Goal: Task Accomplishment & Management: Manage account settings

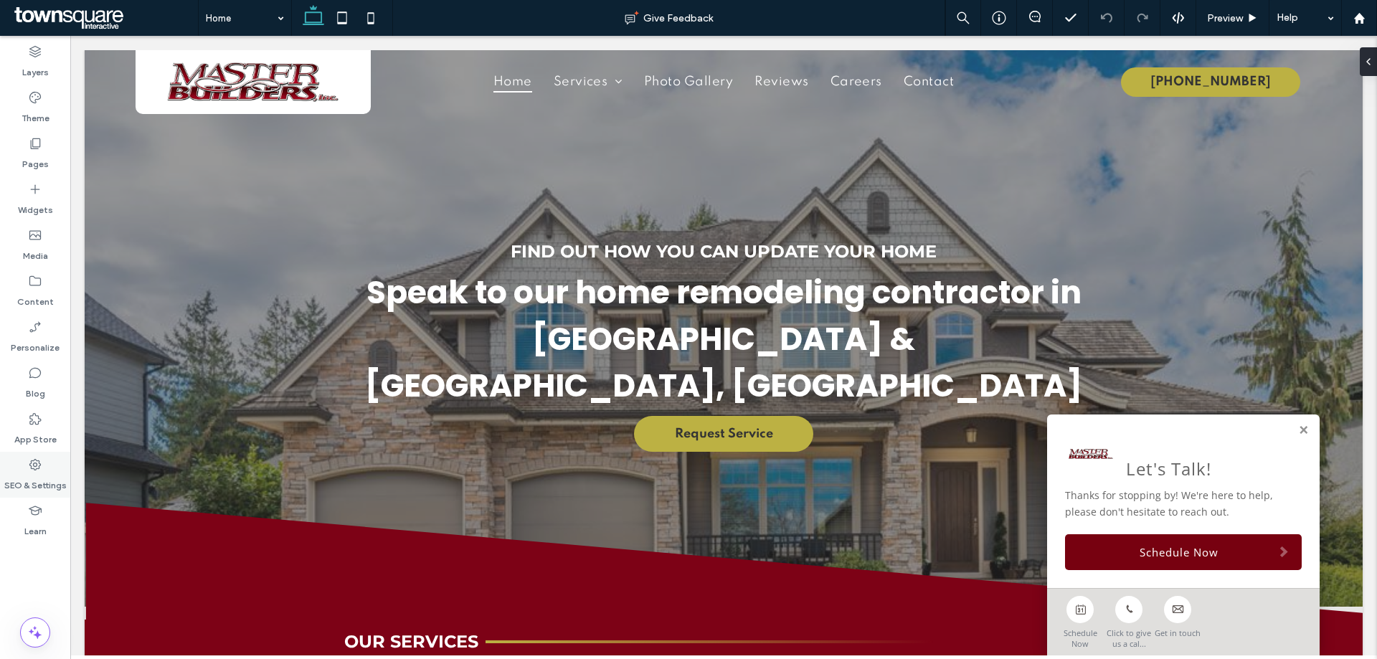
click at [55, 470] on div "SEO & Settings" at bounding box center [35, 475] width 70 height 46
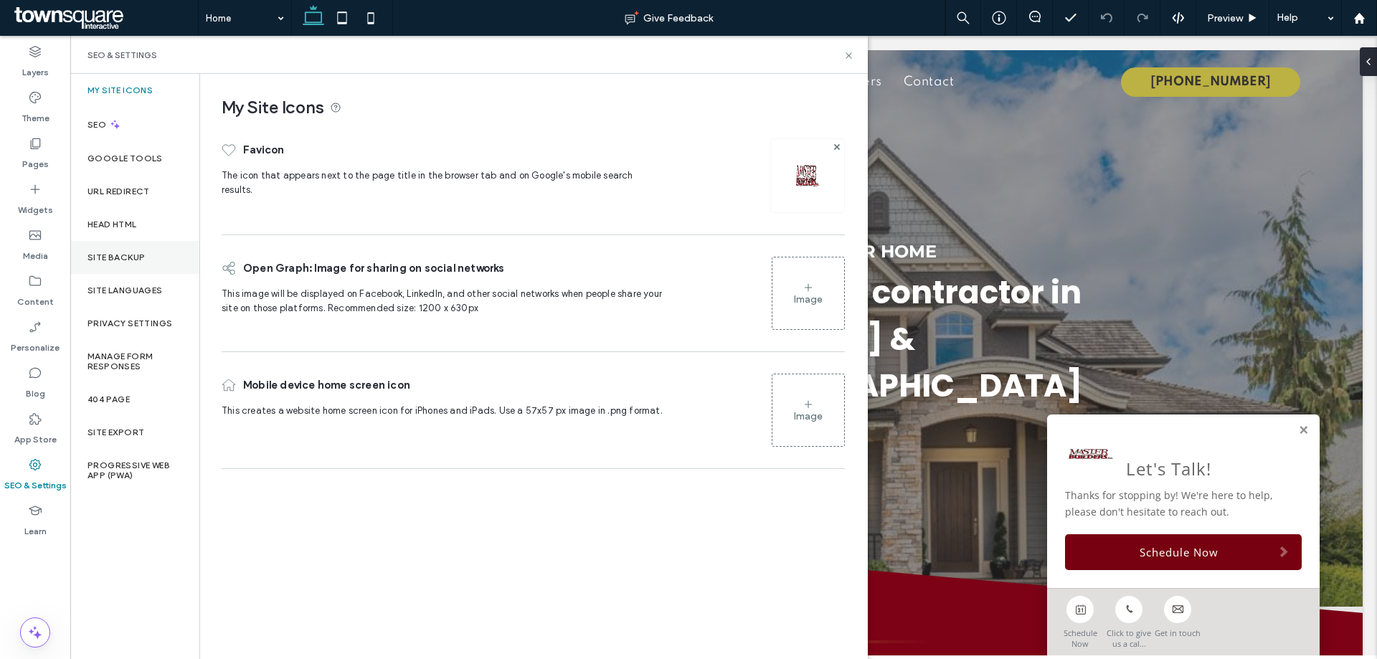
click at [171, 247] on div "Site Backup" at bounding box center [134, 257] width 129 height 33
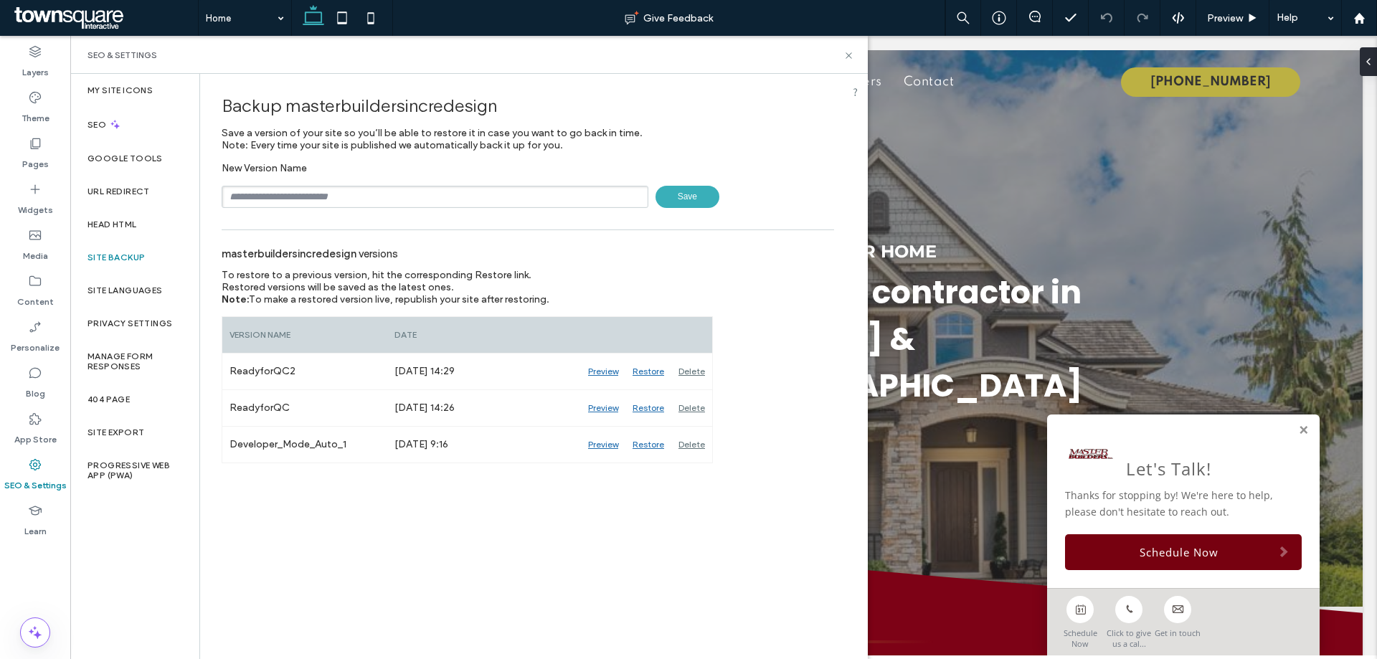
click at [496, 204] on input "text" at bounding box center [435, 197] width 427 height 22
type input "****"
click at [675, 196] on span "Save" at bounding box center [687, 197] width 64 height 22
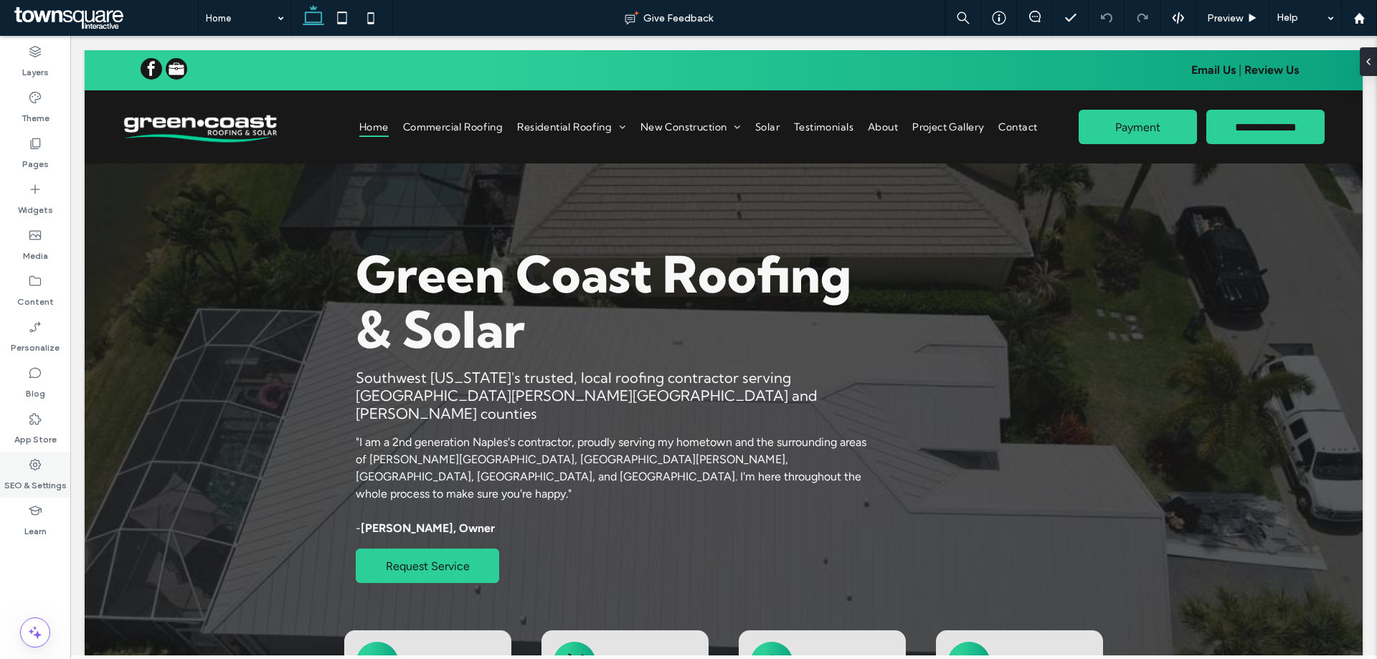
click at [37, 470] on icon at bounding box center [35, 464] width 14 height 14
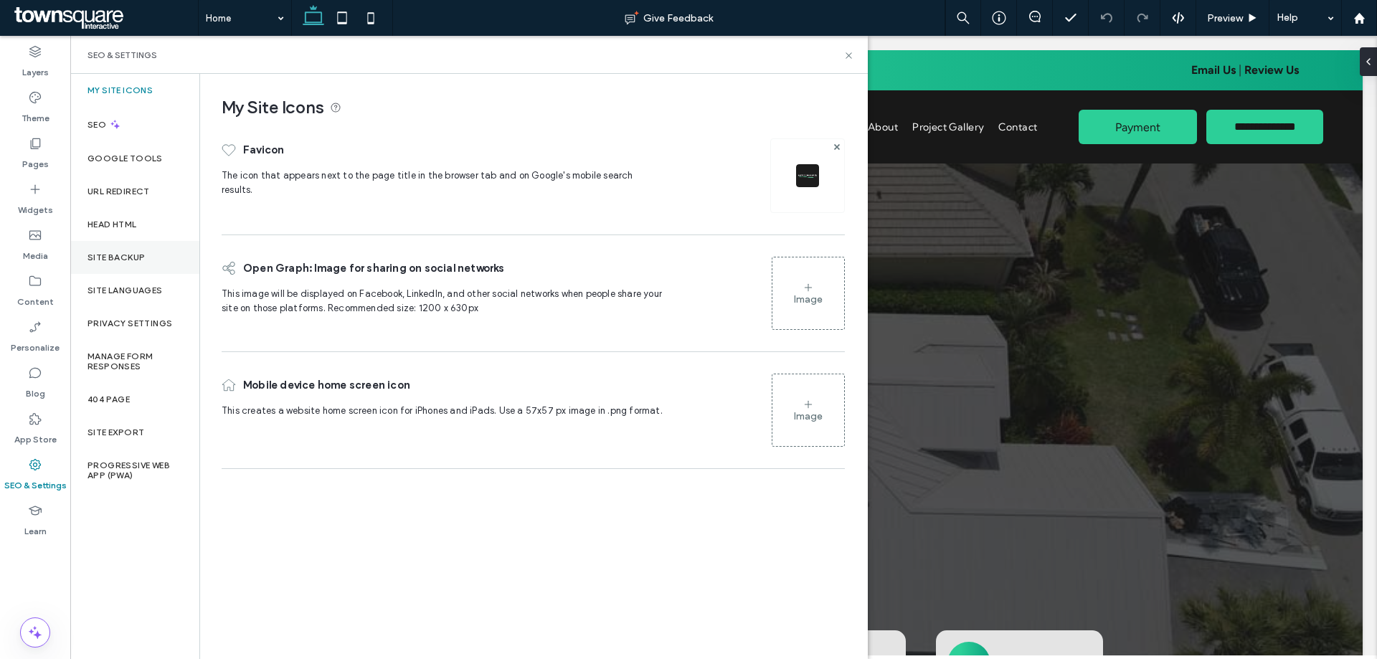
click at [130, 255] on label "Site Backup" at bounding box center [115, 257] width 57 height 10
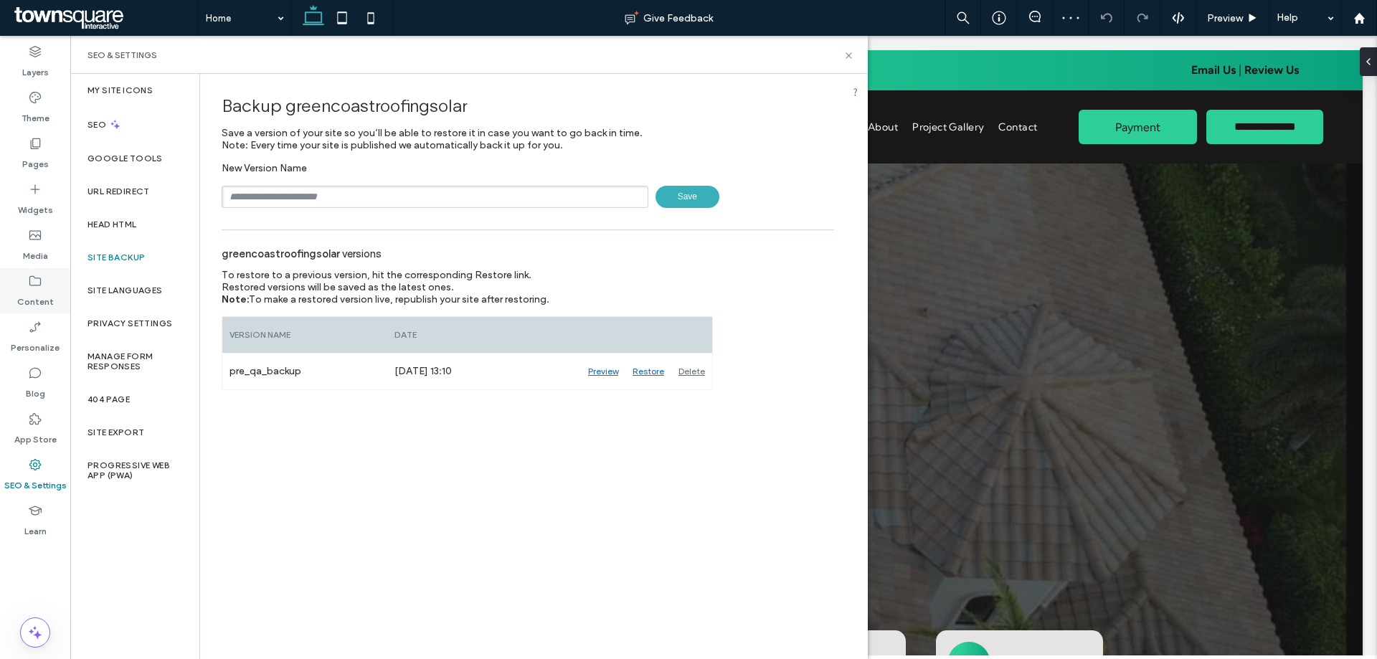
click at [44, 291] on label "Content" at bounding box center [35, 298] width 37 height 20
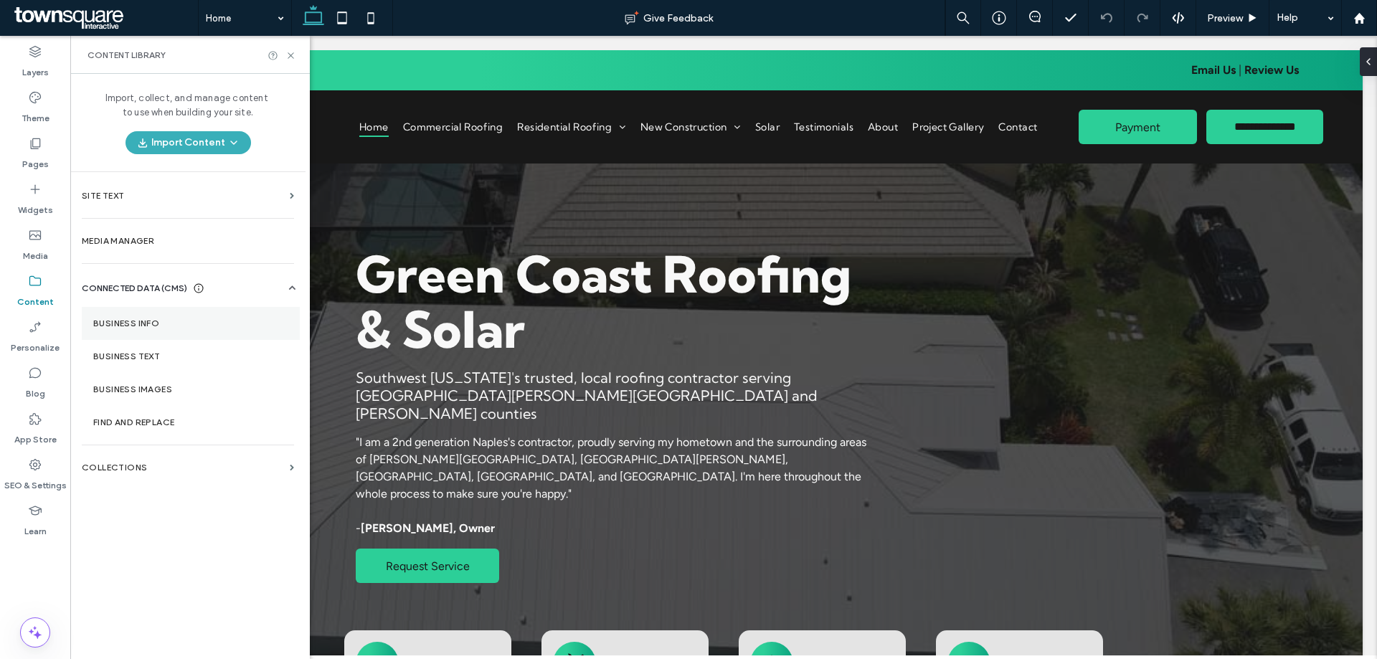
click at [152, 315] on section "Business Info" at bounding box center [191, 323] width 218 height 33
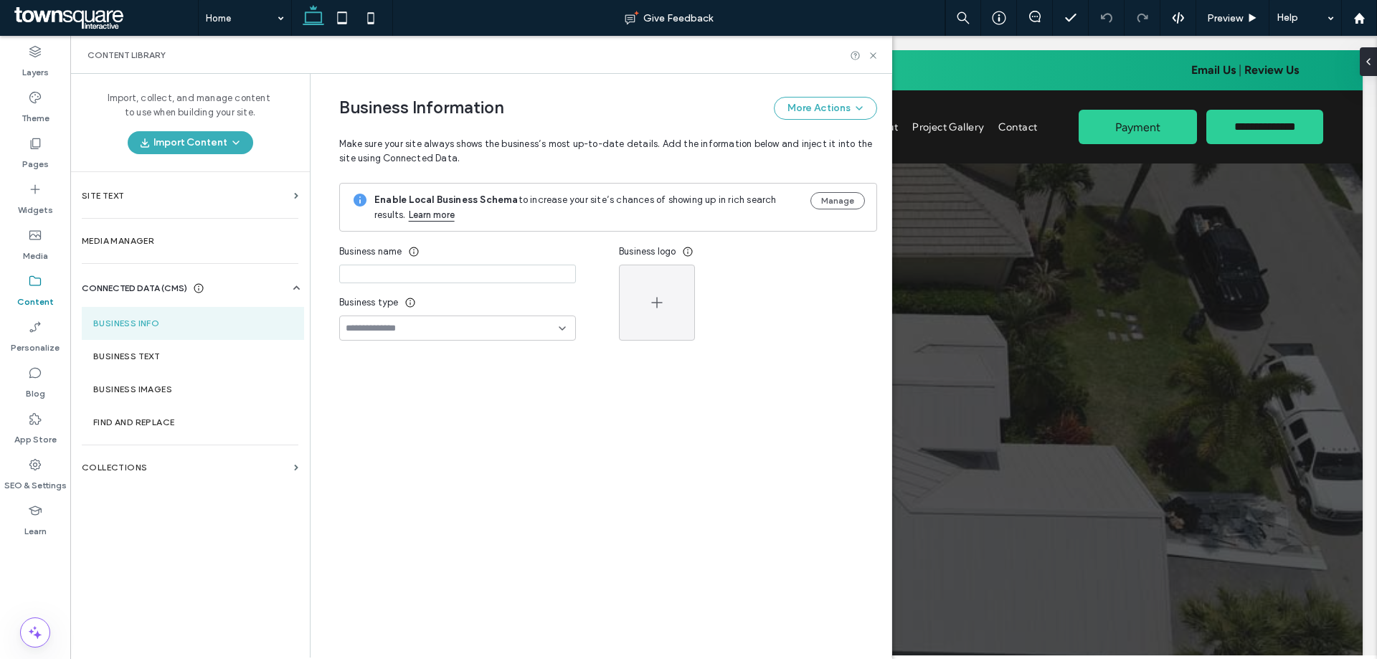
type input "**********"
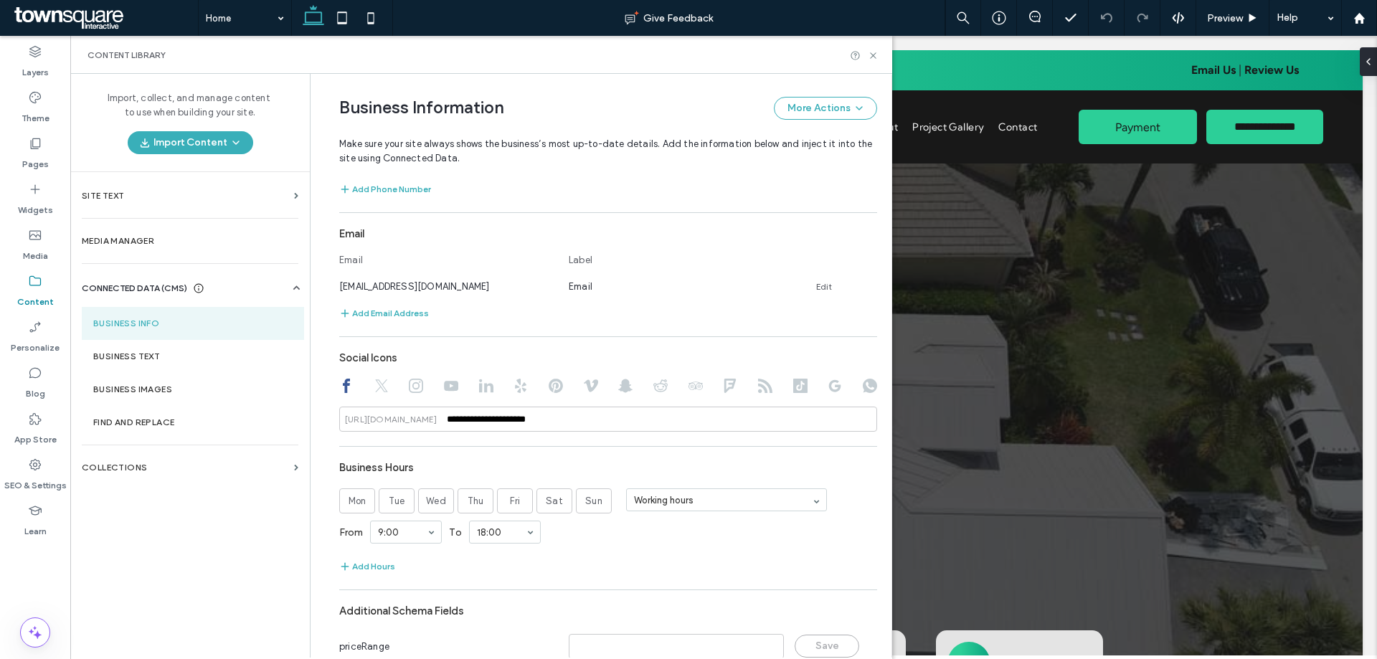
scroll to position [536, 0]
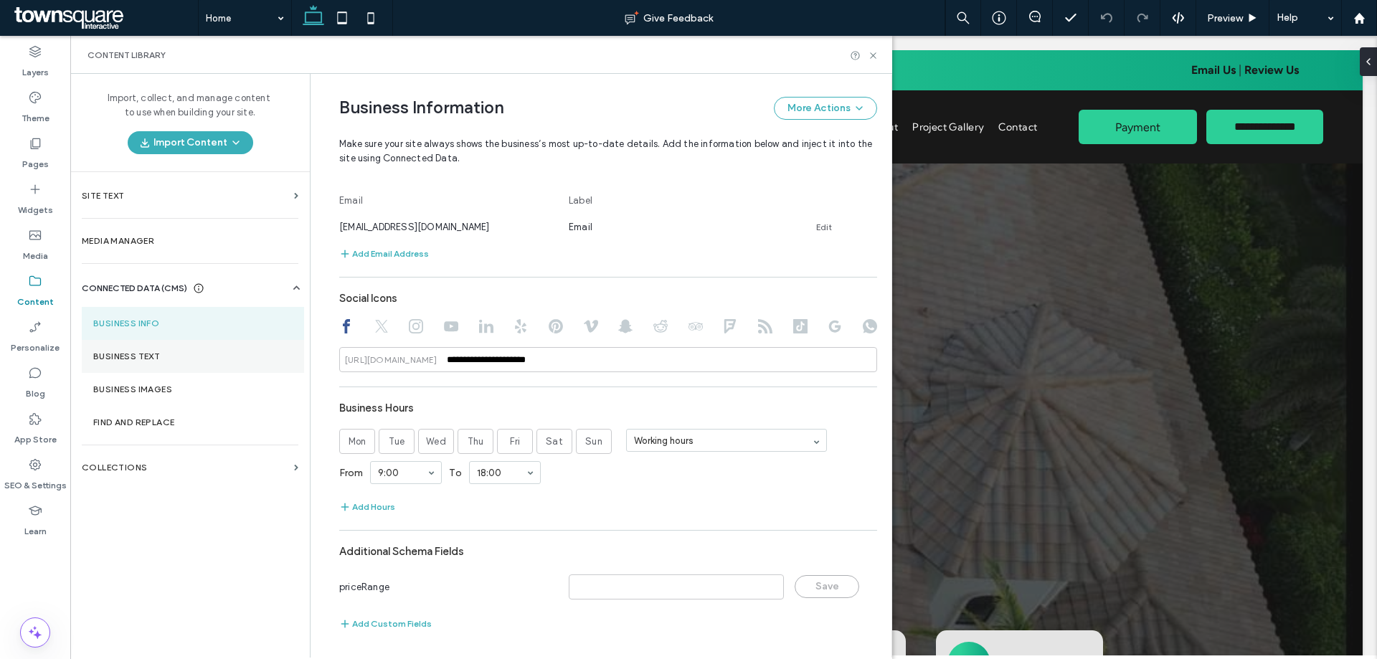
click at [237, 356] on label "Business Text" at bounding box center [192, 356] width 199 height 10
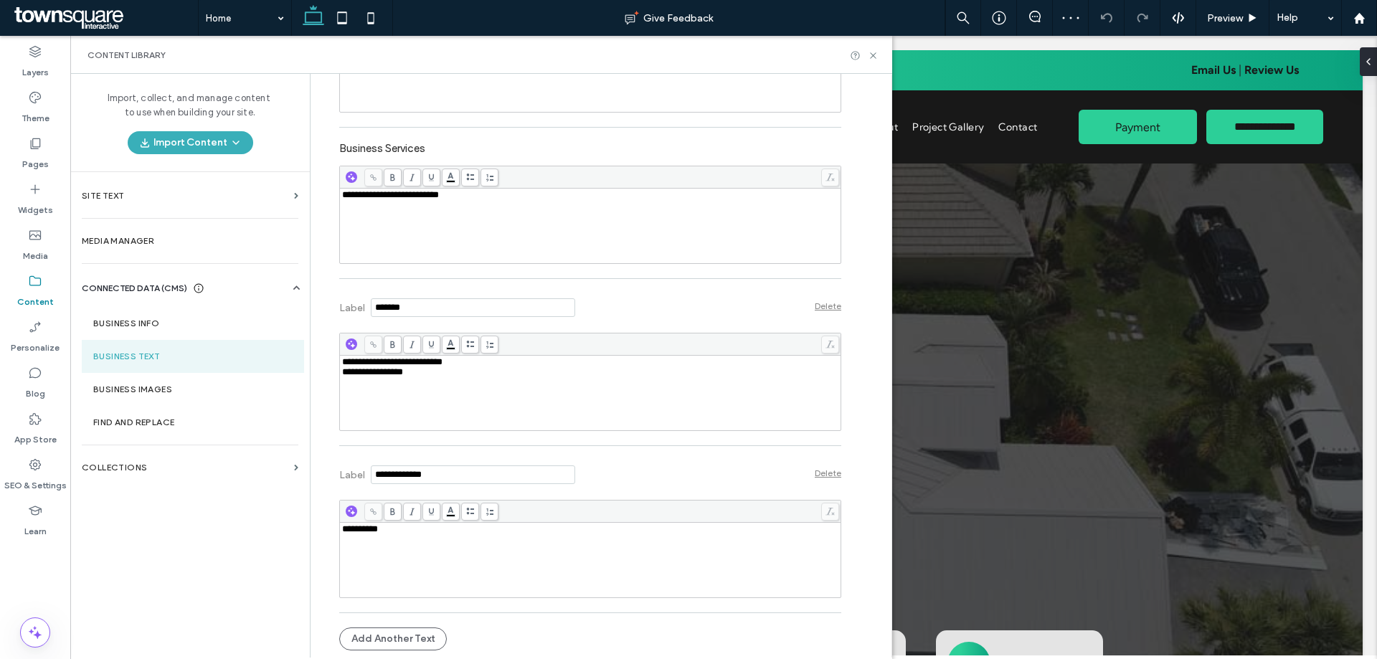
scroll to position [0, 0]
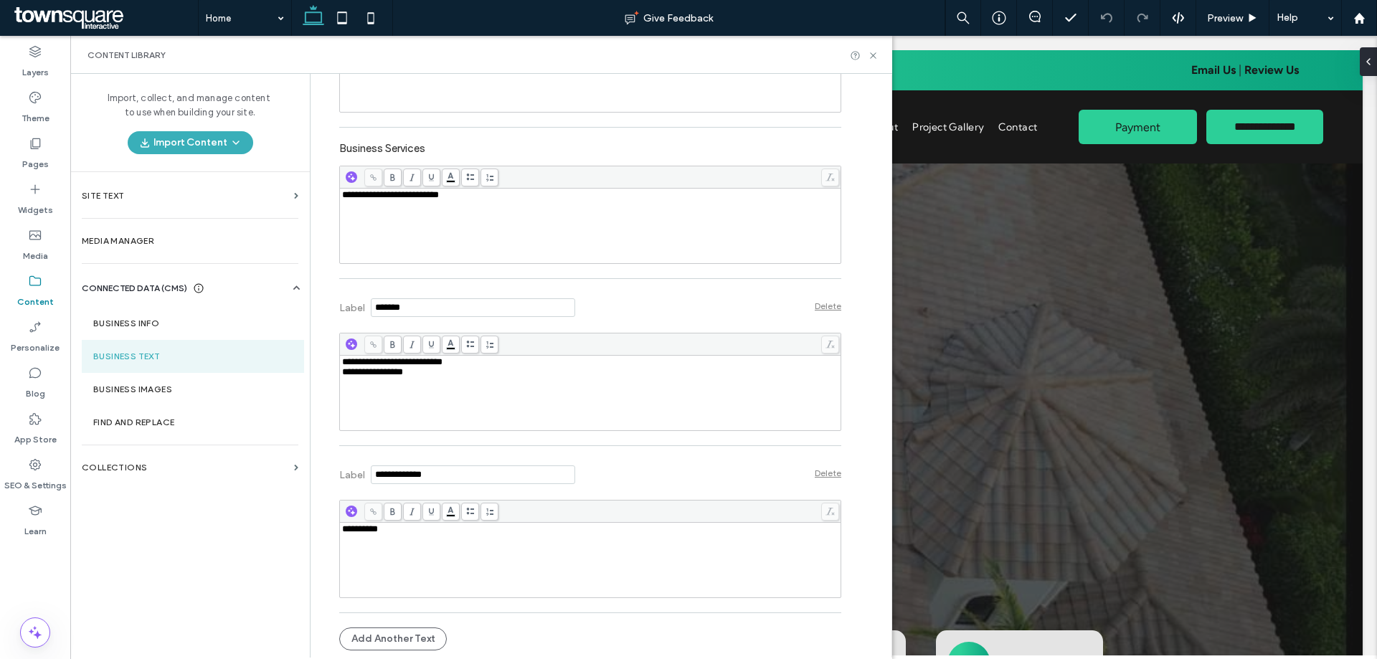
click at [375, 196] on span "**********" at bounding box center [390, 194] width 97 height 9
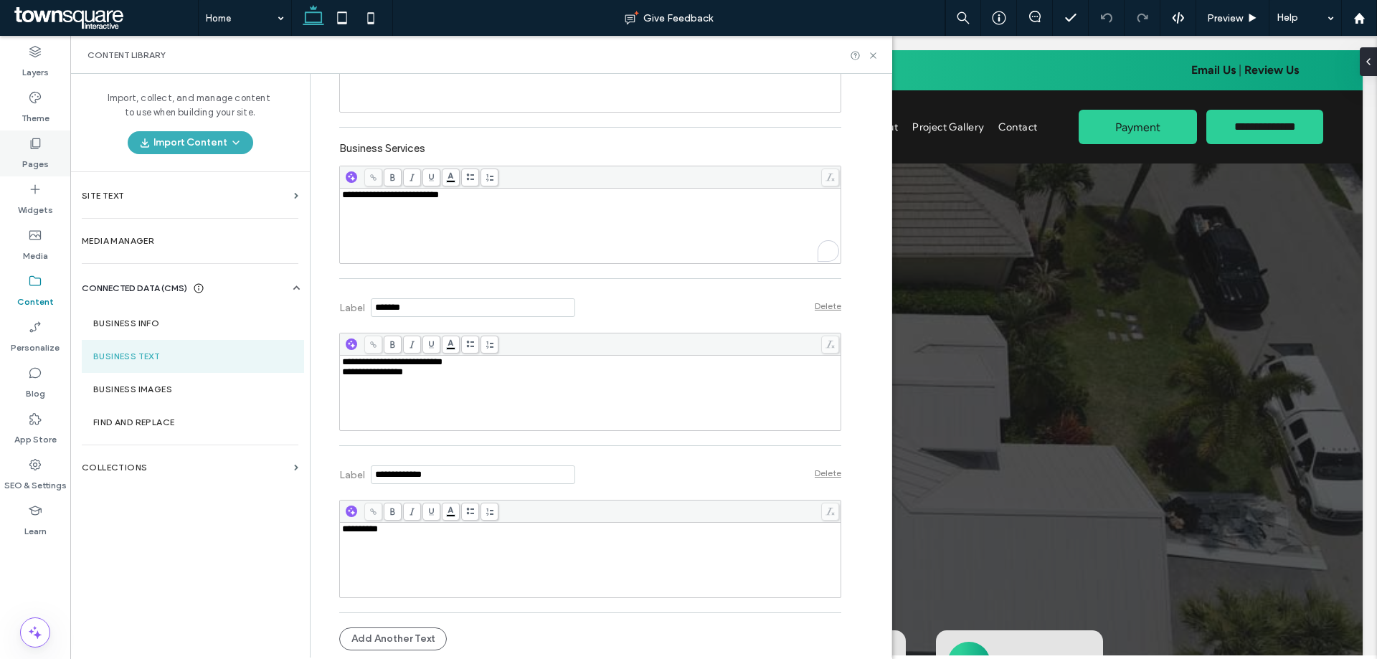
click at [38, 148] on icon at bounding box center [35, 143] width 14 height 14
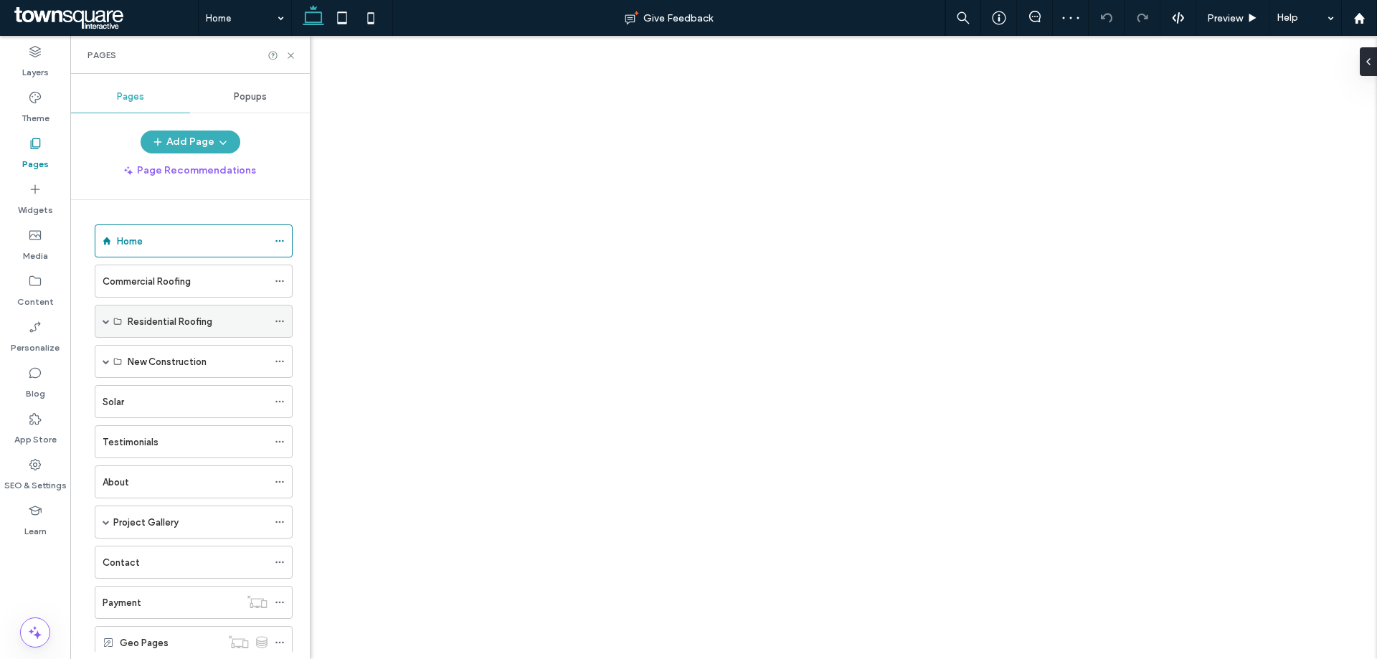
click at [103, 323] on span at bounding box center [106, 321] width 7 height 7
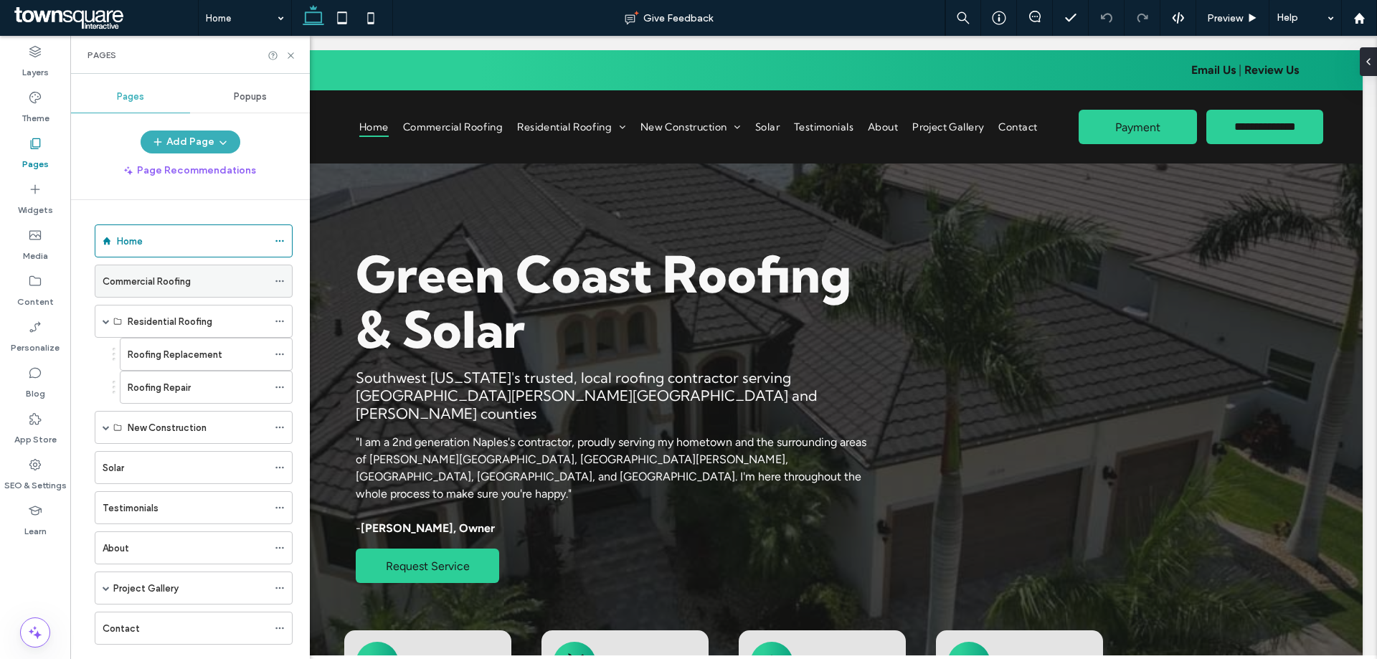
click at [281, 281] on icon at bounding box center [280, 281] width 10 height 10
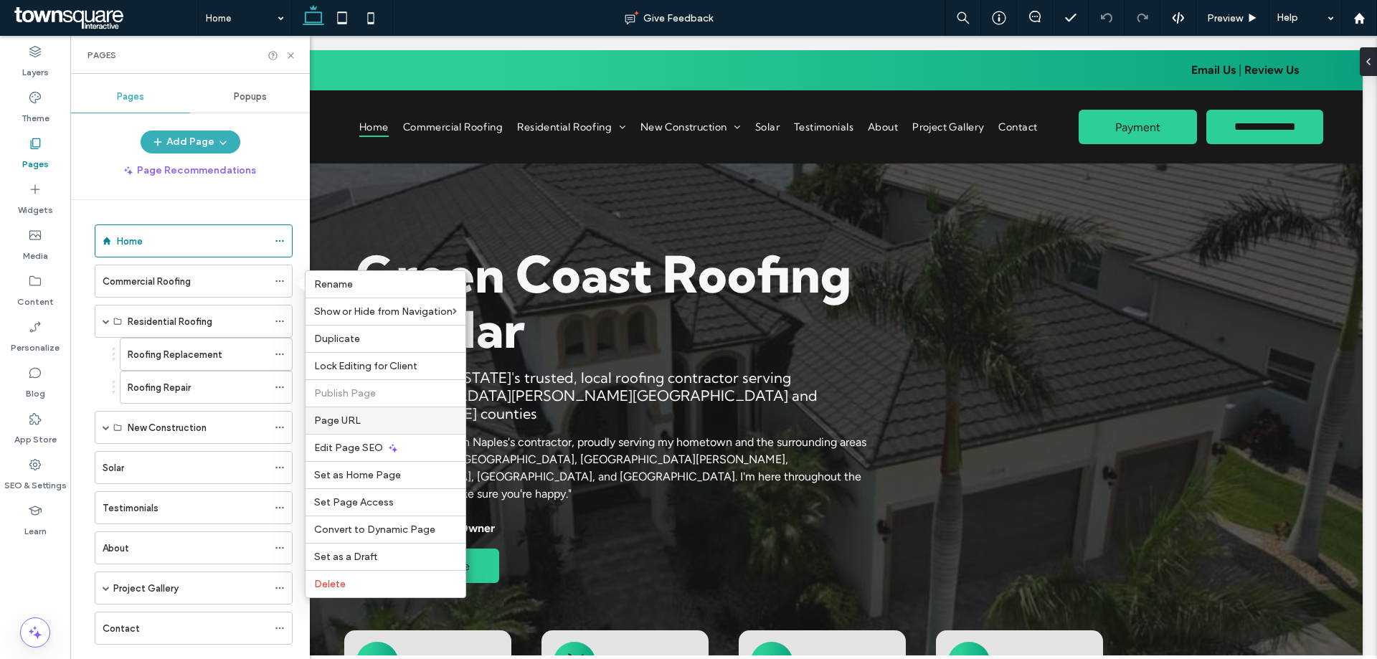
click at [343, 417] on span "Page URL" at bounding box center [337, 420] width 47 height 12
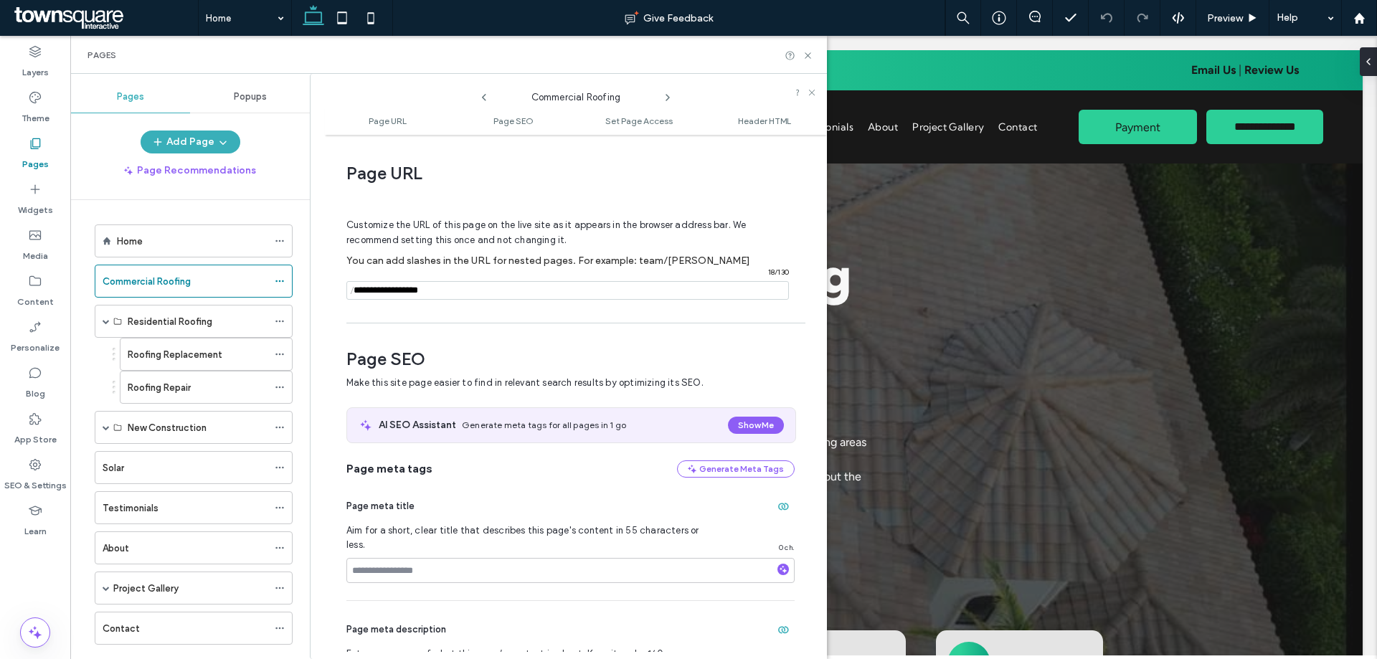
click at [668, 102] on icon at bounding box center [667, 97] width 11 height 11
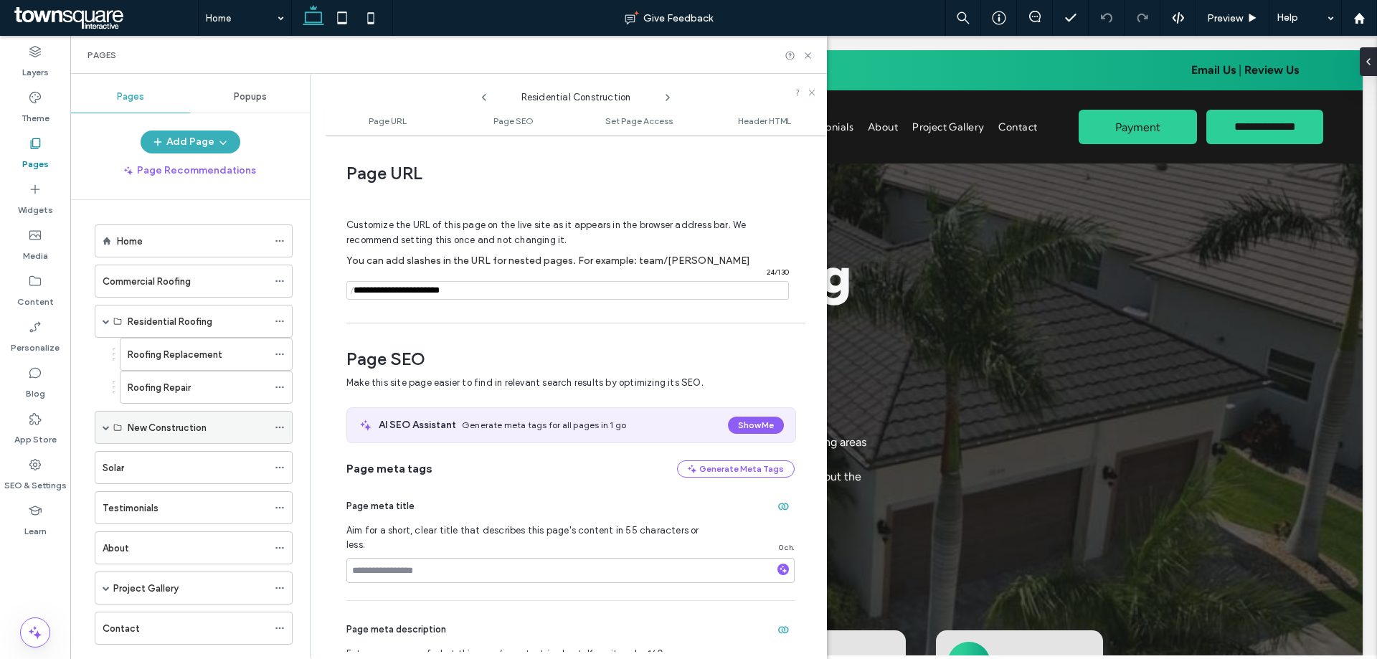
click at [103, 430] on span at bounding box center [106, 427] width 7 height 7
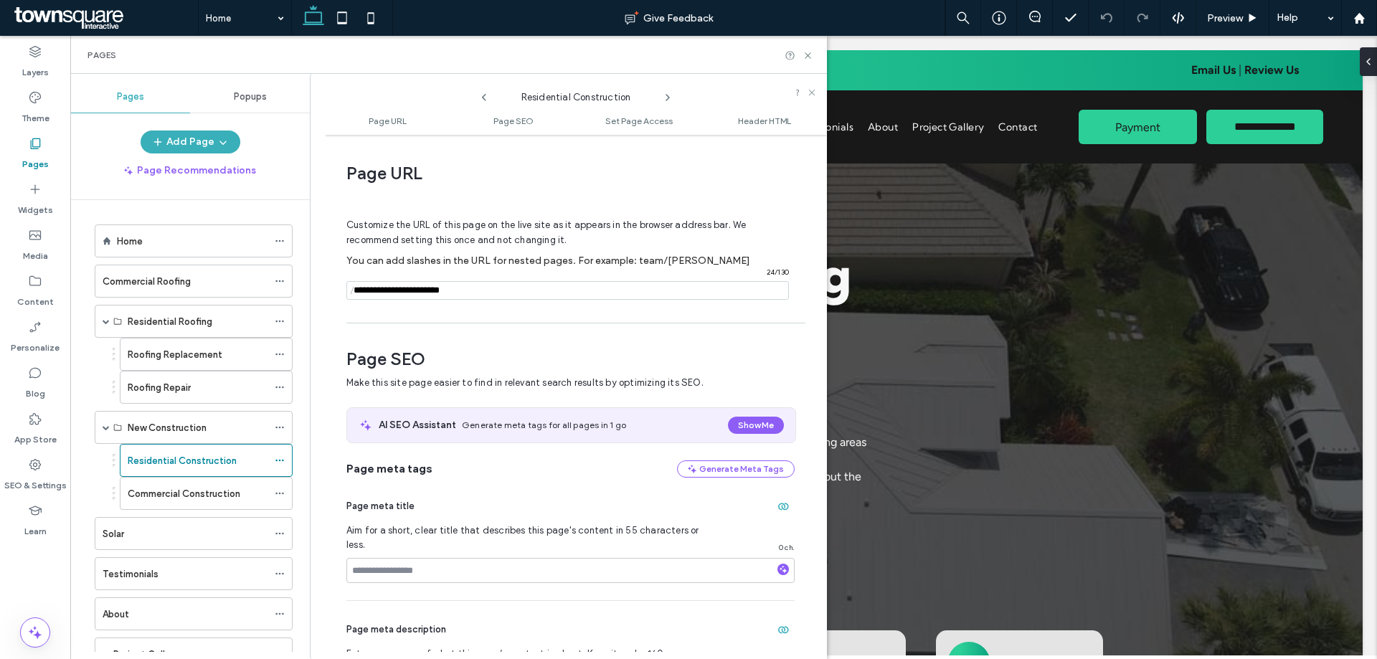
click at [669, 96] on icon at bounding box center [667, 97] width 11 height 11
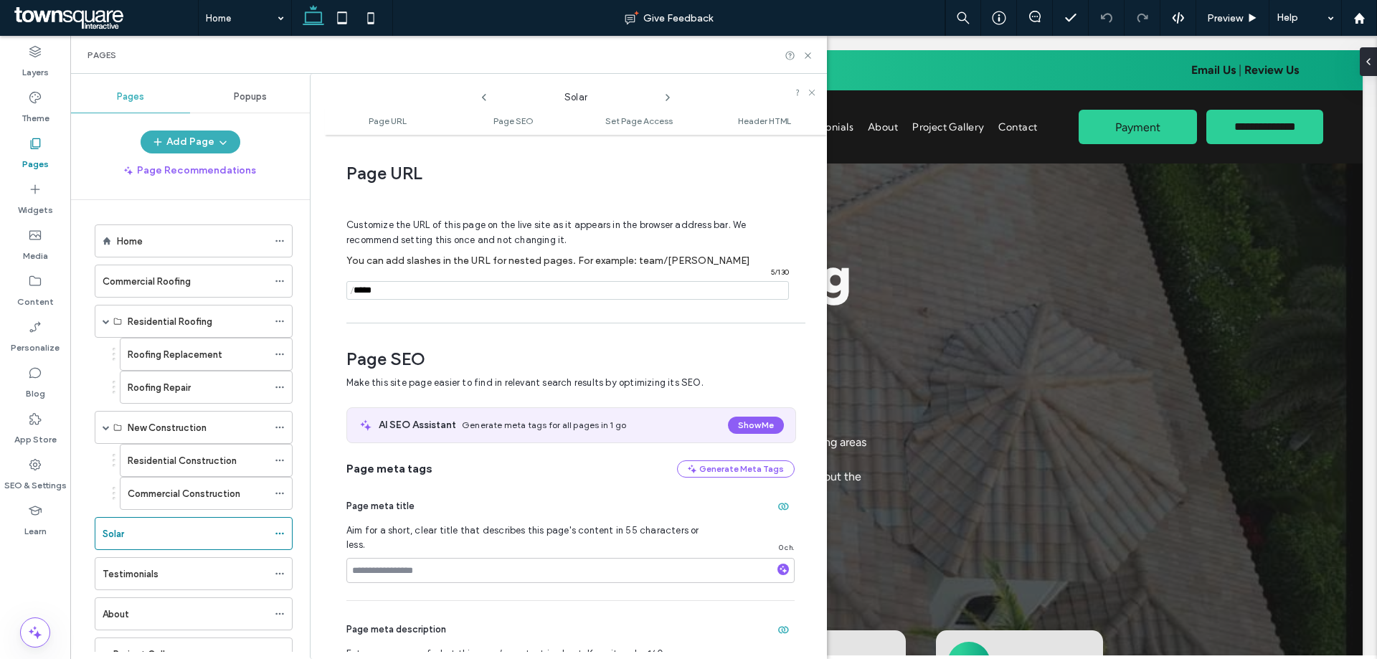
click at [669, 96] on icon at bounding box center [667, 97] width 11 height 11
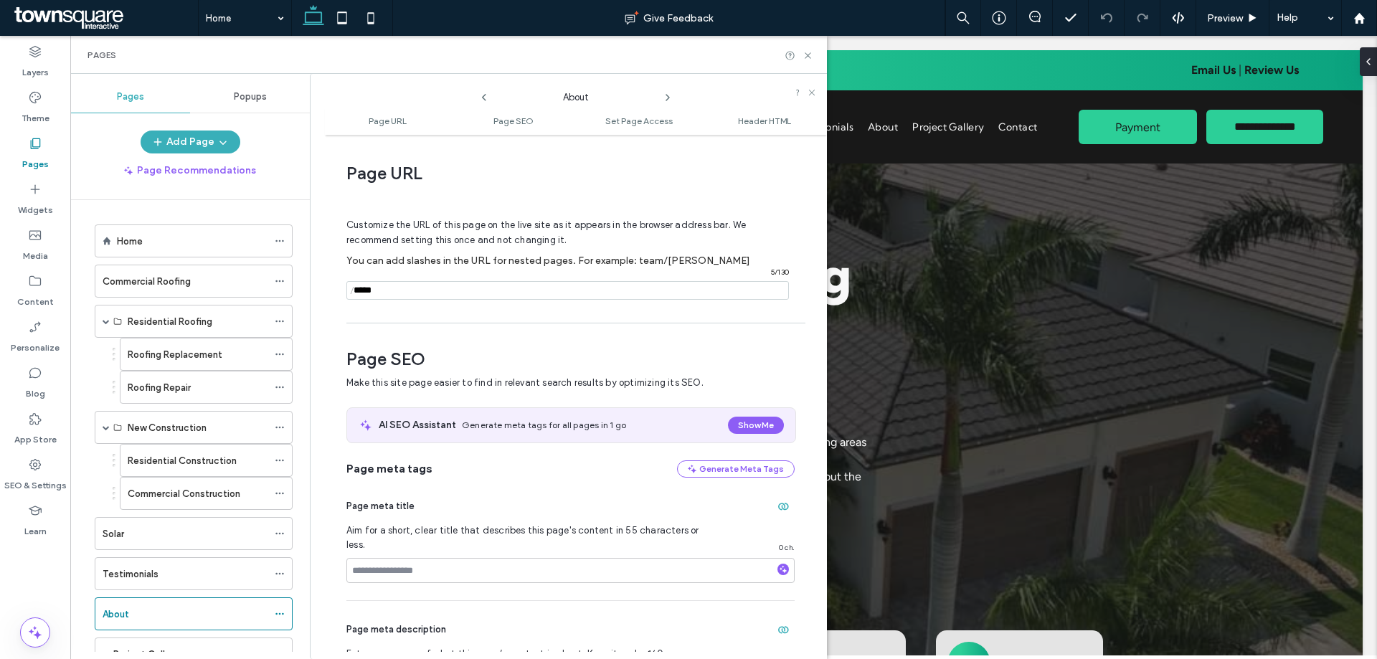
click at [669, 96] on icon at bounding box center [667, 97] width 11 height 11
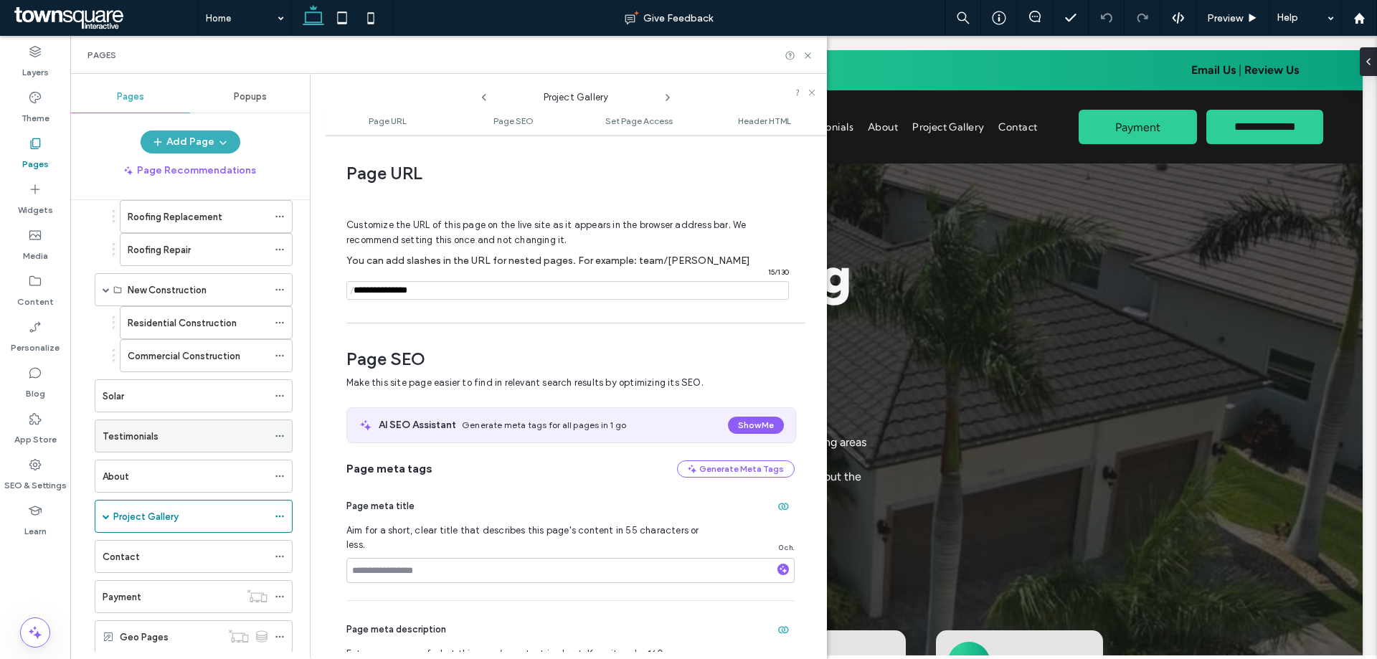
scroll to position [143, 0]
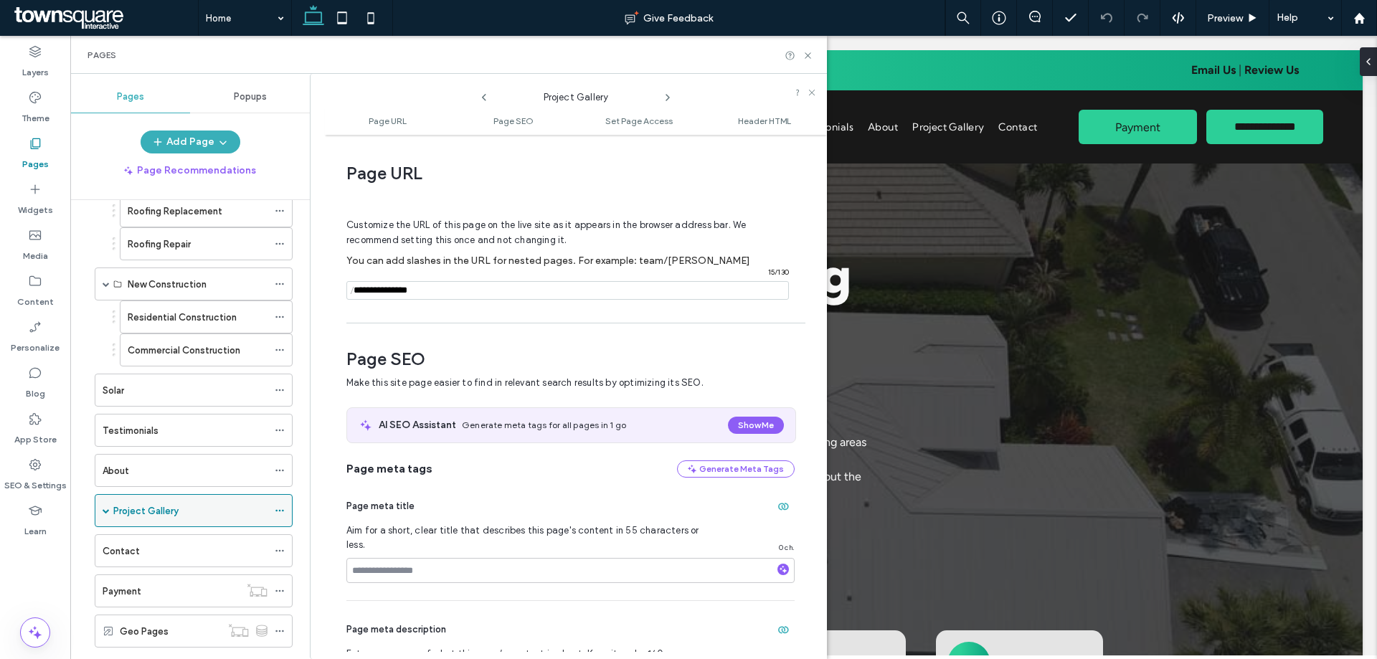
click at [108, 511] on span at bounding box center [106, 510] width 7 height 7
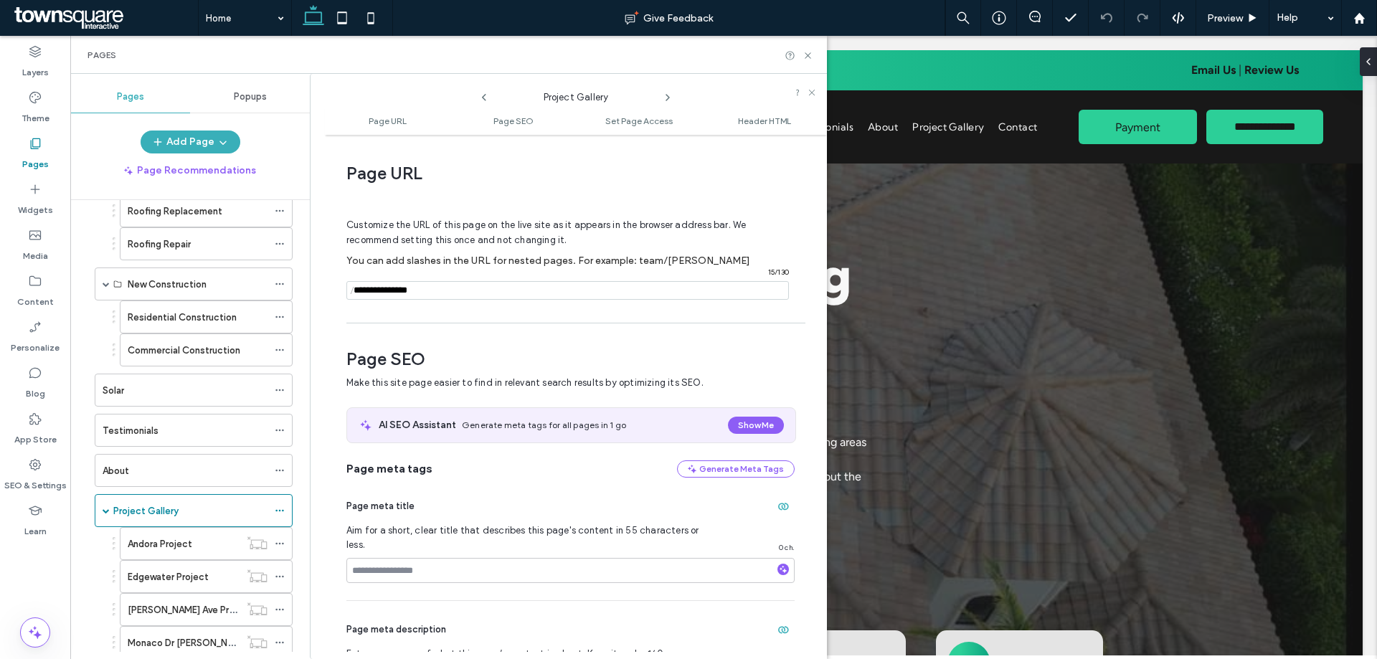
click at [665, 95] on icon at bounding box center [667, 97] width 11 height 11
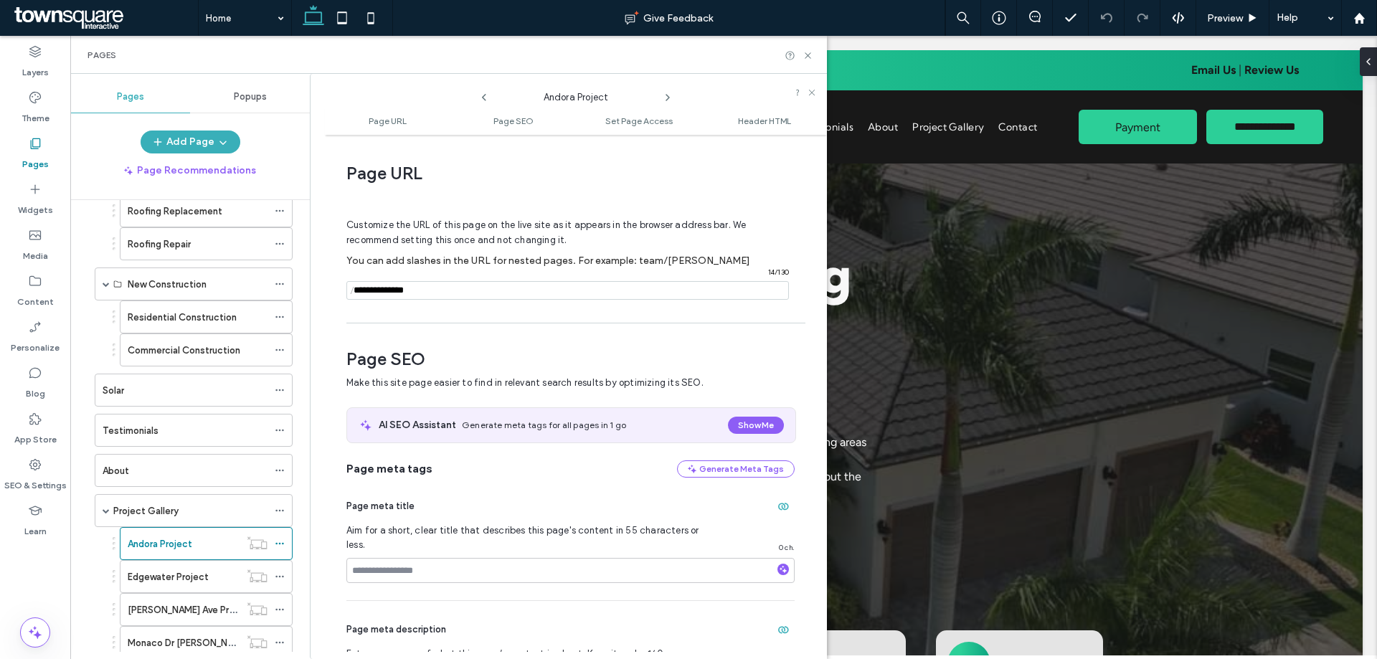
click at [665, 95] on icon at bounding box center [667, 97] width 11 height 11
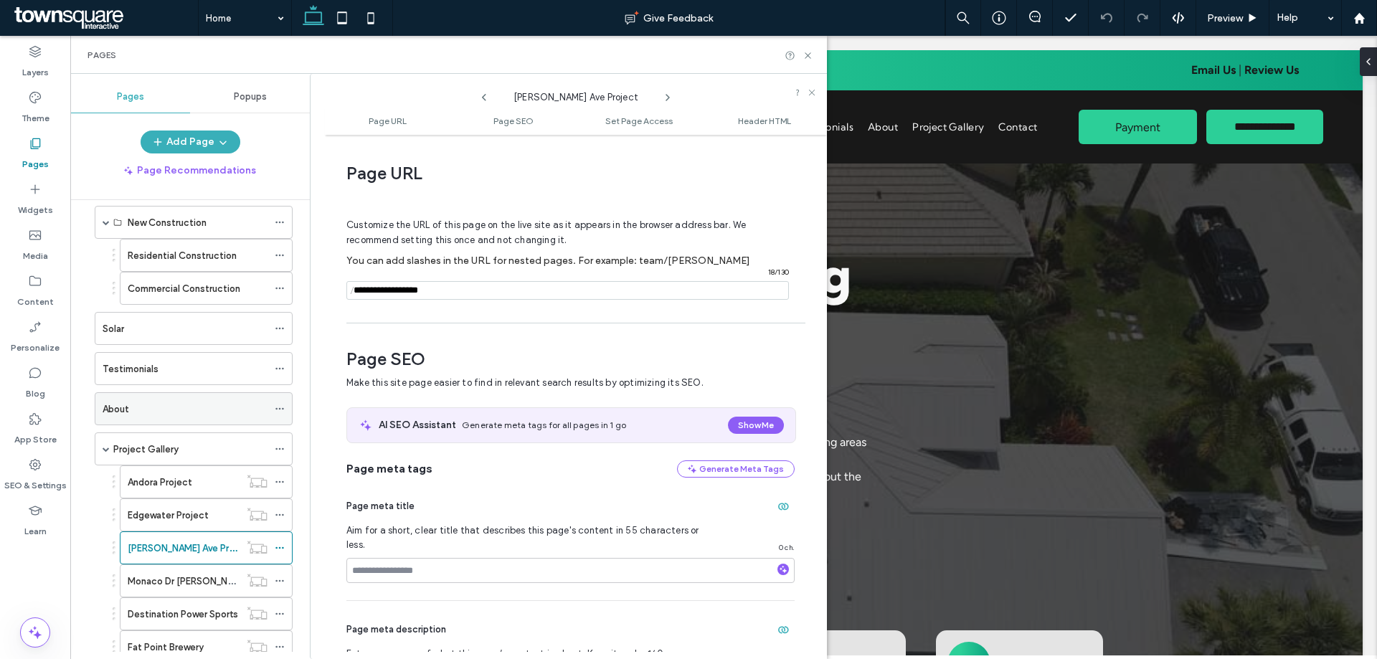
scroll to position [359, 0]
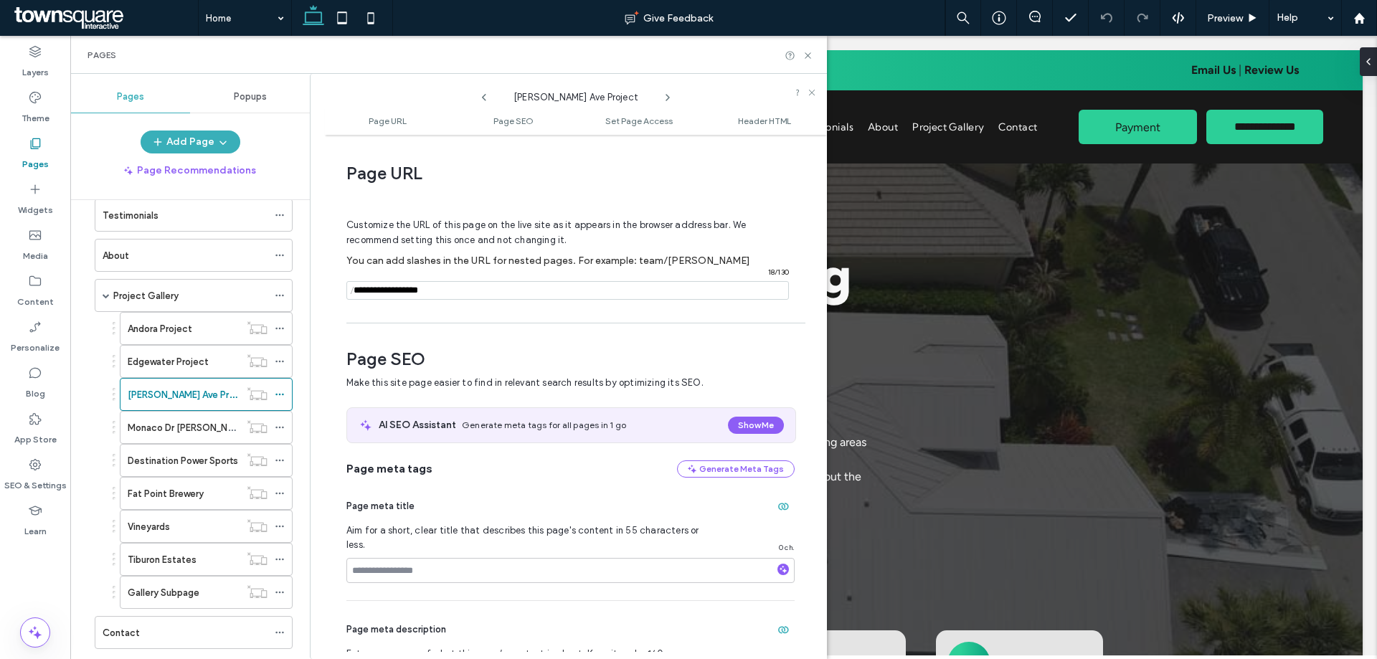
click at [670, 96] on icon at bounding box center [667, 97] width 11 height 11
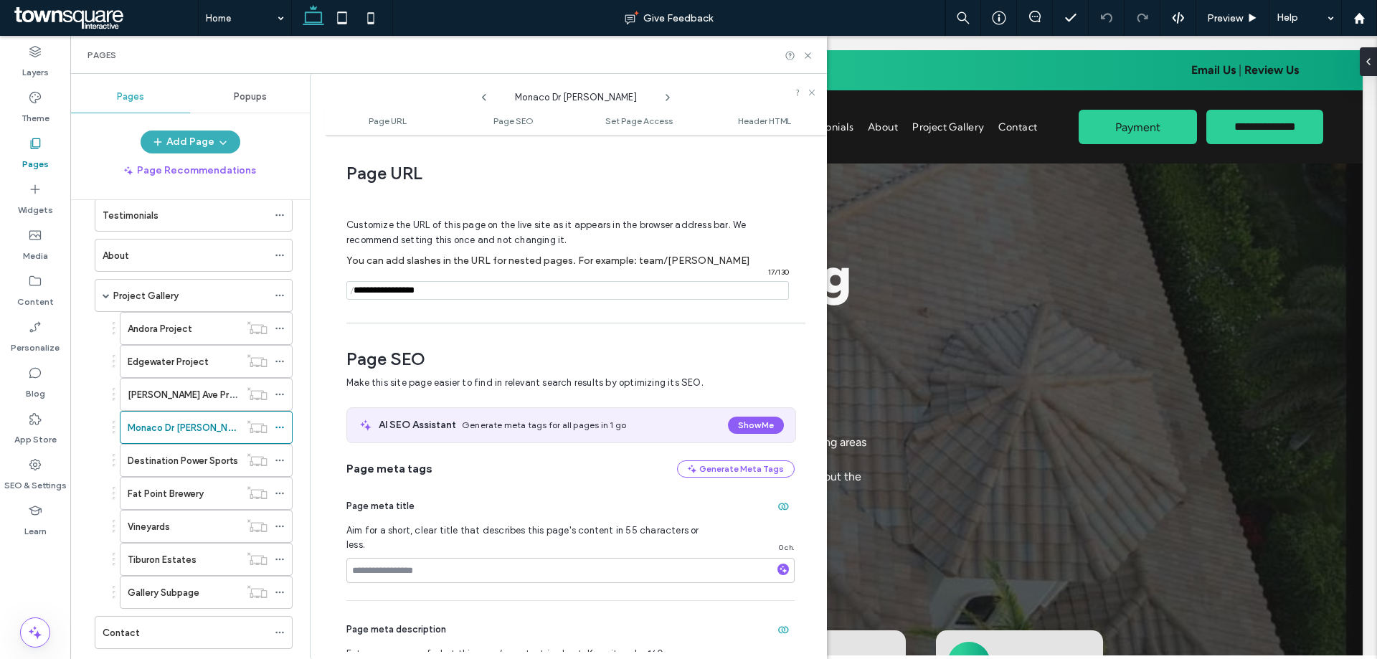
click at [670, 96] on icon at bounding box center [667, 97] width 11 height 11
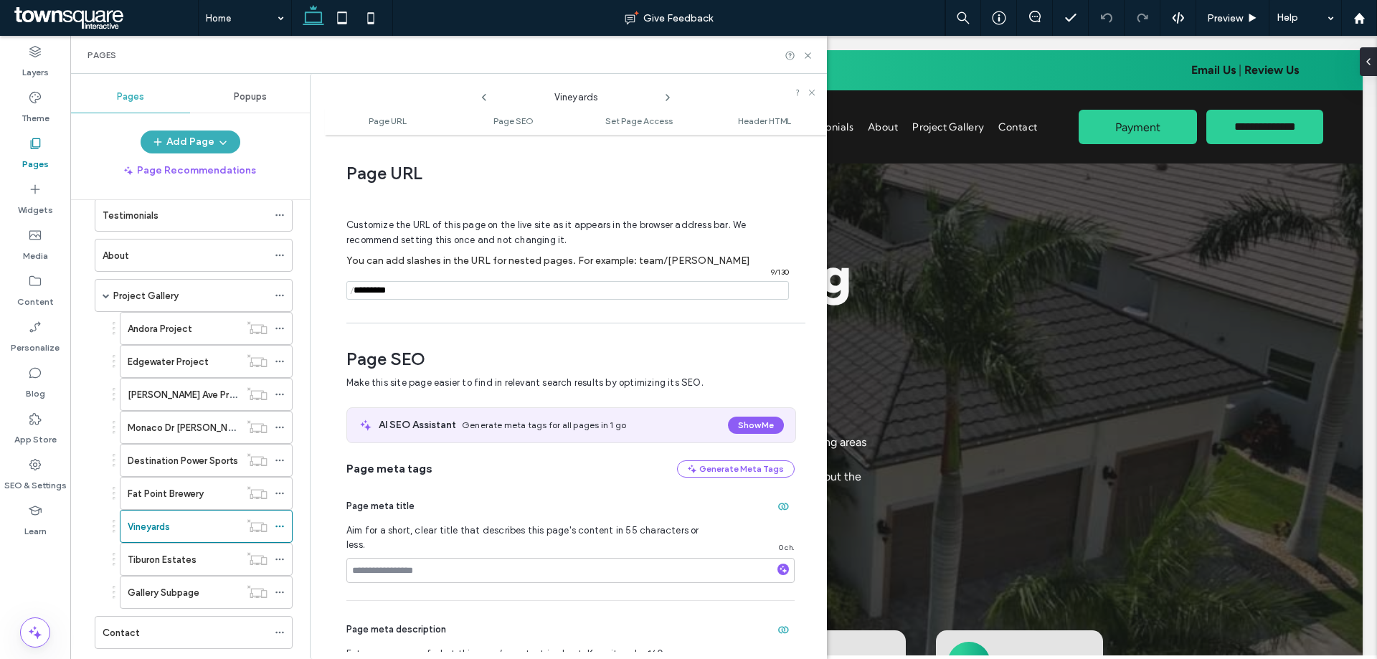
click at [670, 96] on icon at bounding box center [667, 97] width 11 height 11
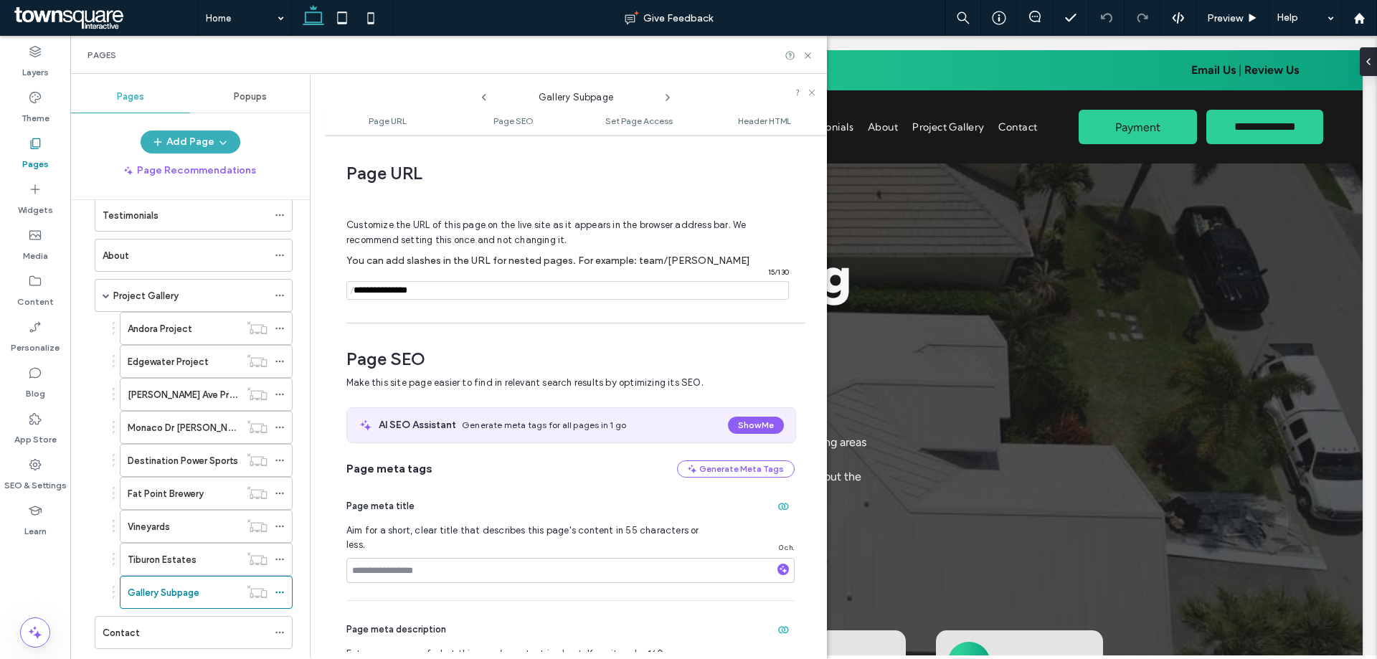
click at [670, 96] on icon at bounding box center [667, 97] width 11 height 11
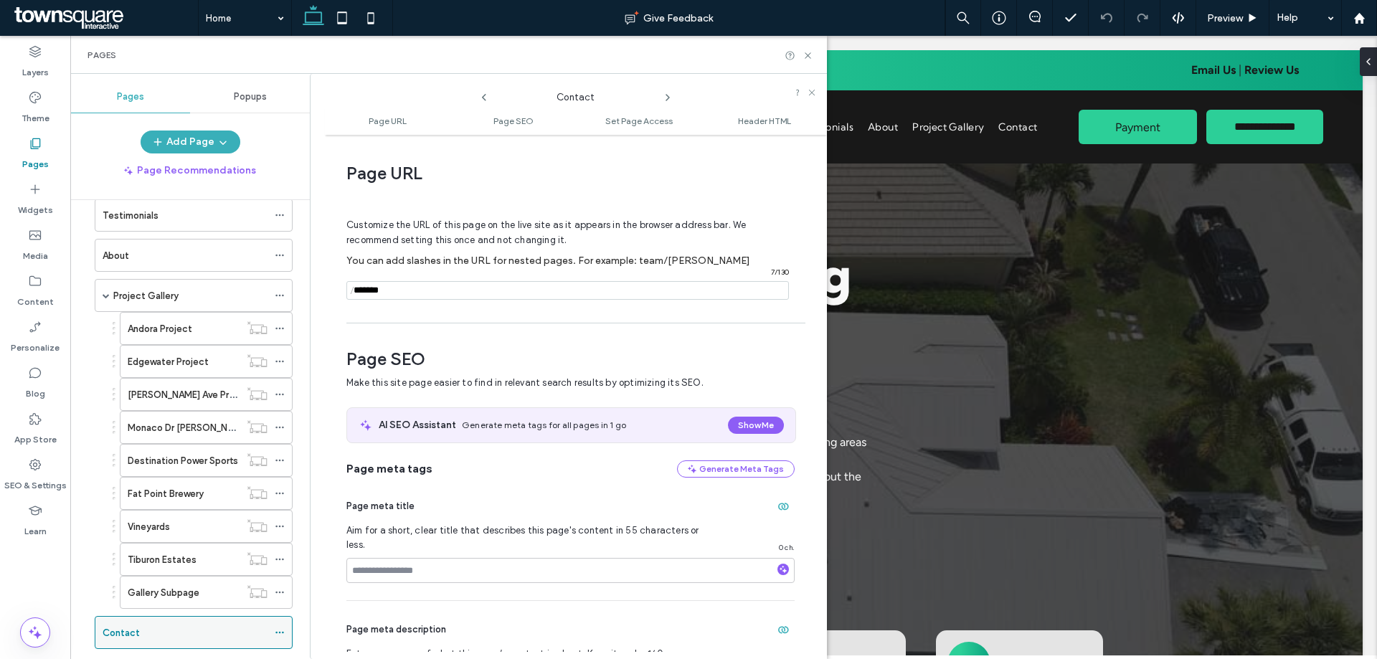
click at [158, 632] on div "Contact" at bounding box center [185, 632] width 165 height 15
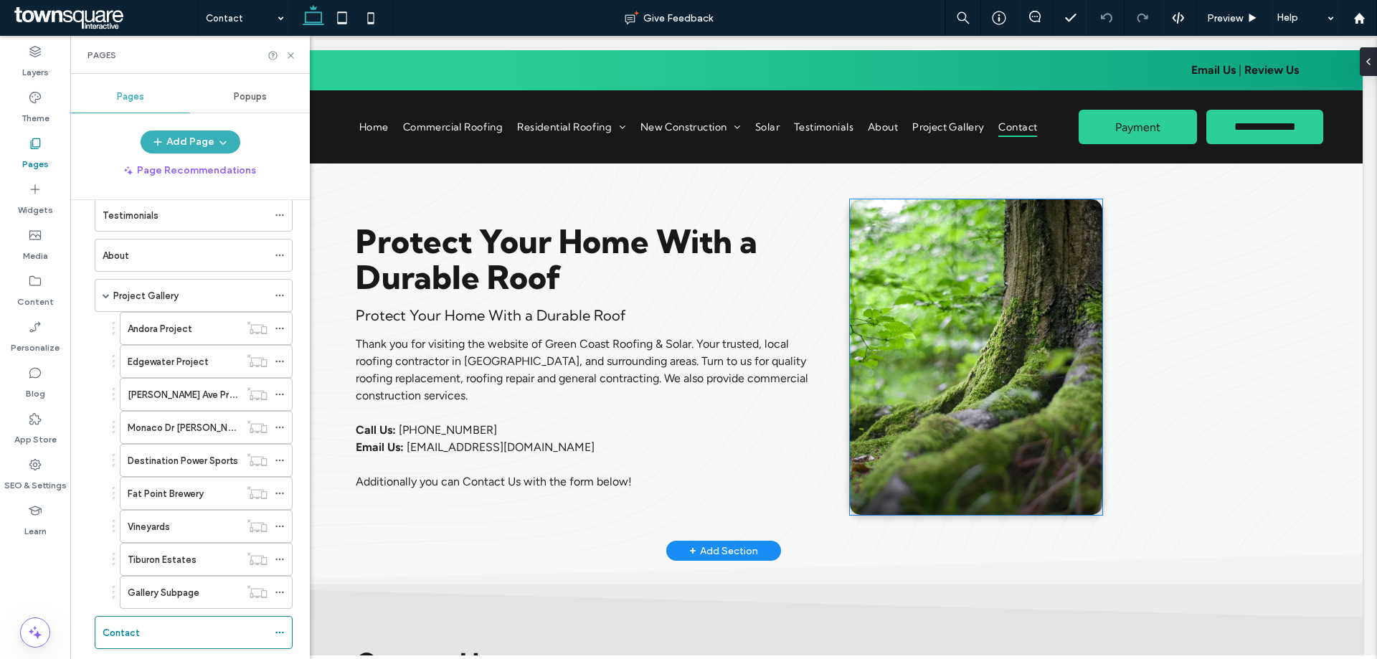
click at [952, 398] on img at bounding box center [976, 356] width 253 height 315
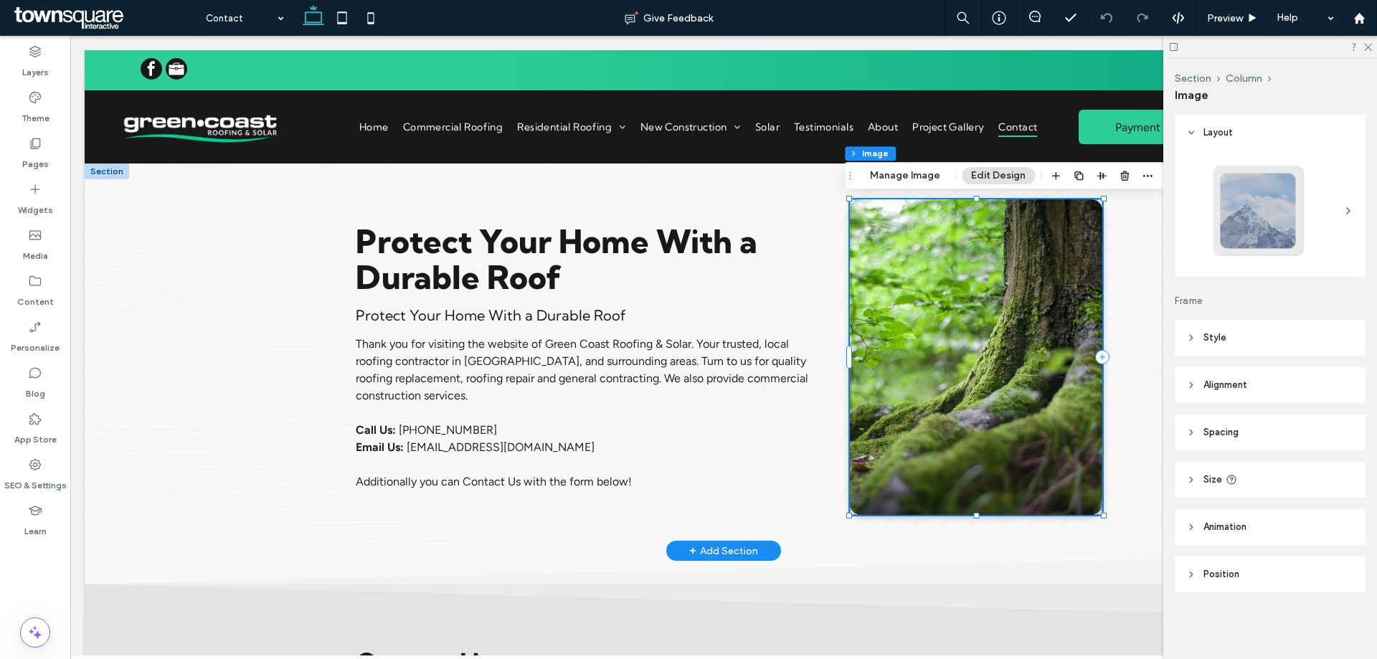
type input "**"
click at [911, 173] on button "Manage Image" at bounding box center [904, 175] width 89 height 17
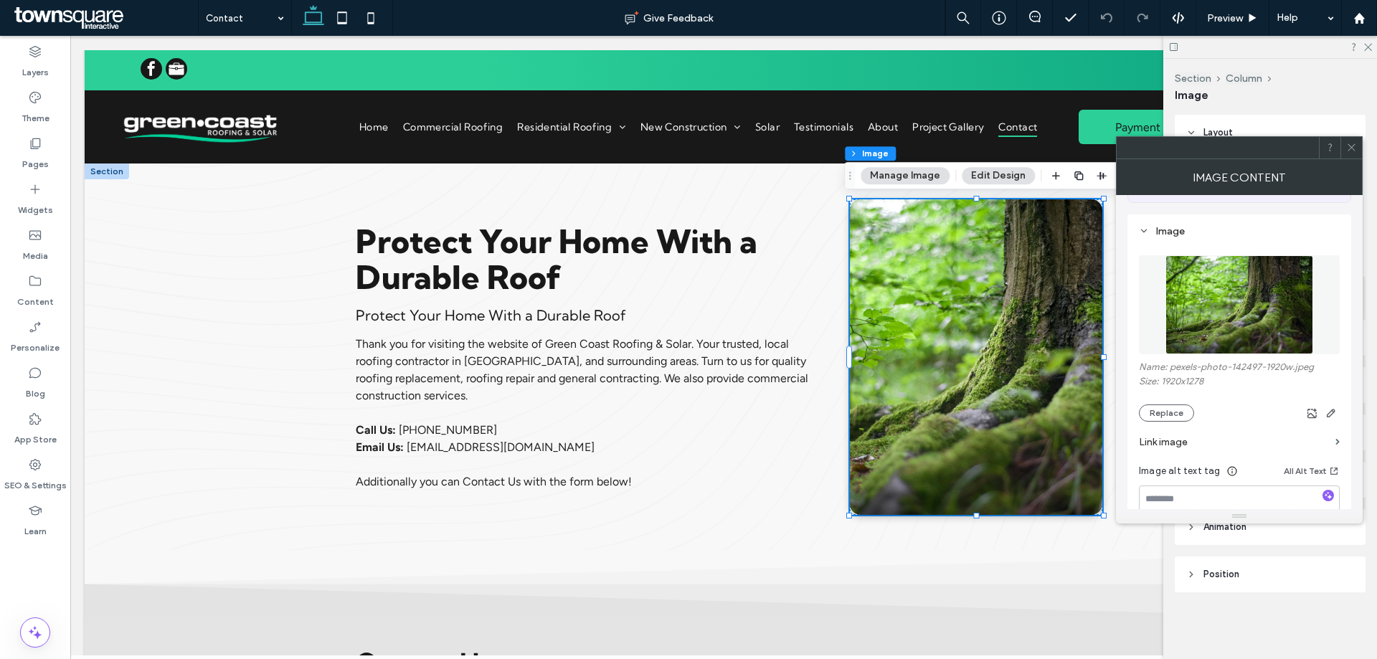
scroll to position [143, 0]
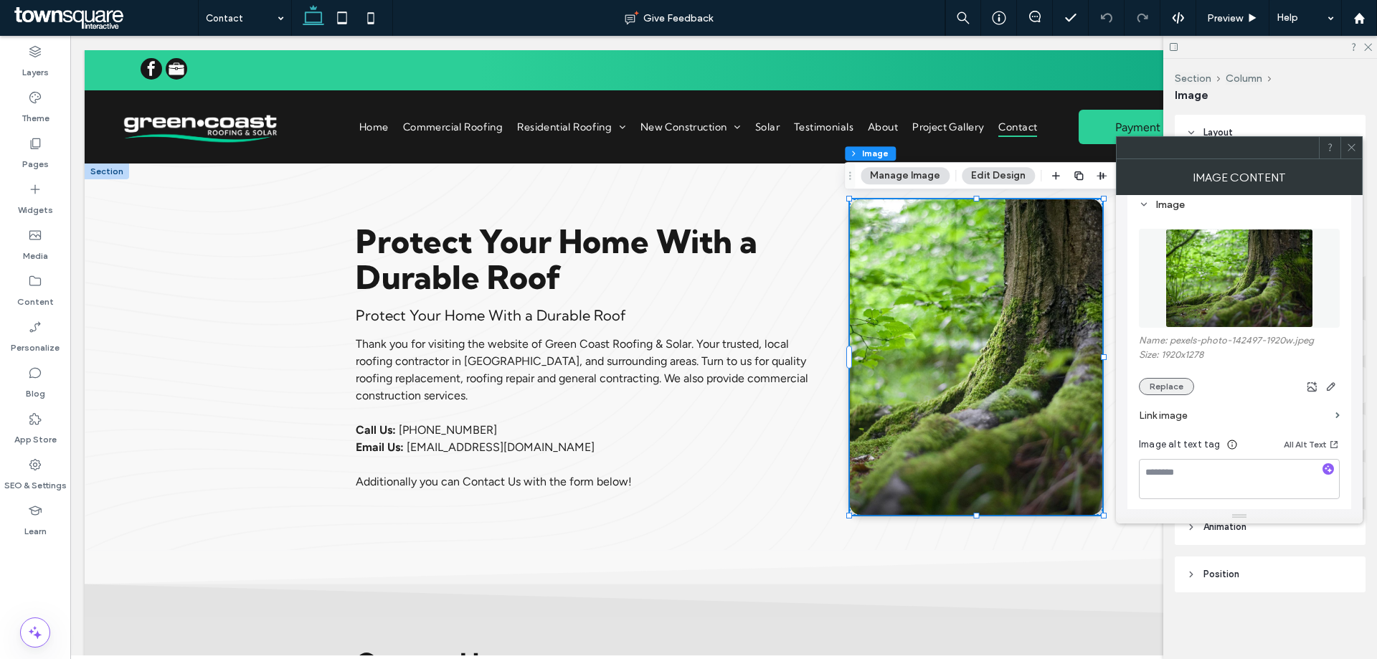
click at [1160, 392] on button "Replace" at bounding box center [1166, 386] width 55 height 17
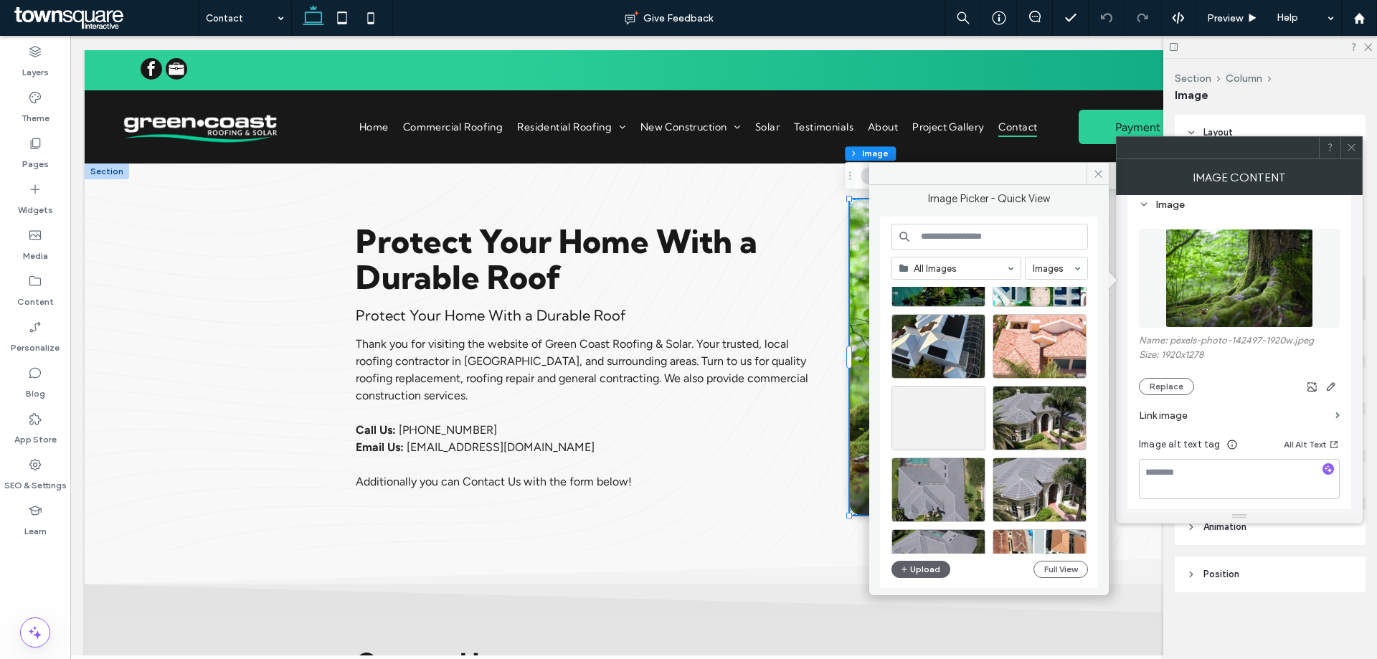
scroll to position [1489, 0]
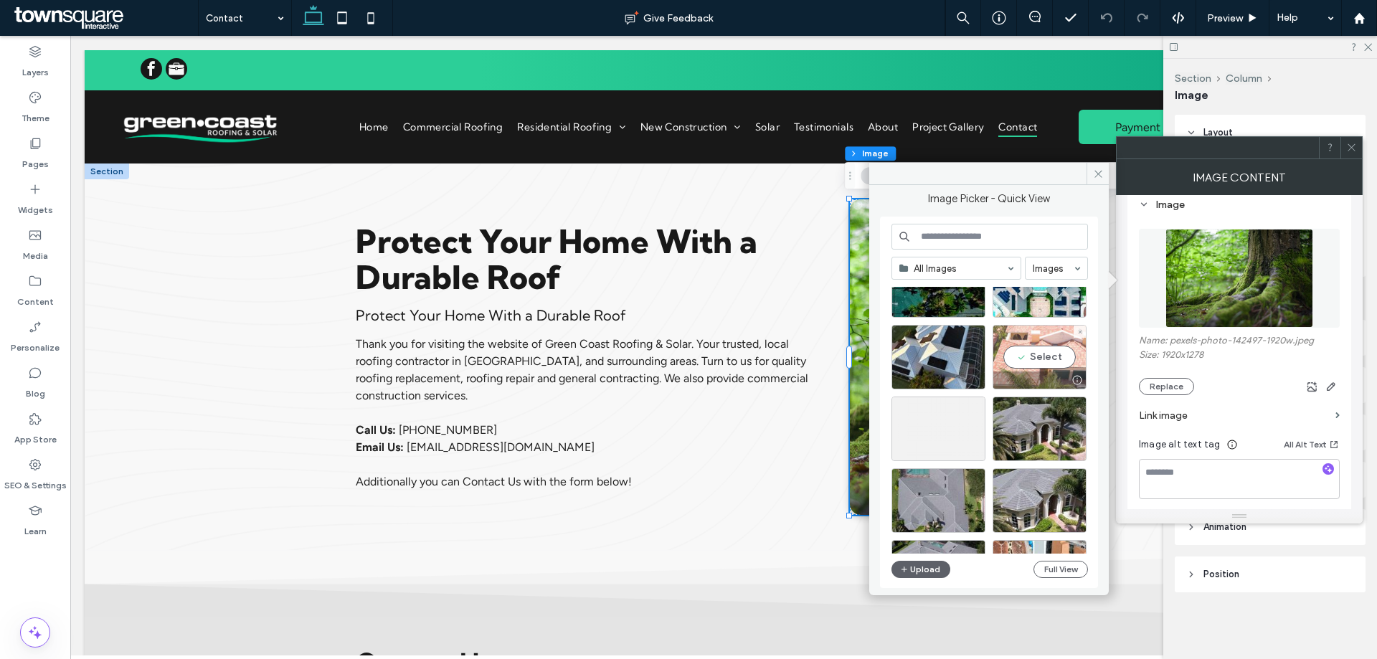
click at [1033, 358] on div "Select" at bounding box center [1039, 357] width 94 height 65
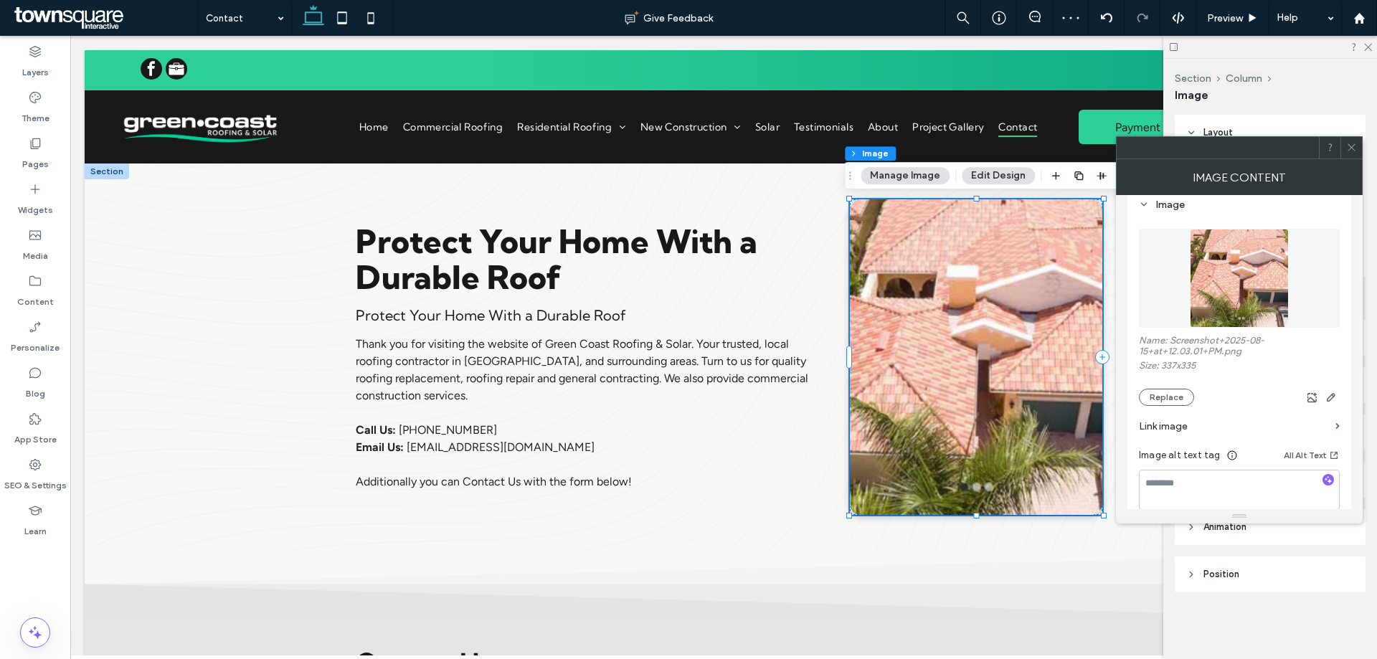
click at [1354, 147] on icon at bounding box center [1351, 147] width 11 height 11
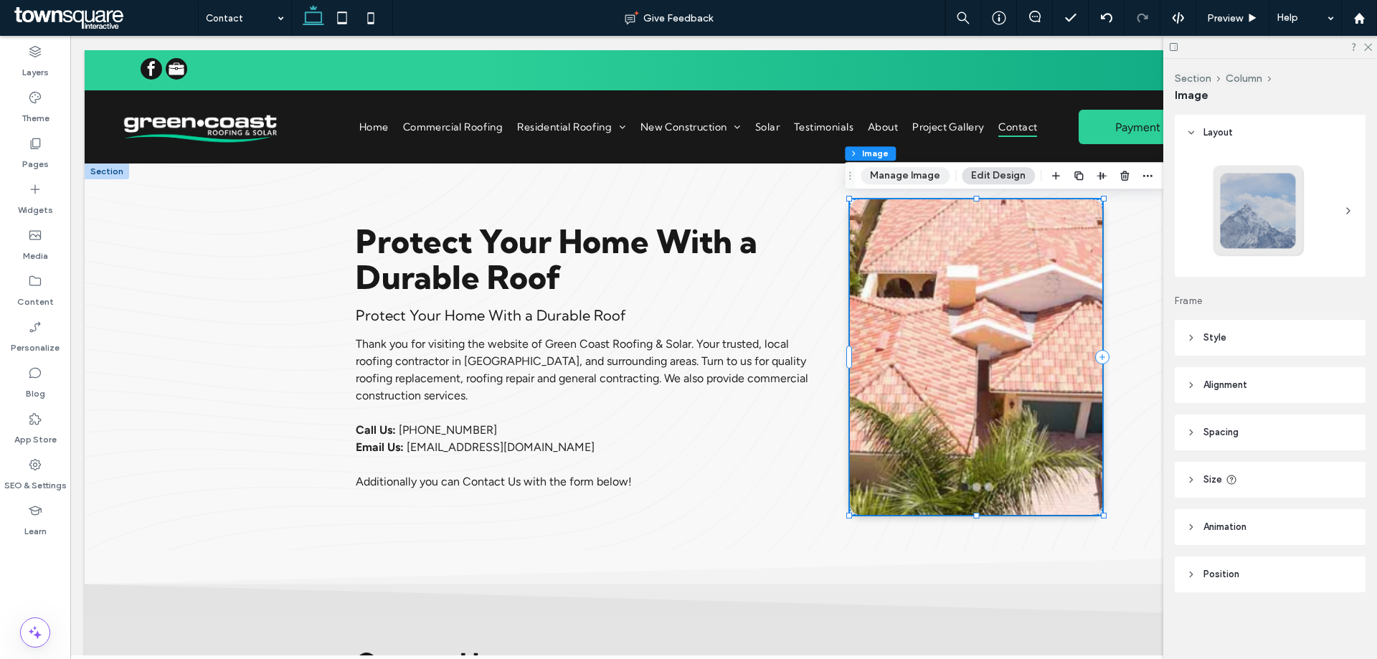
drag, startPoint x: 906, startPoint y: 175, endPoint x: 1026, endPoint y: 286, distance: 163.9
click at [906, 175] on button "Manage Image" at bounding box center [904, 175] width 89 height 17
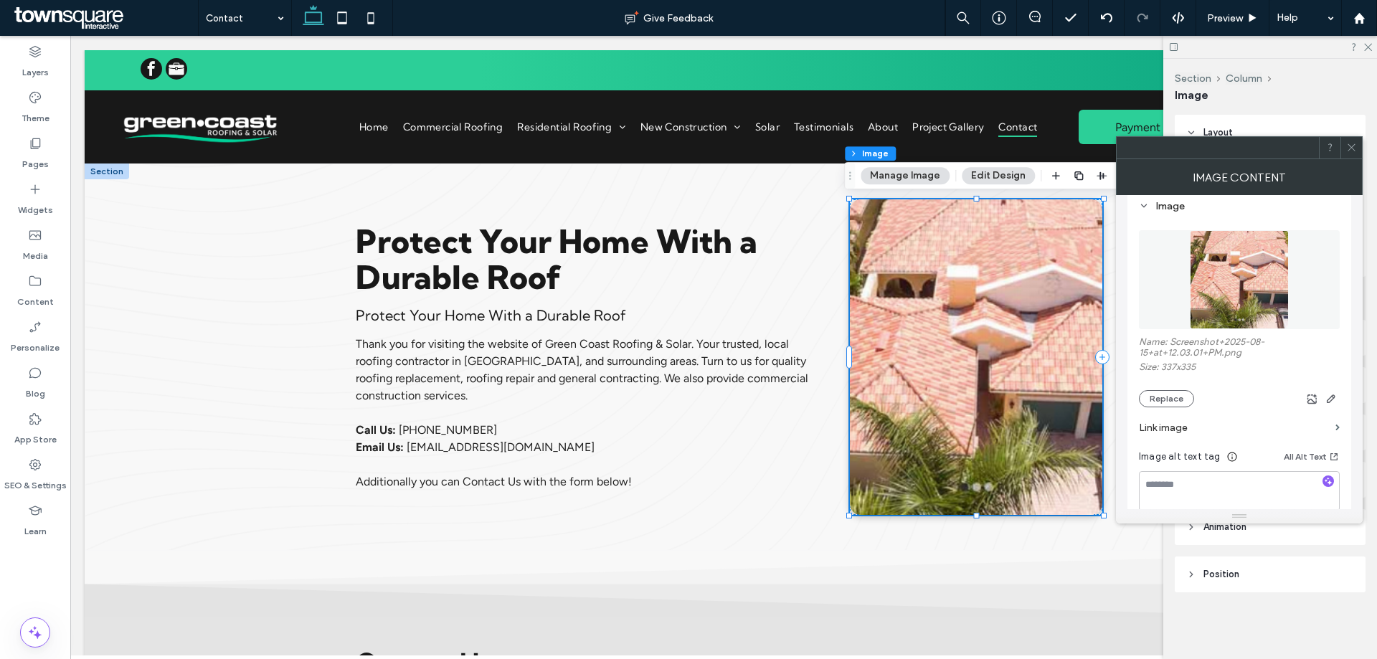
scroll to position [143, 0]
click at [1167, 389] on button "Replace" at bounding box center [1166, 397] width 55 height 17
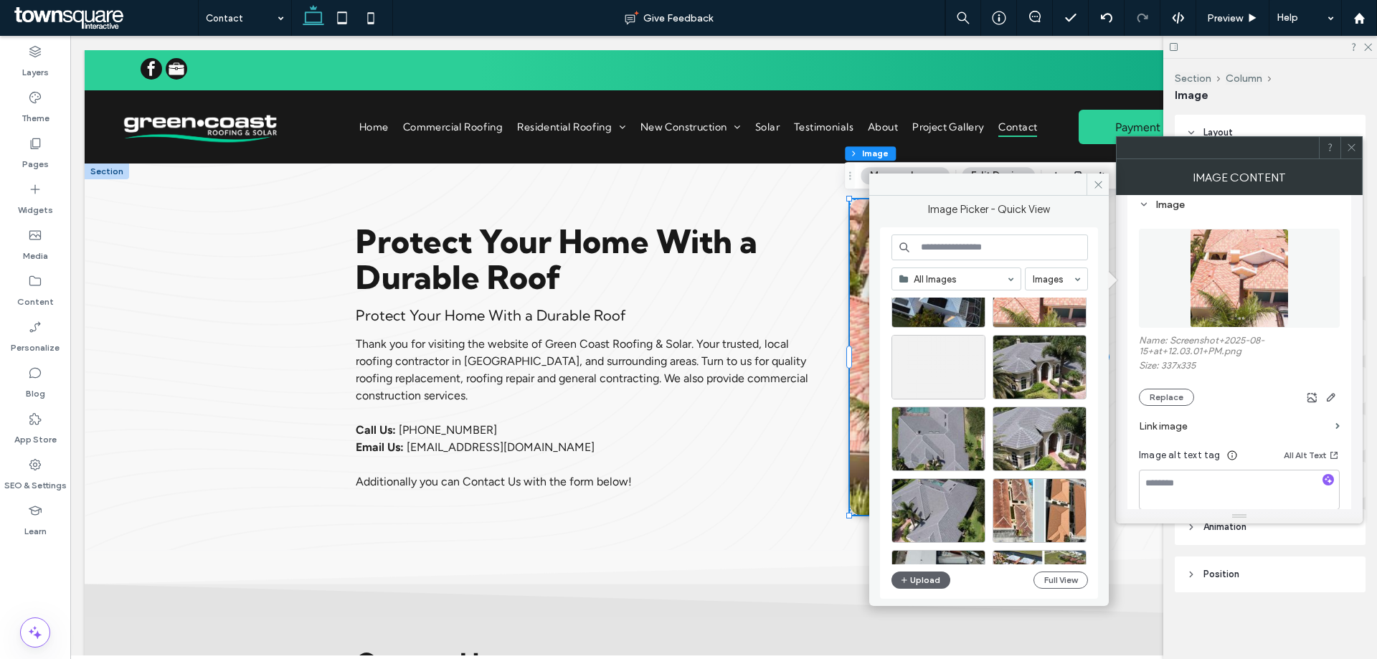
scroll to position [1561, 0]
click at [1028, 372] on div "Select" at bounding box center [1039, 368] width 94 height 65
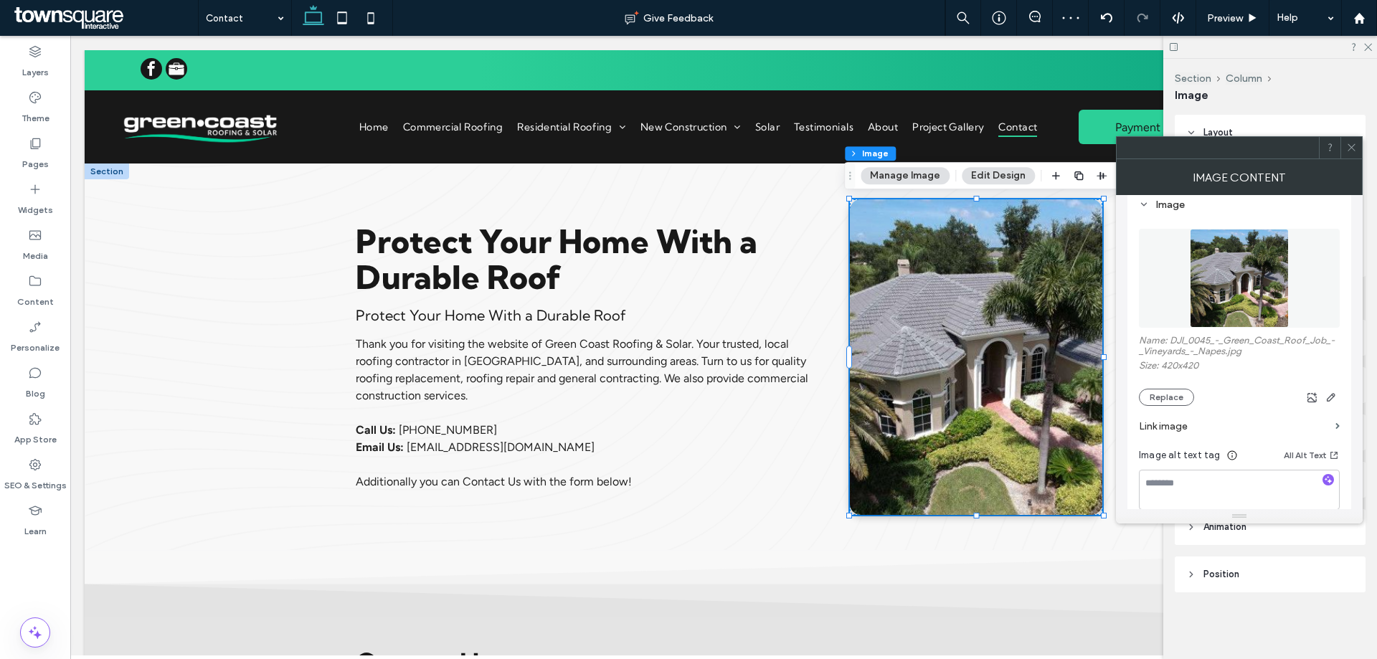
click at [1352, 150] on icon at bounding box center [1351, 147] width 11 height 11
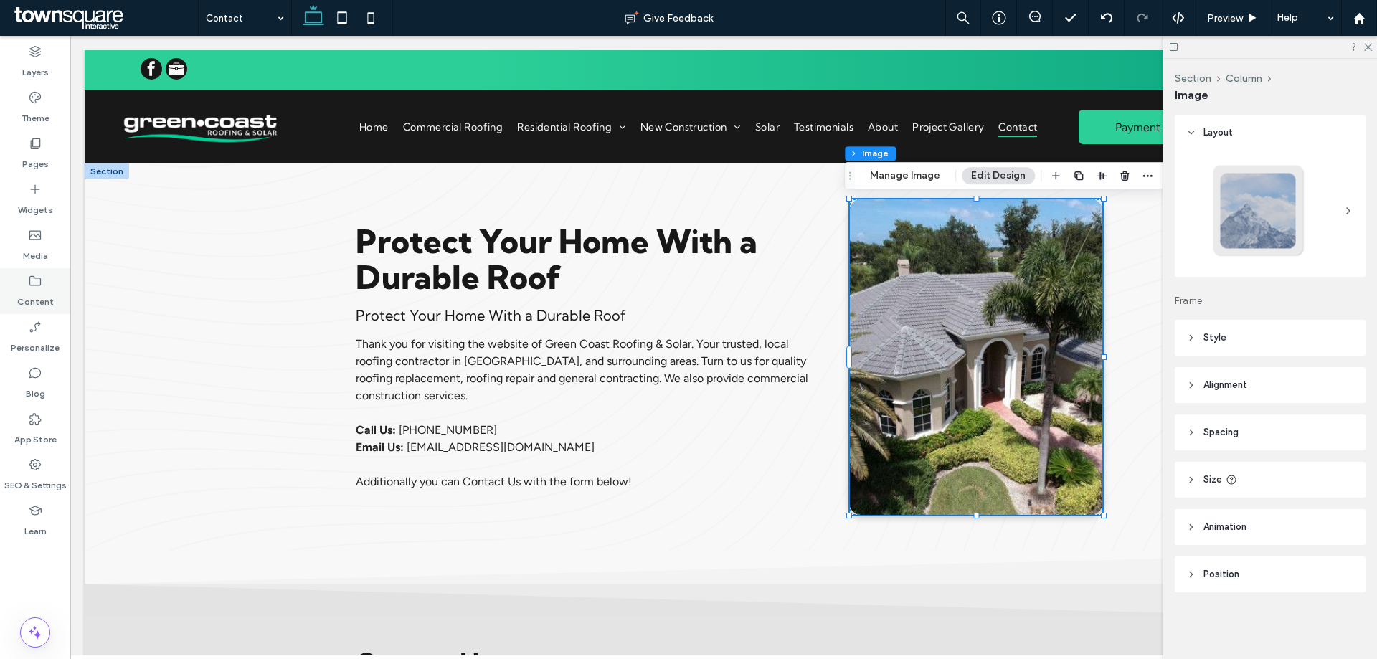
click at [33, 295] on label "Content" at bounding box center [35, 298] width 37 height 20
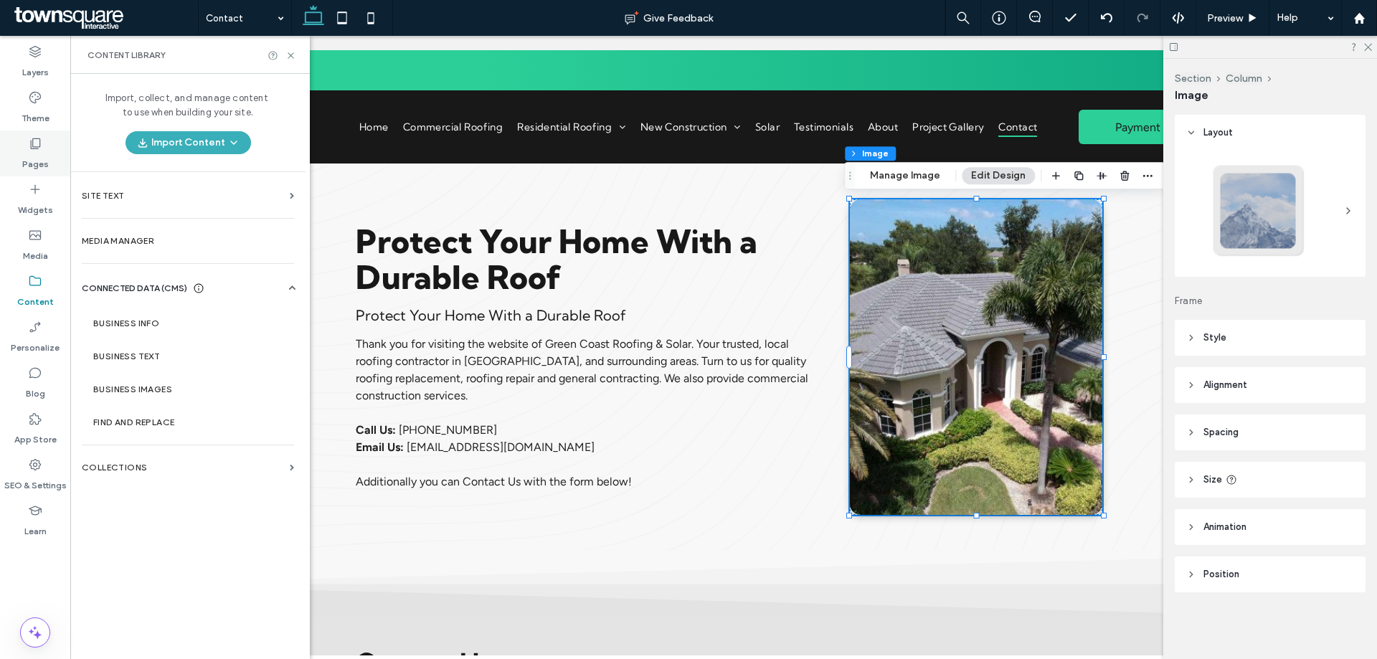
click at [24, 148] on div "Pages" at bounding box center [35, 154] width 70 height 46
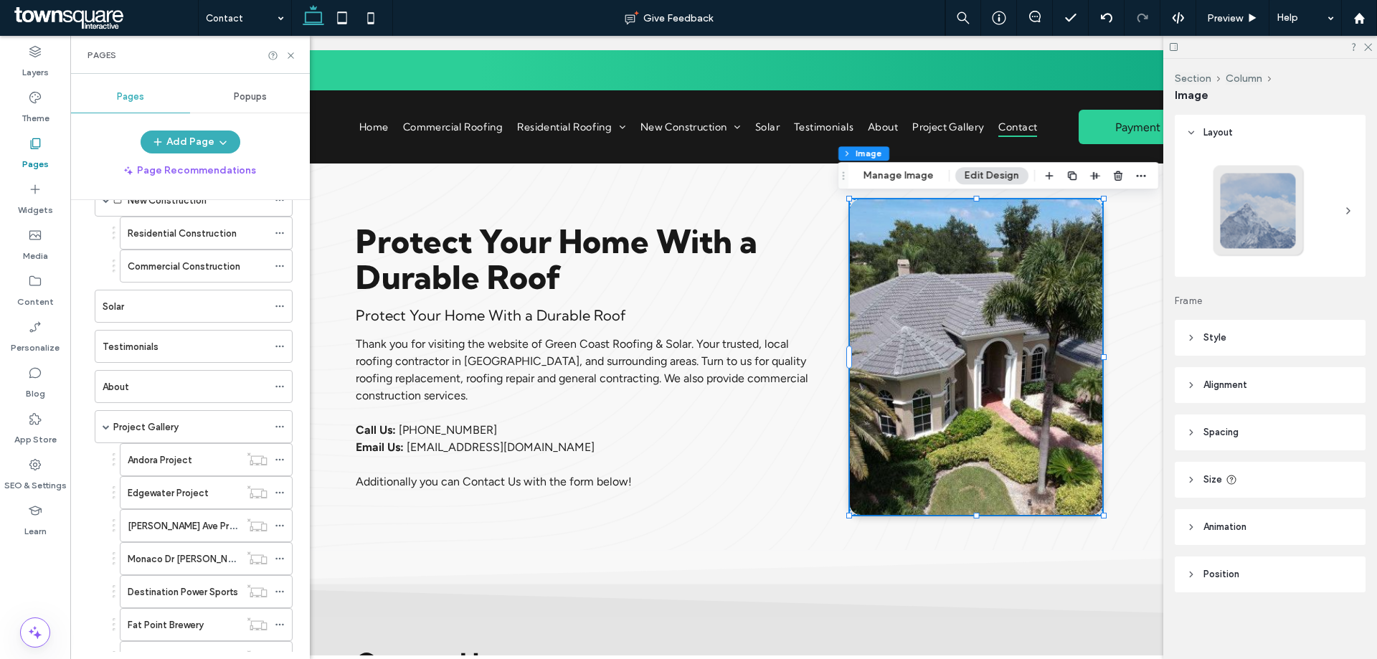
scroll to position [359, 0]
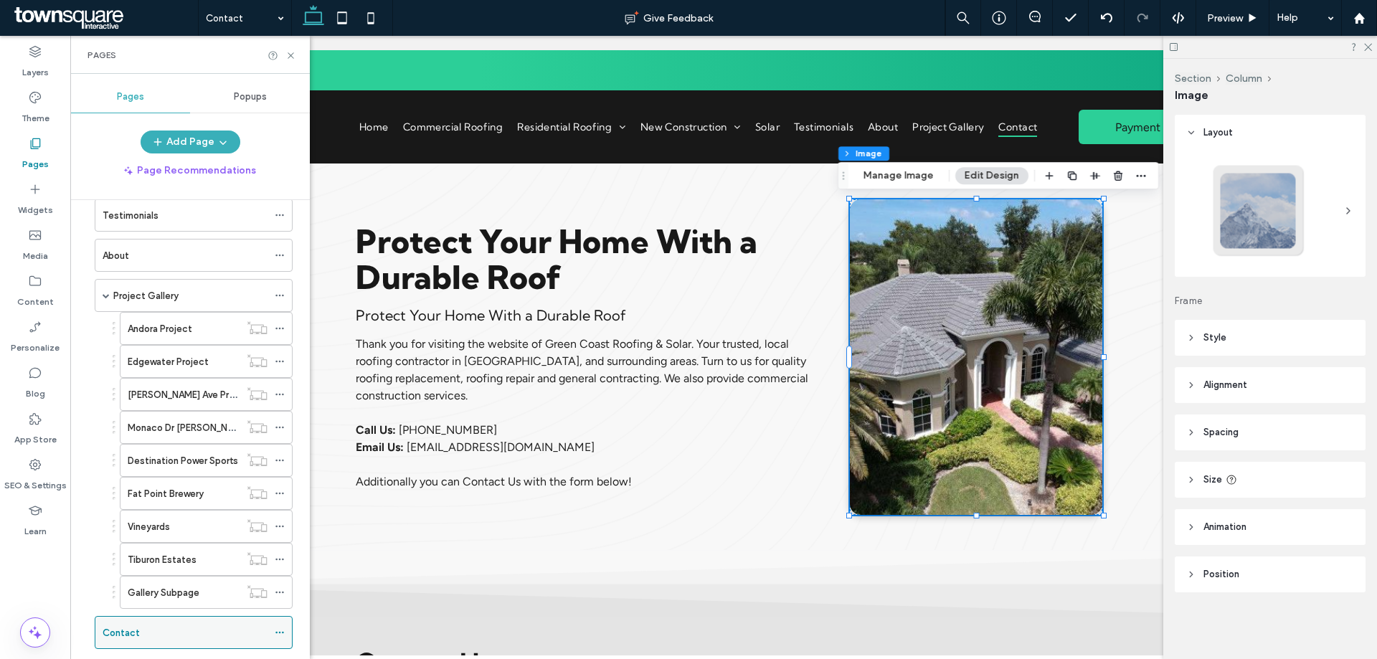
click at [186, 626] on div "Contact" at bounding box center [185, 632] width 165 height 15
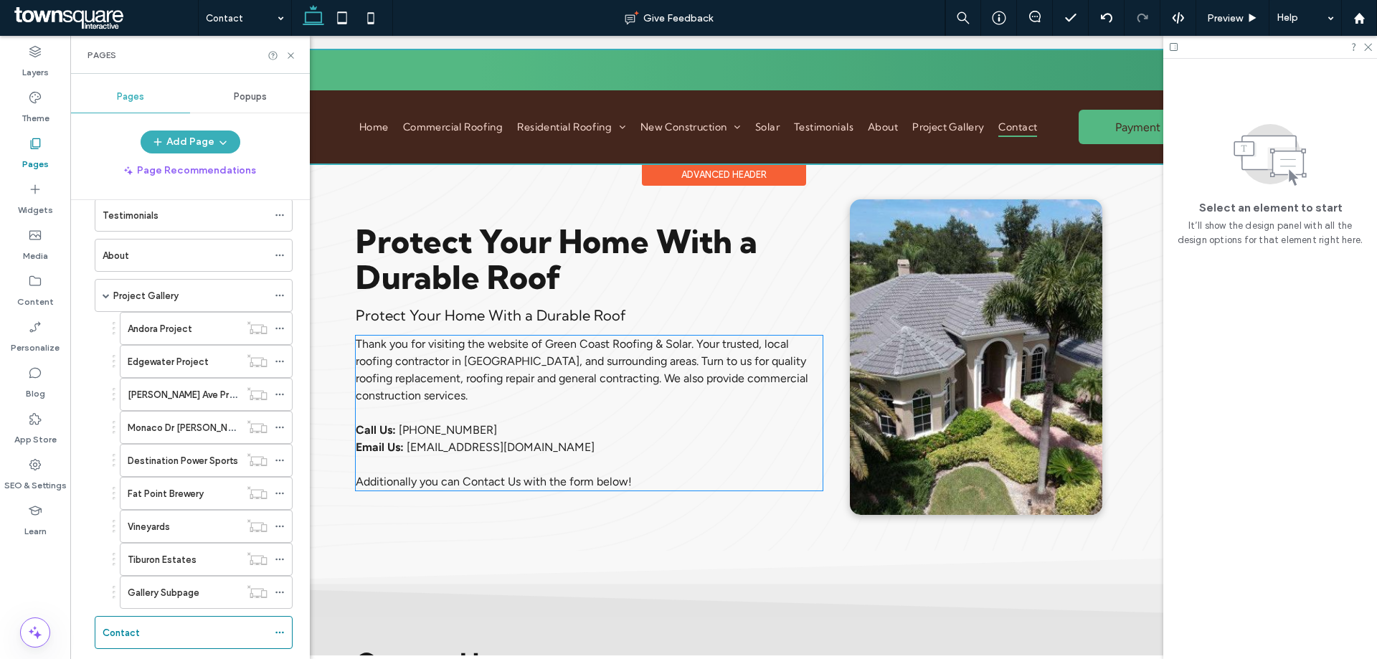
scroll to position [0, 0]
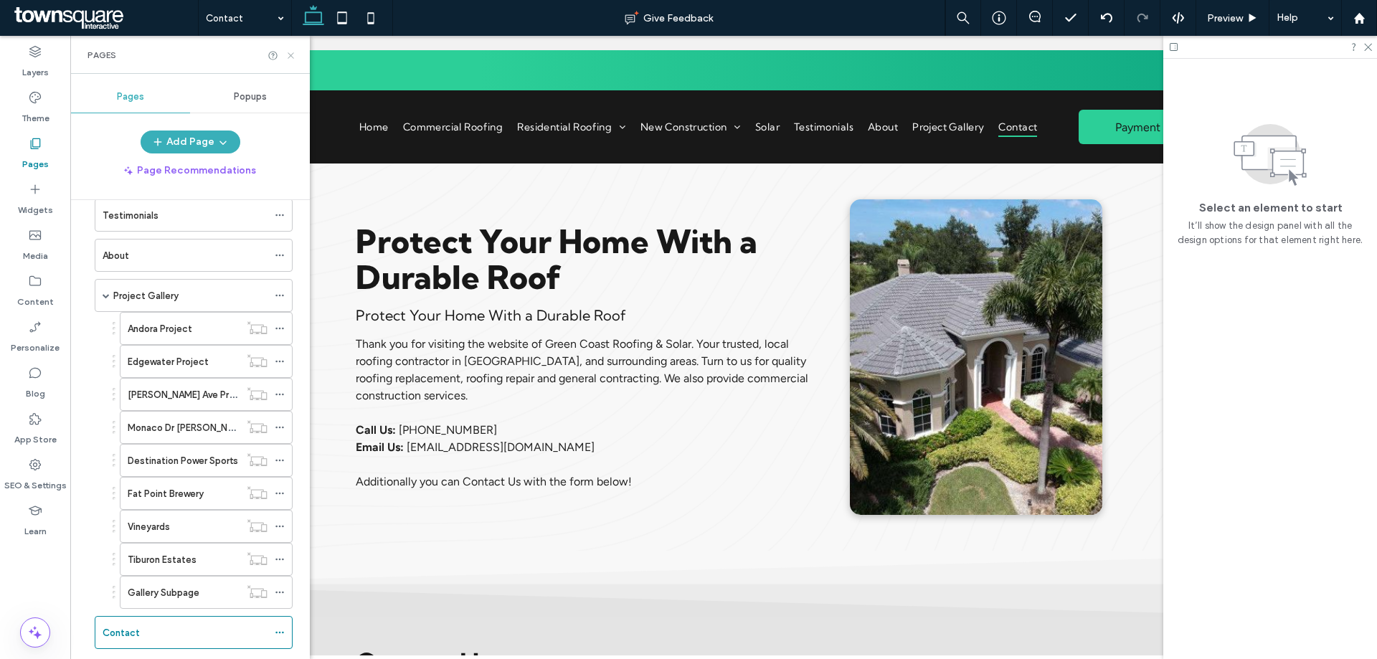
click at [292, 54] on use at bounding box center [291, 55] width 6 height 6
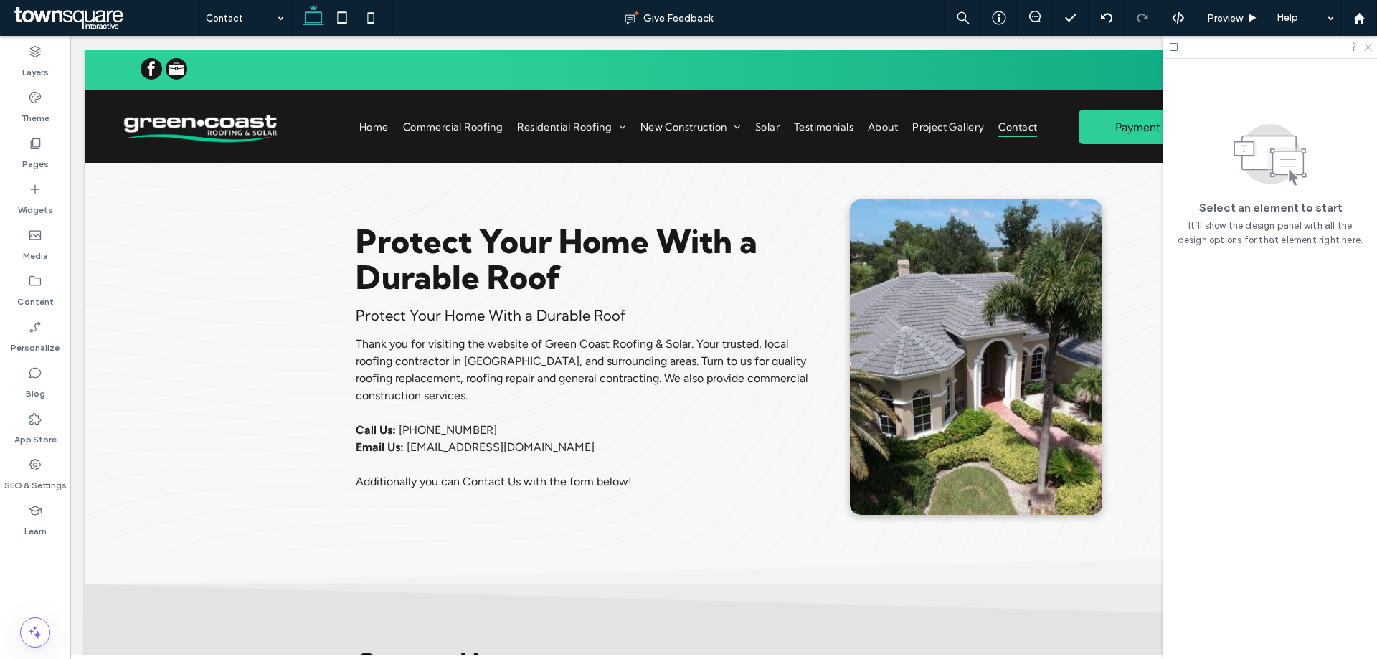
click at [1368, 46] on icon at bounding box center [1366, 46] width 9 height 9
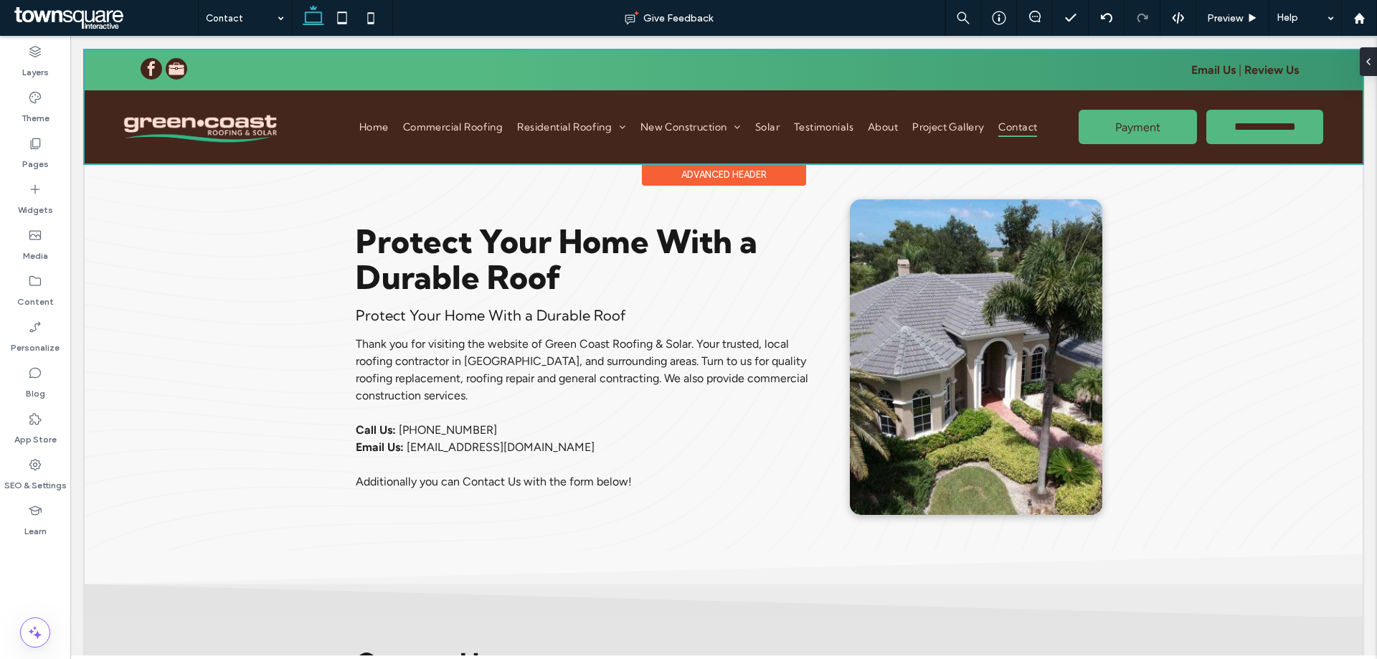
click at [495, 70] on div at bounding box center [724, 106] width 1278 height 113
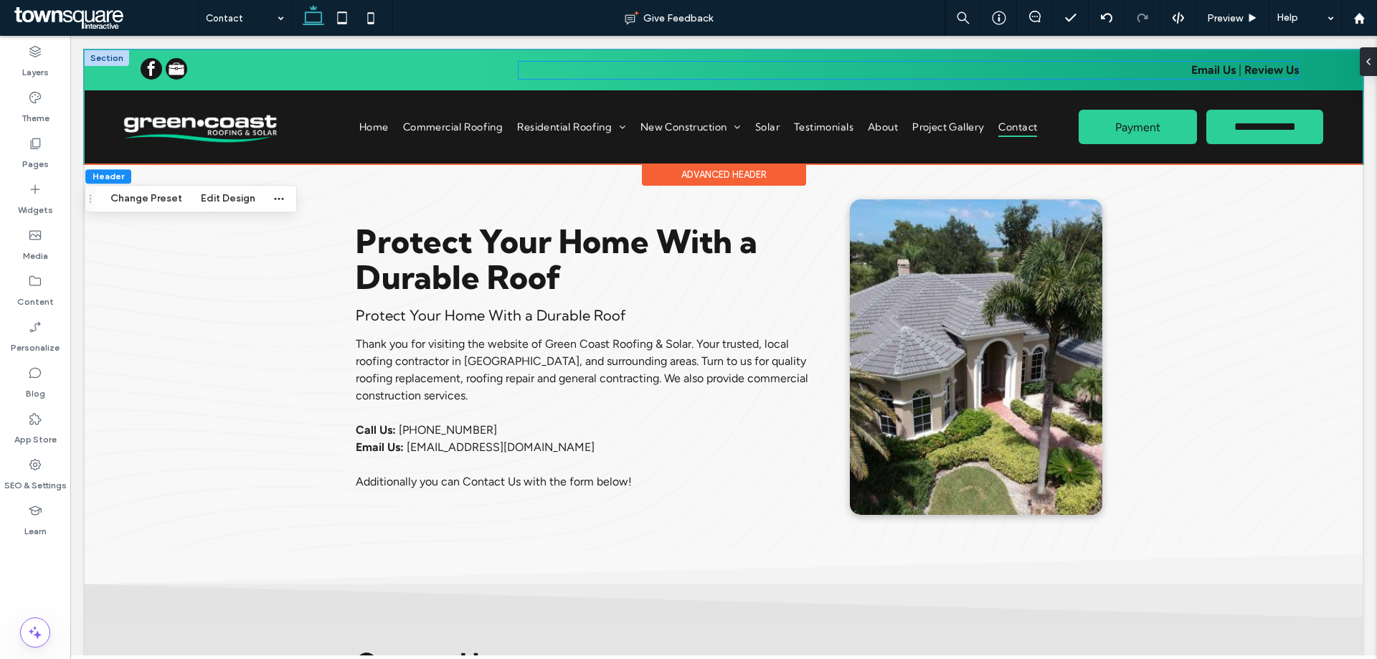
click at [1123, 73] on p "Email Us | Review Us" at bounding box center [908, 70] width 780 height 17
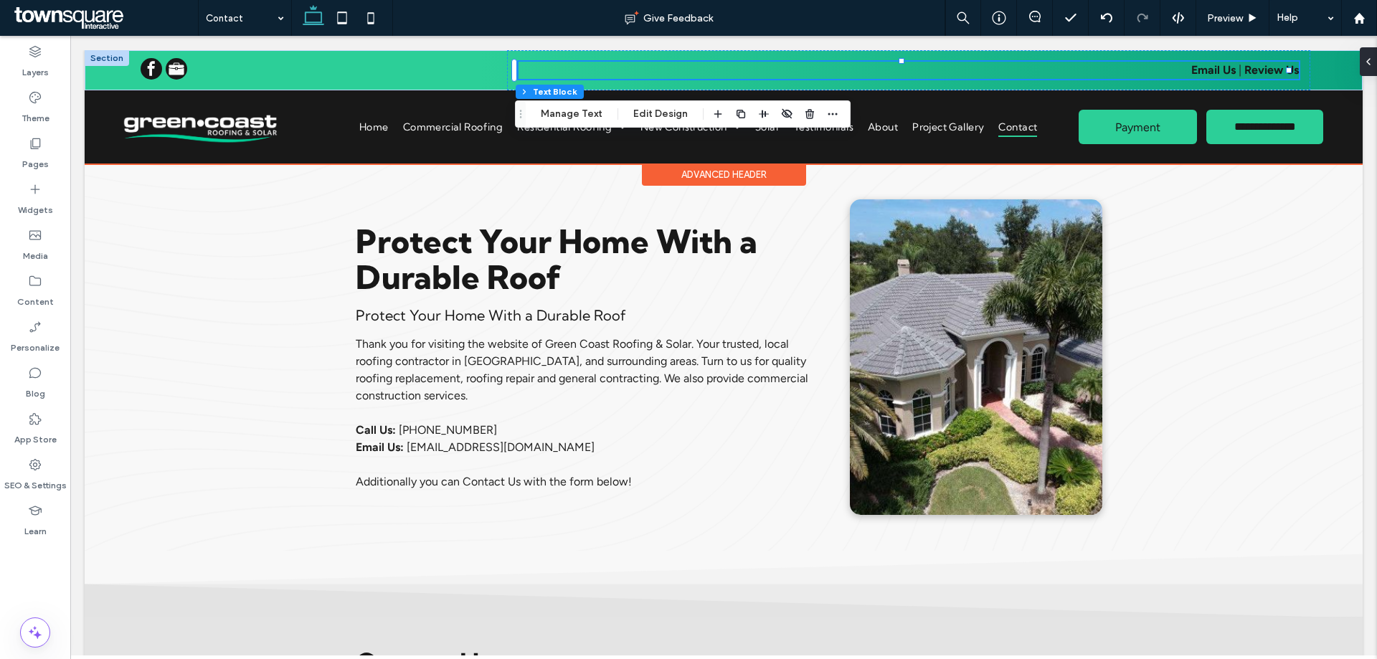
click at [1195, 74] on strong "Email" at bounding box center [1205, 70] width 29 height 14
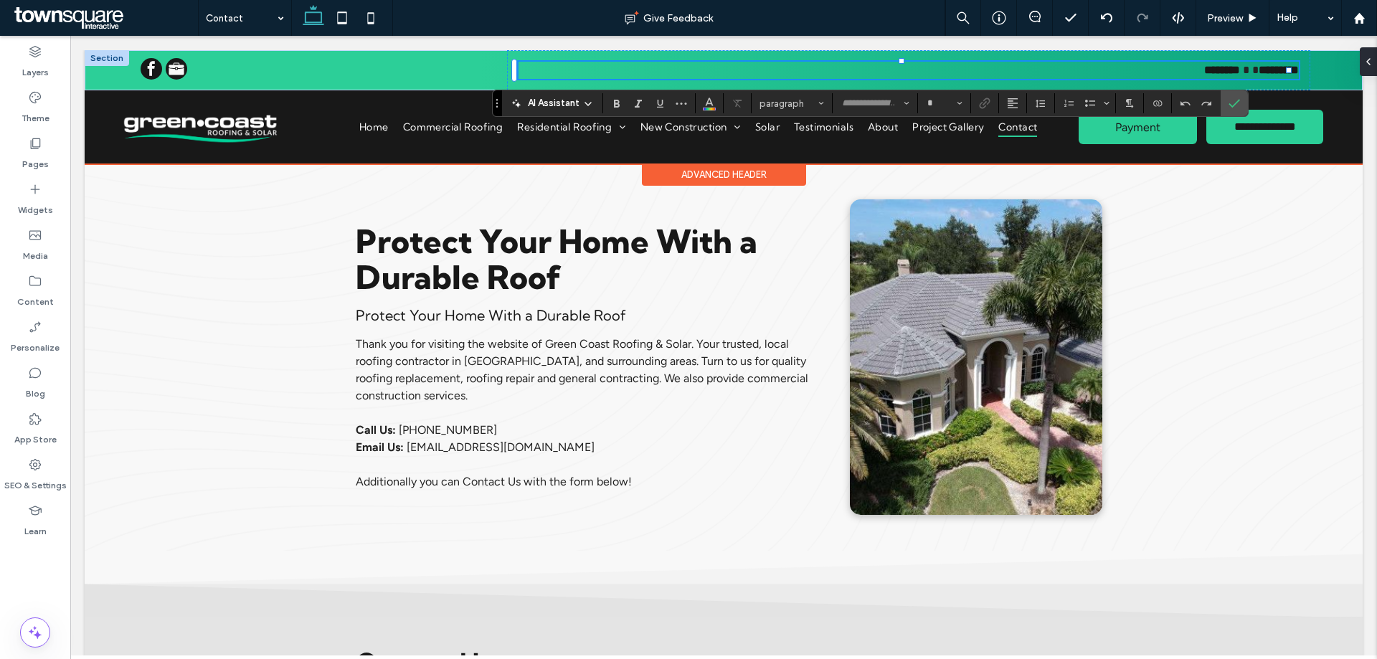
type input "*******"
type input "**"
click at [1226, 67] on strong "**" at bounding box center [1233, 70] width 14 height 11
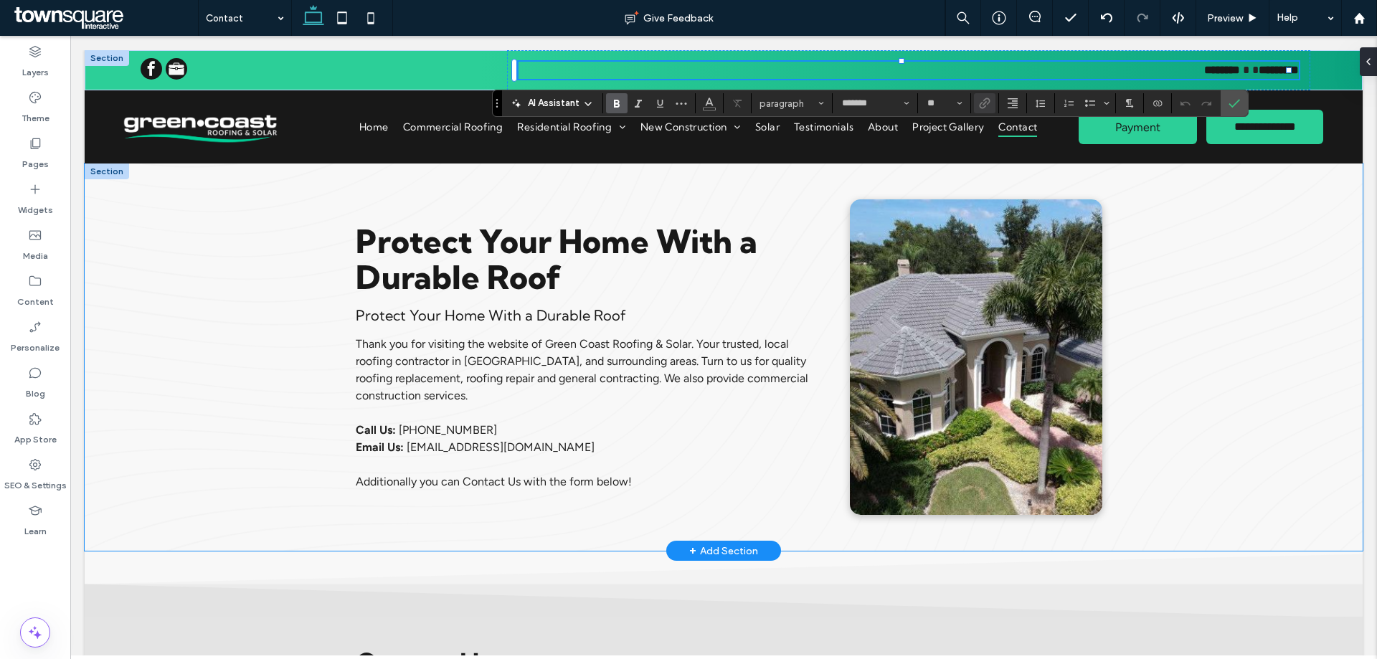
click at [1191, 239] on div "Protect Your Home With a Durable Roof Protect Your Home With a Durable Roof Tha…" at bounding box center [724, 356] width 1278 height 387
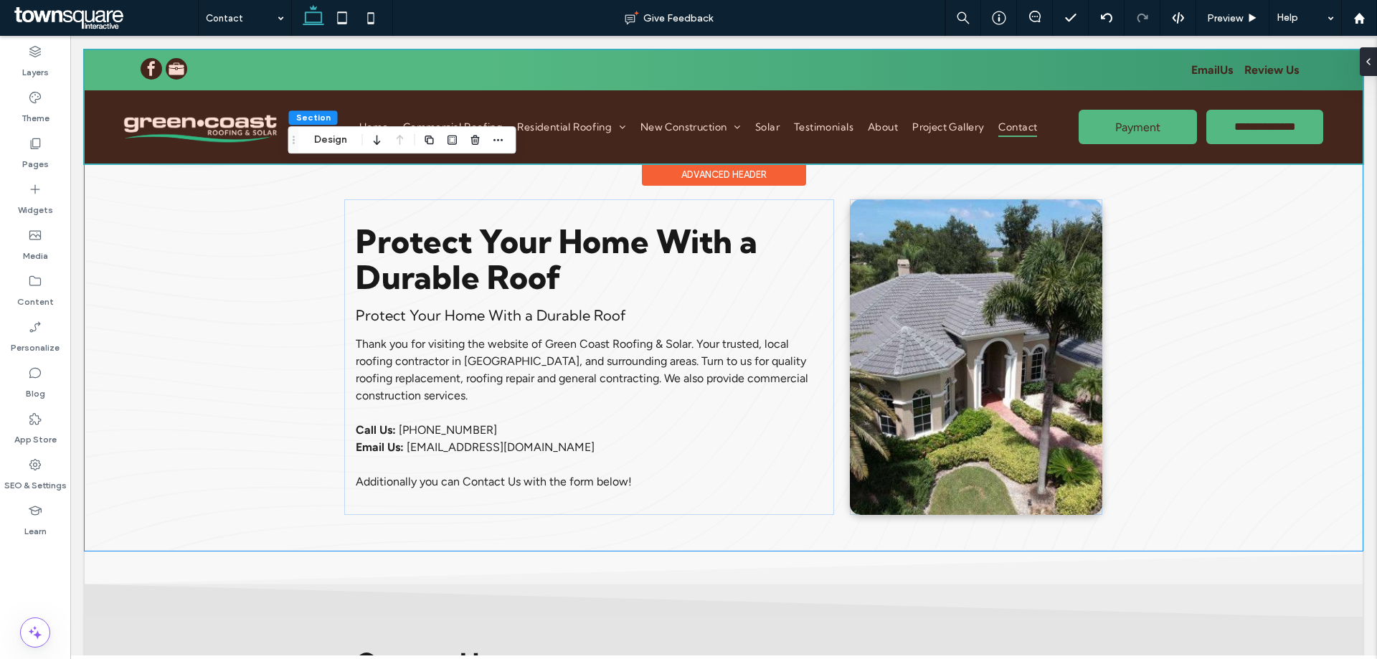
click at [1043, 148] on div at bounding box center [724, 106] width 1278 height 113
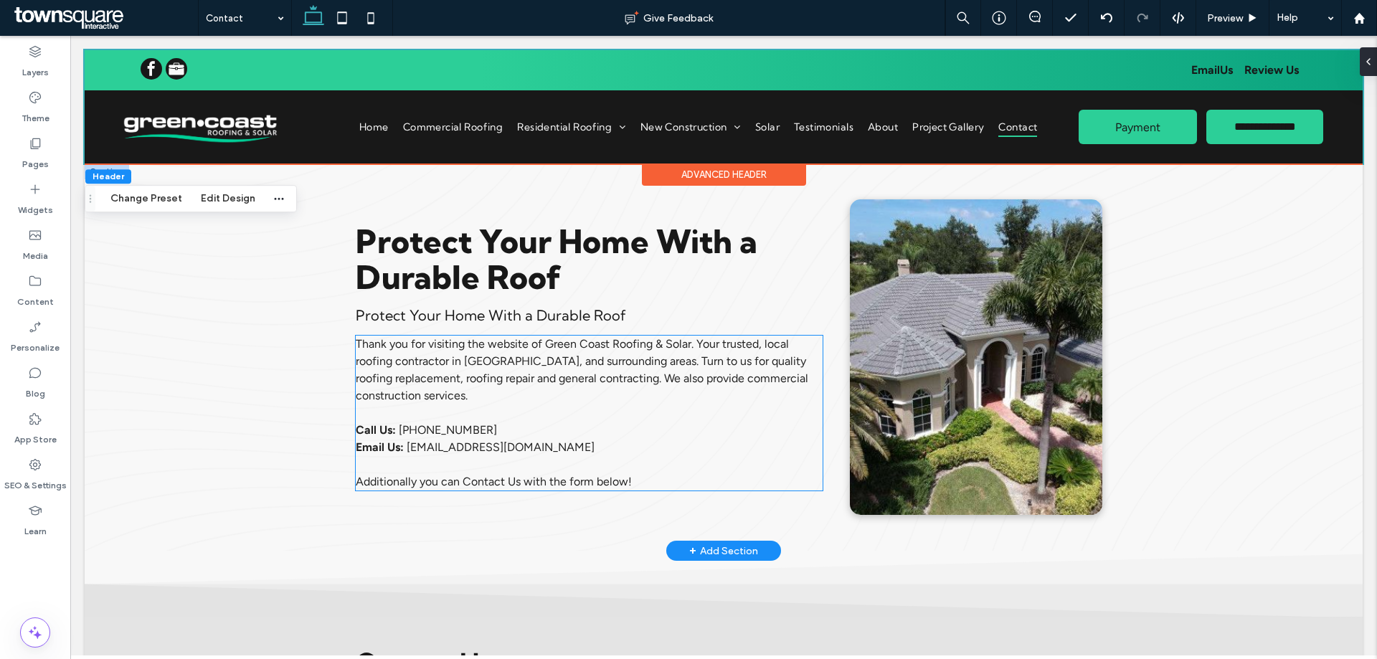
click at [545, 435] on p "Thank you for visiting the website of Green Coast Roofing & Solar. Your trusted…" at bounding box center [589, 396] width 467 height 120
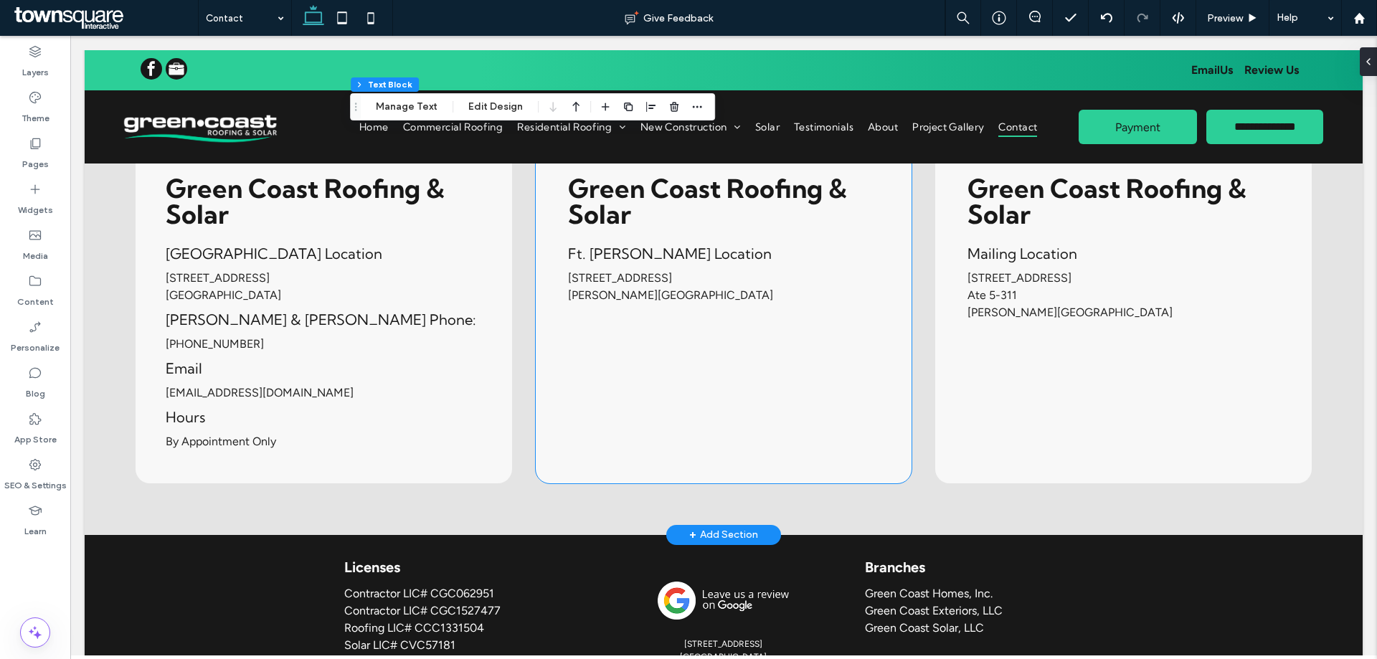
scroll to position [1501, 0]
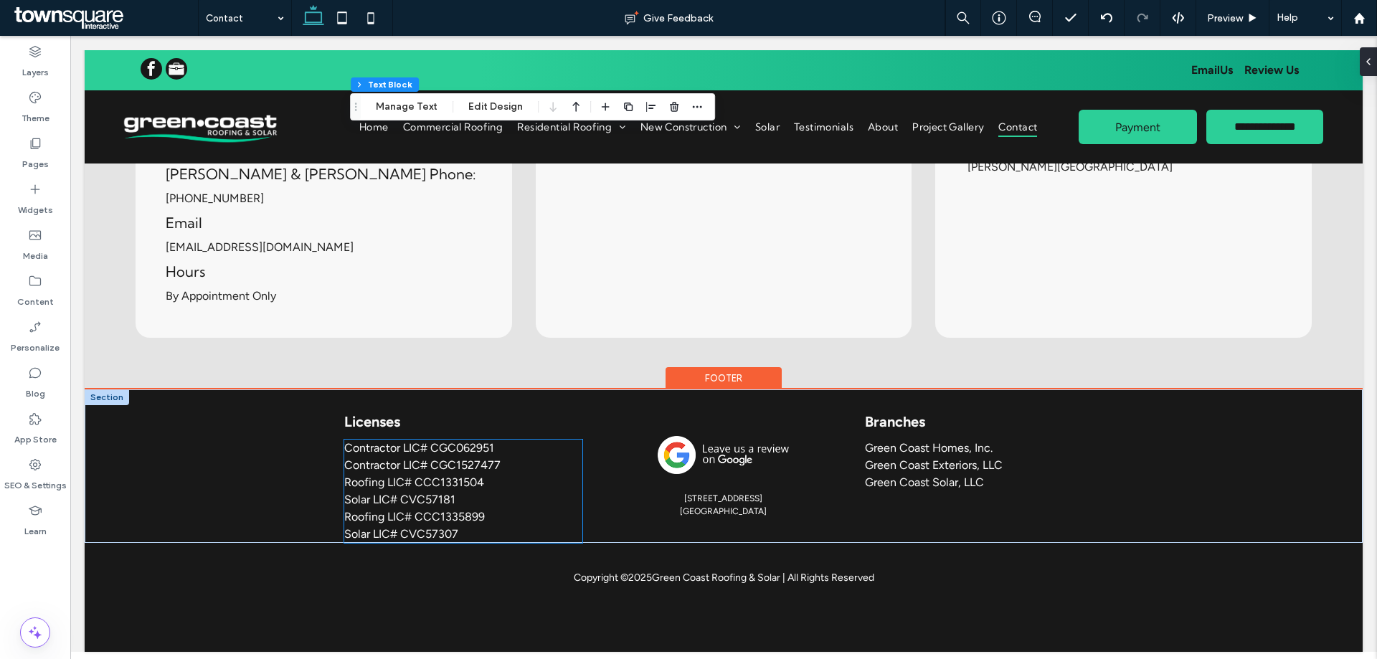
click at [431, 490] on p "Roofing LIC# CCC1331504" at bounding box center [462, 482] width 237 height 17
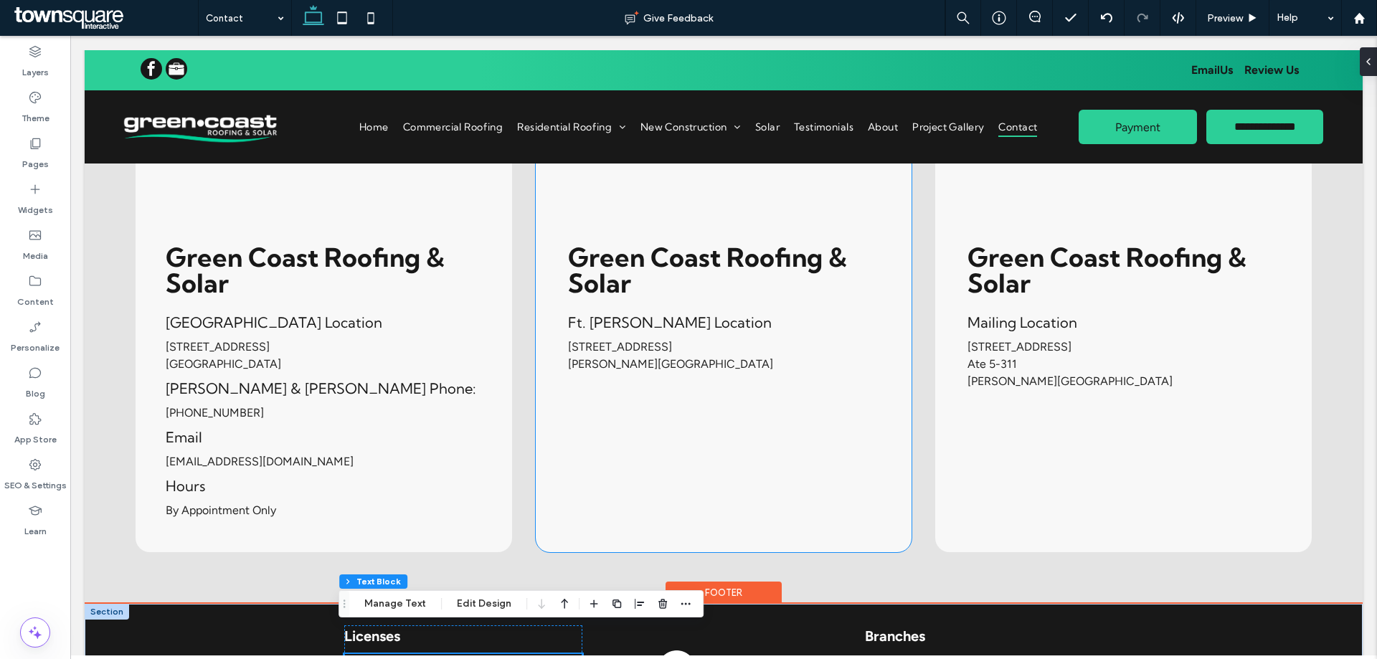
scroll to position [1286, 0]
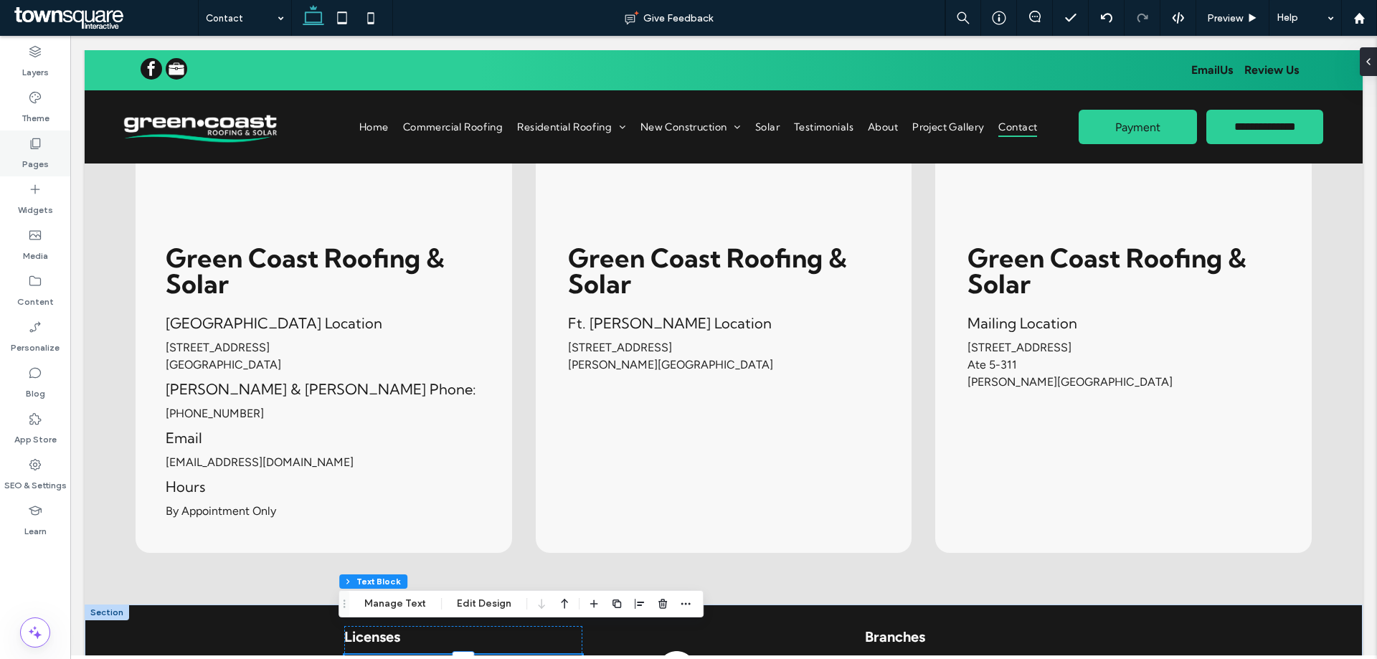
click at [42, 152] on label "Pages" at bounding box center [35, 161] width 27 height 20
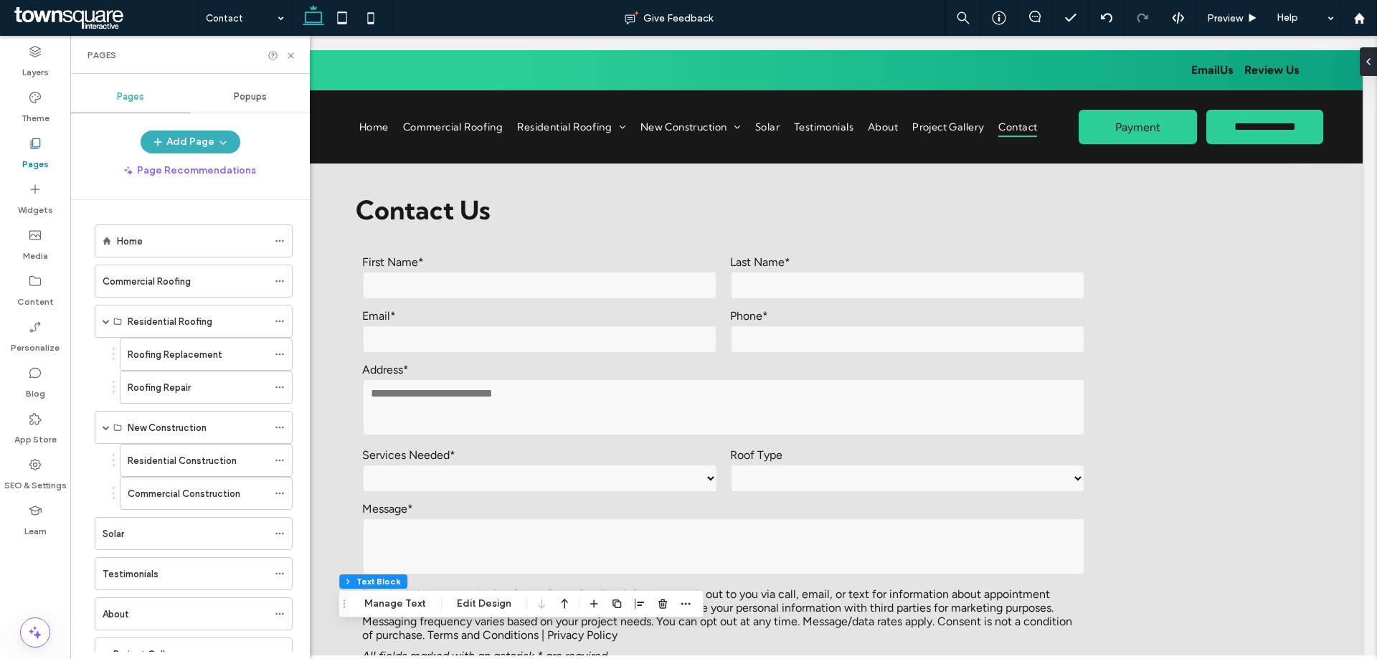
scroll to position [425, 0]
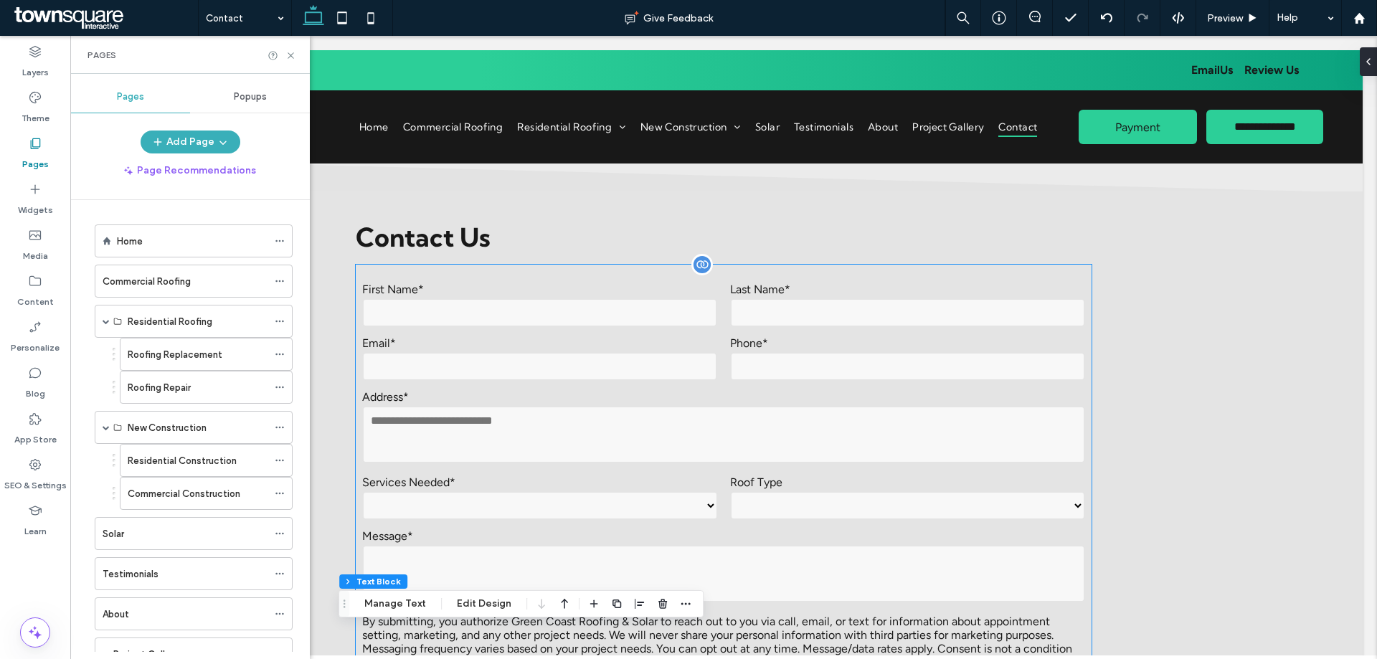
click at [698, 400] on label "Address*" at bounding box center [723, 397] width 722 height 14
click at [698, 400] on div "**********" at bounding box center [723, 538] width 735 height 547
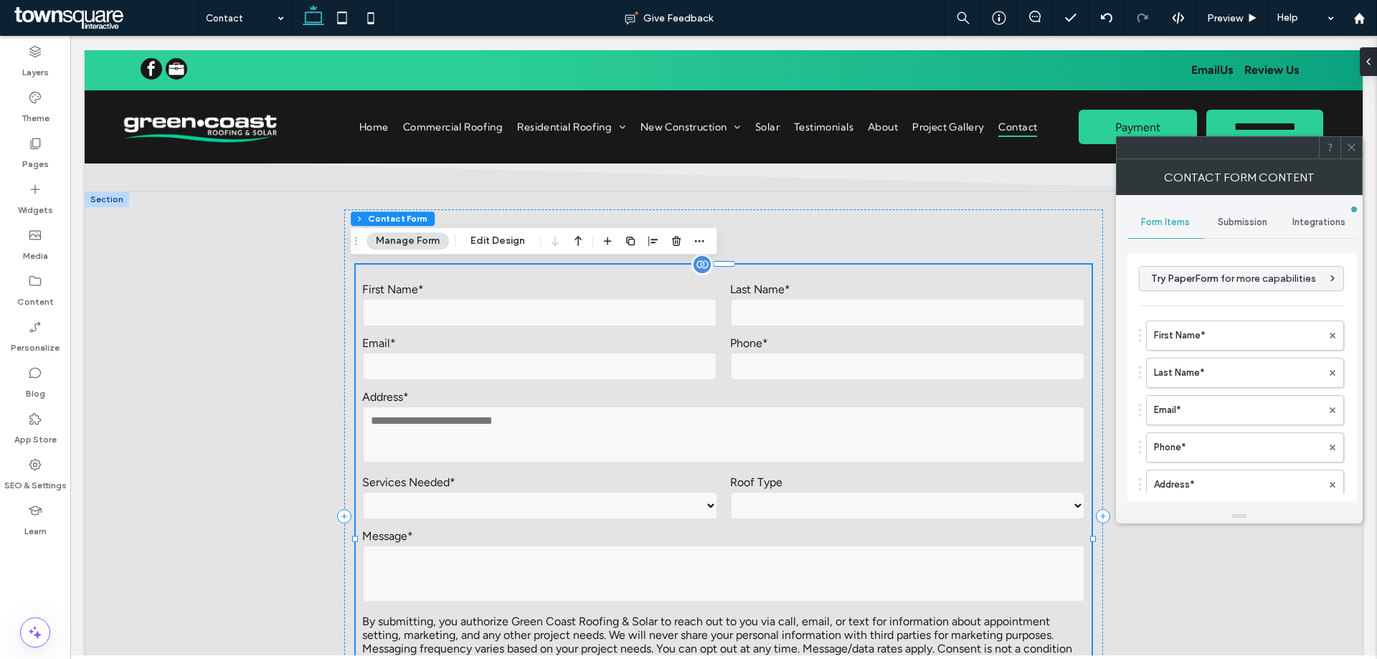
type input "**********"
type input "*"
type input "***"
type input "*"
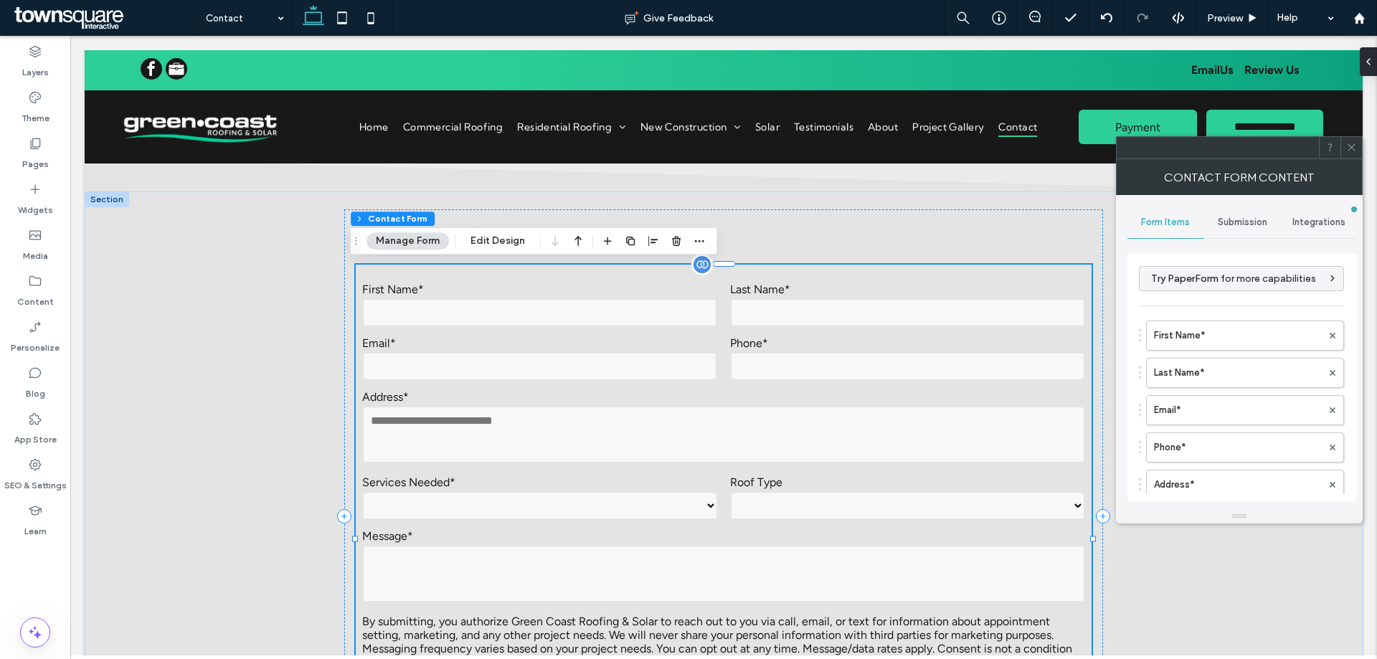
type input "*"
click at [1180, 328] on label "First Name*" at bounding box center [1238, 335] width 168 height 29
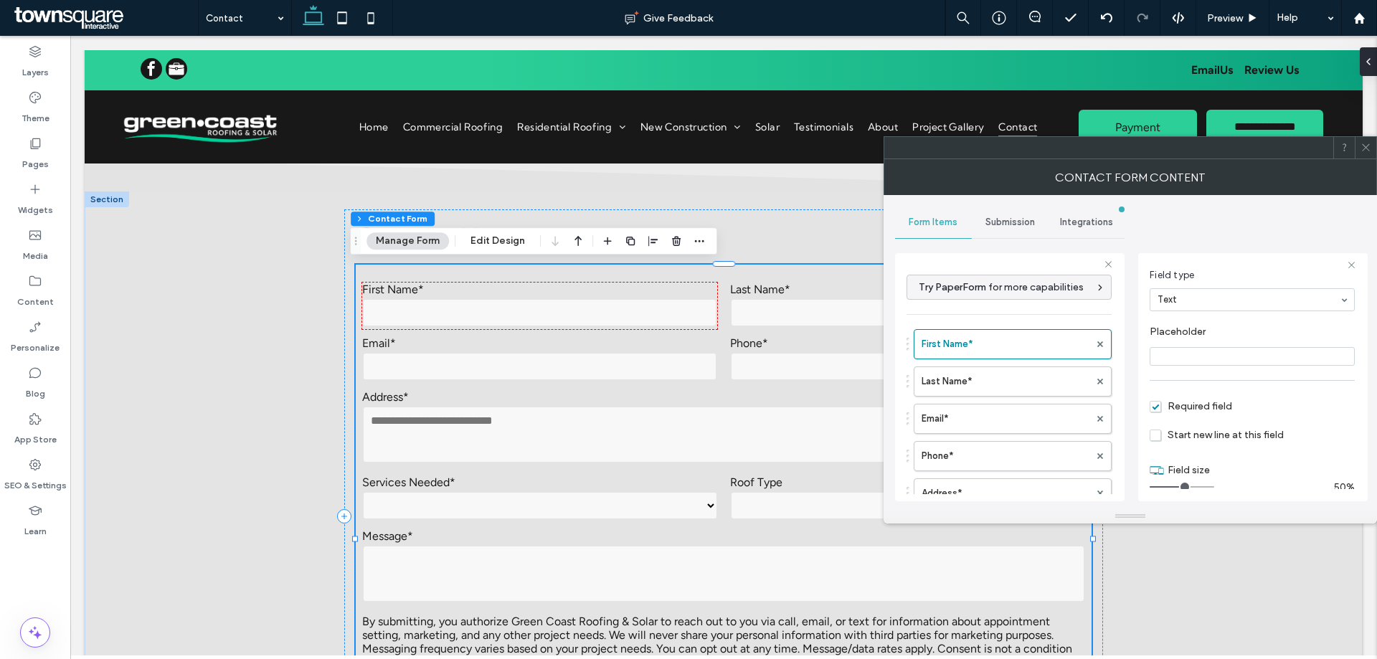
scroll to position [100, 0]
click at [1012, 385] on label "Last Name*" at bounding box center [1005, 381] width 168 height 29
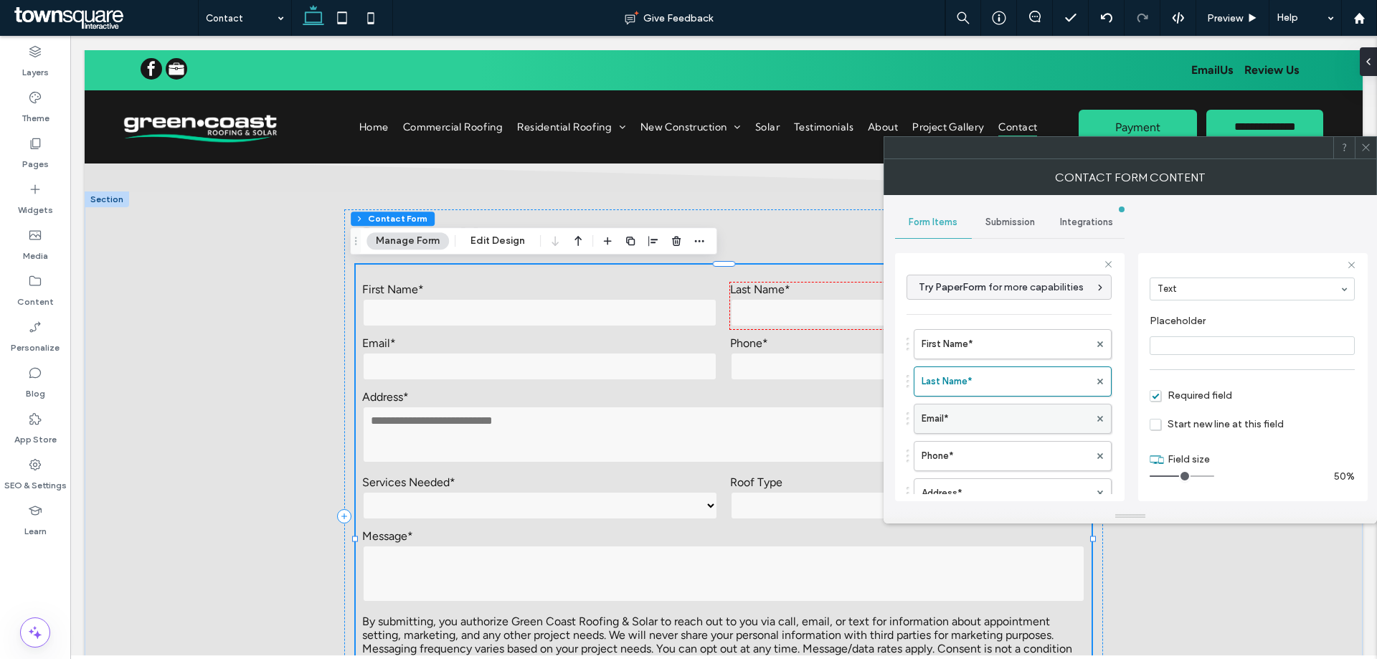
click at [995, 420] on label "Email*" at bounding box center [1005, 418] width 168 height 29
click at [980, 466] on label "Phone*" at bounding box center [1005, 456] width 168 height 29
click at [979, 483] on label "Address*" at bounding box center [1005, 493] width 168 height 29
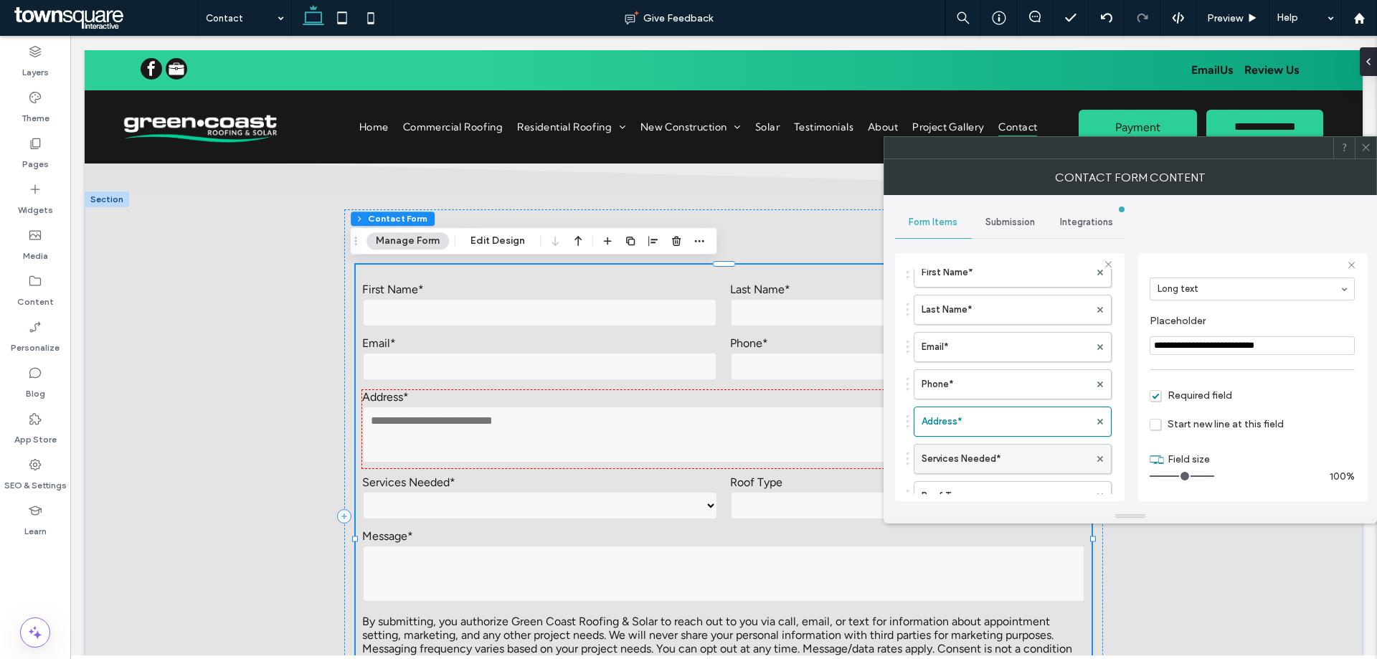
click at [997, 445] on label "Services Needed*" at bounding box center [1005, 459] width 168 height 29
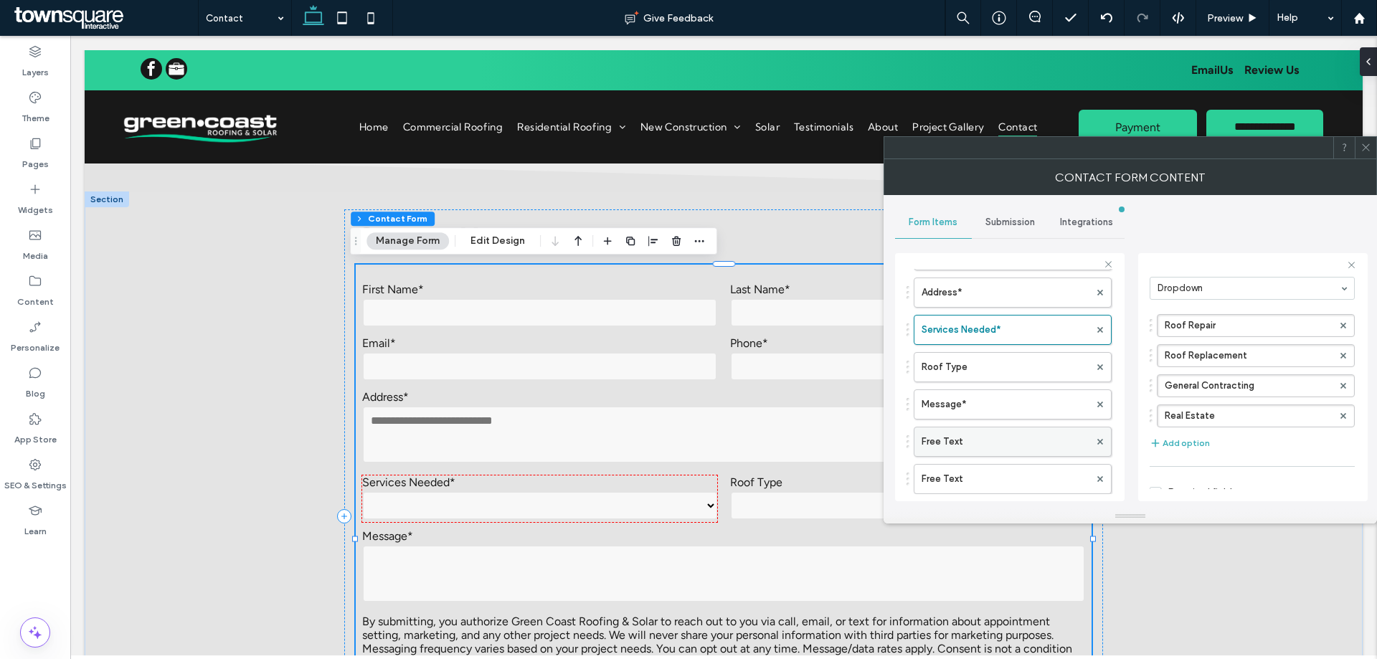
scroll to position [215, 0]
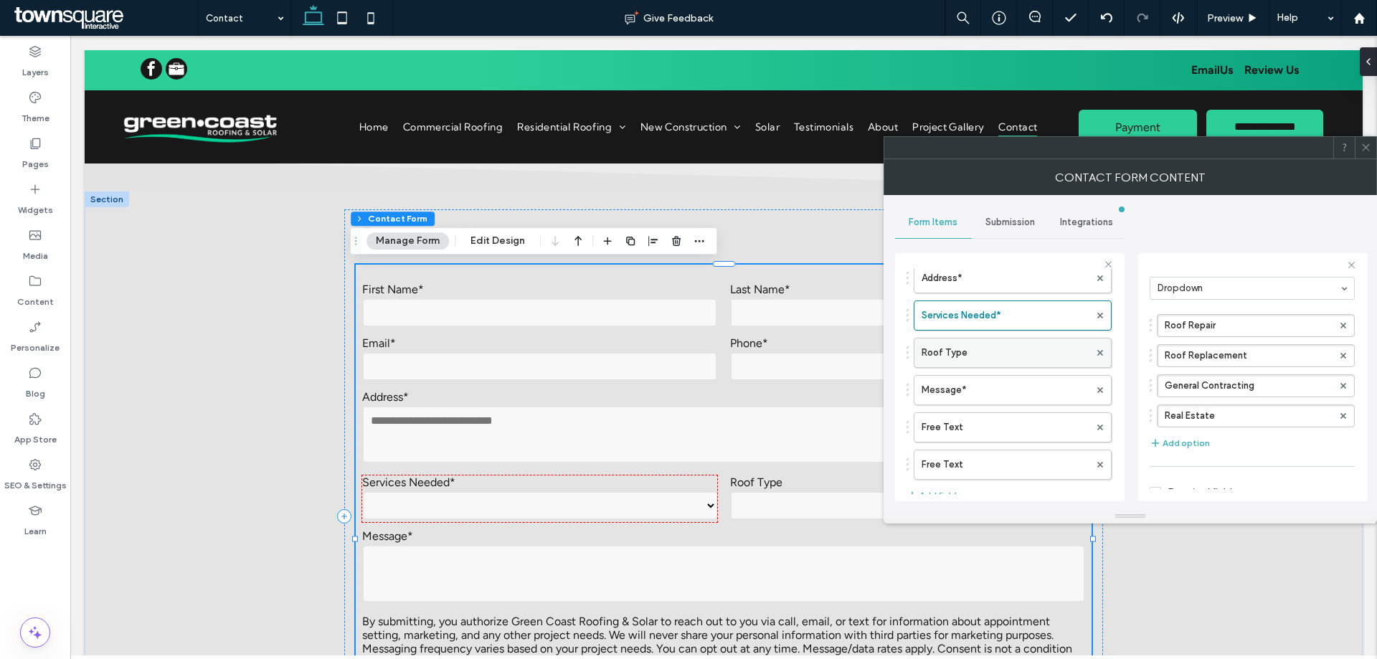
click at [993, 356] on label "Roof Type" at bounding box center [1005, 352] width 168 height 29
click at [987, 403] on label "Message*" at bounding box center [1005, 390] width 168 height 29
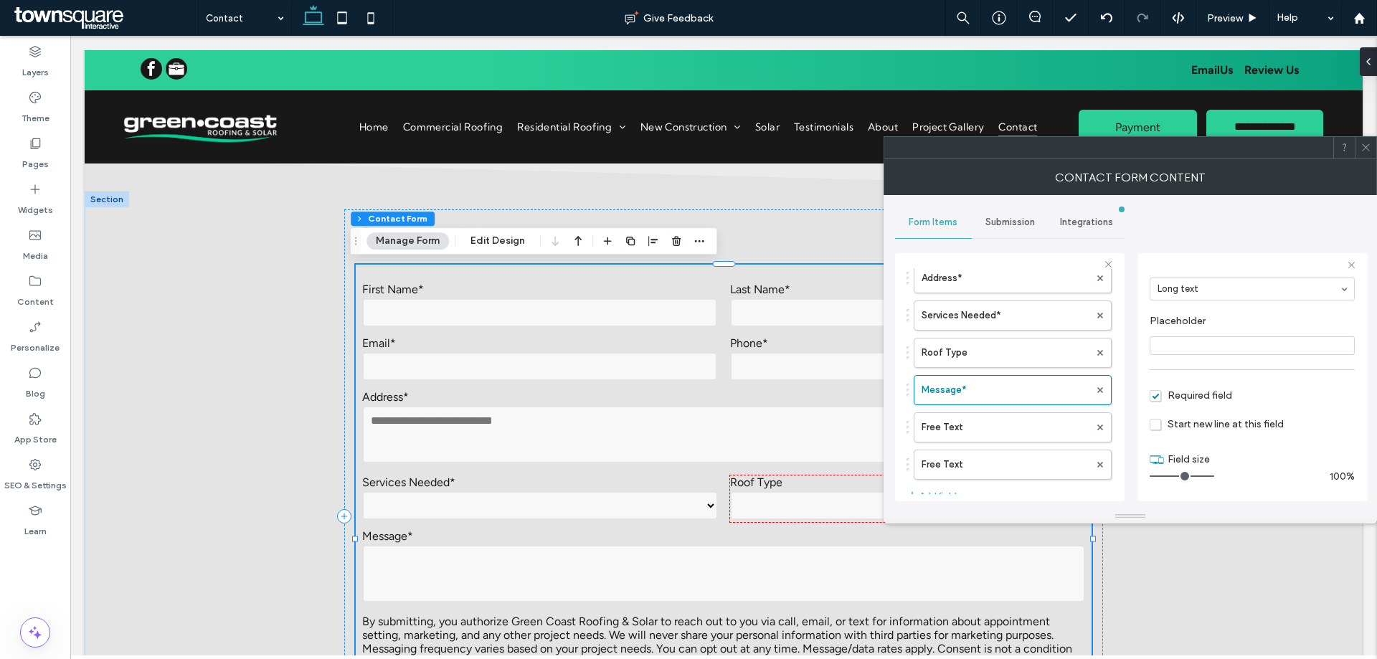
type input "**"
click at [982, 419] on label "Free Text" at bounding box center [1005, 427] width 168 height 29
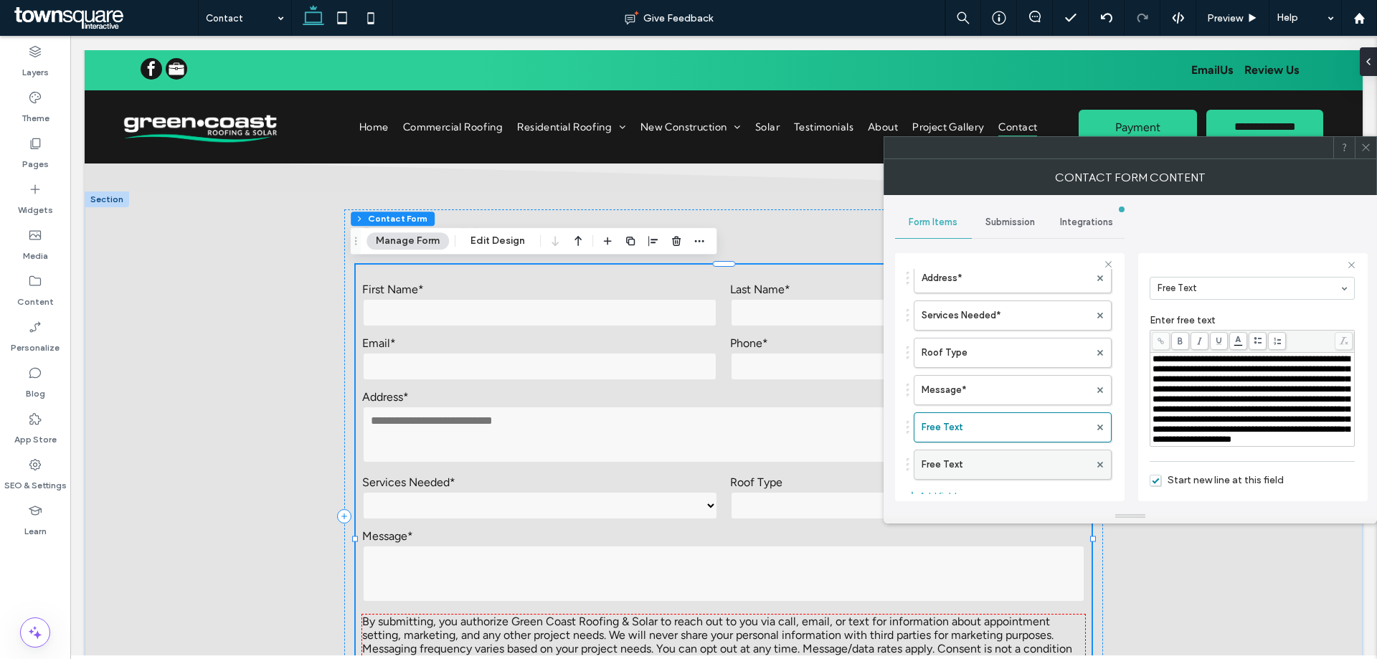
click at [997, 465] on label "Free Text" at bounding box center [1005, 464] width 168 height 29
click at [988, 222] on span "Submission" at bounding box center [1009, 222] width 49 height 11
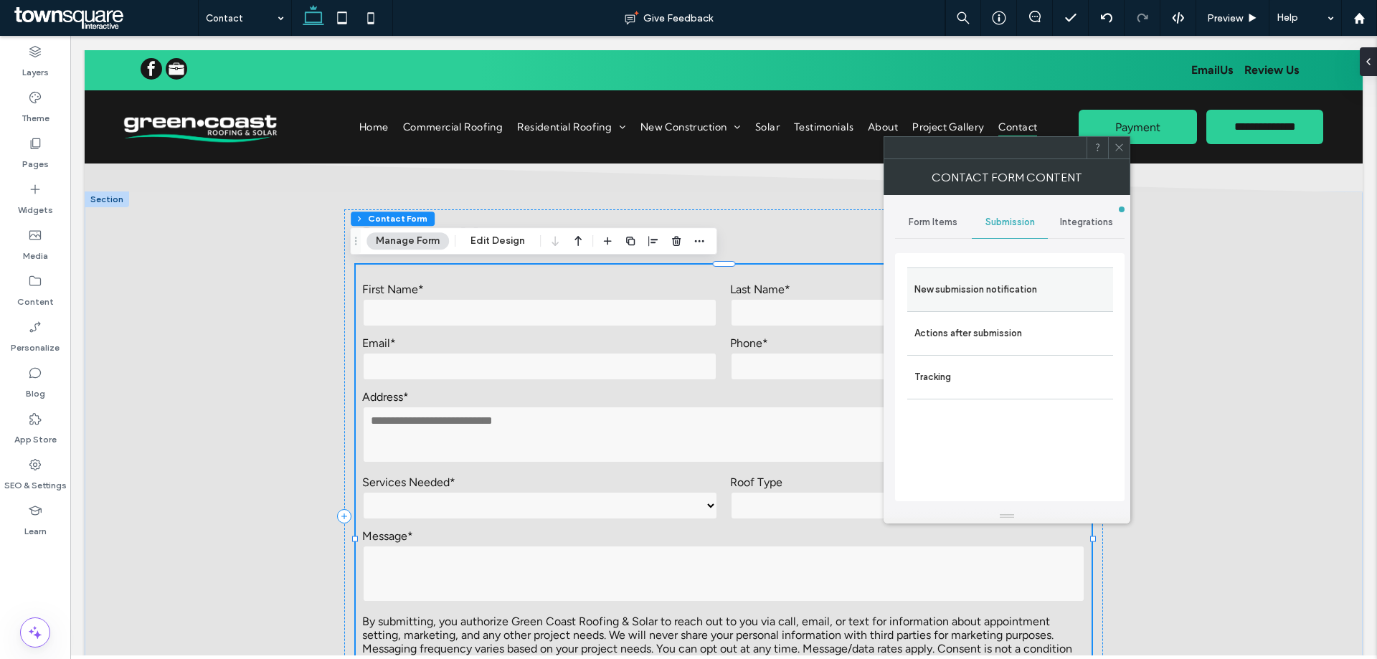
click at [1007, 290] on label "New submission notification" at bounding box center [1009, 289] width 191 height 29
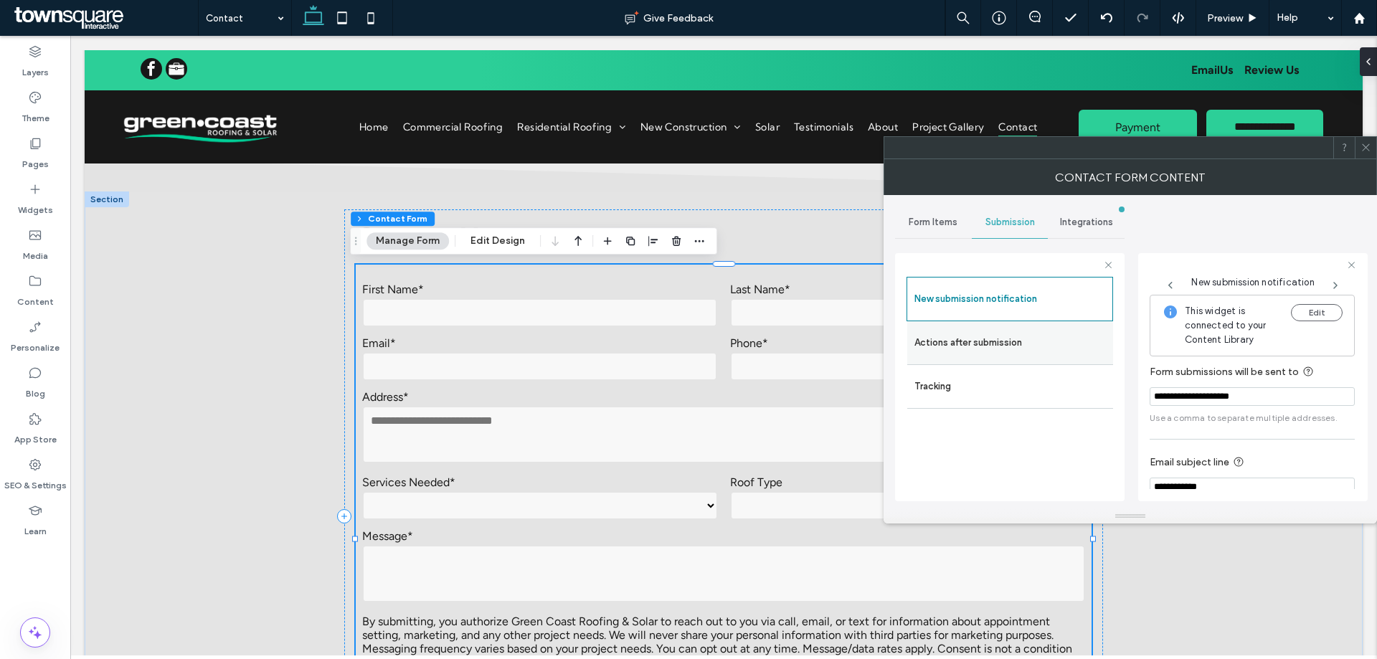
click at [1003, 331] on label "Actions after submission" at bounding box center [1009, 342] width 191 height 29
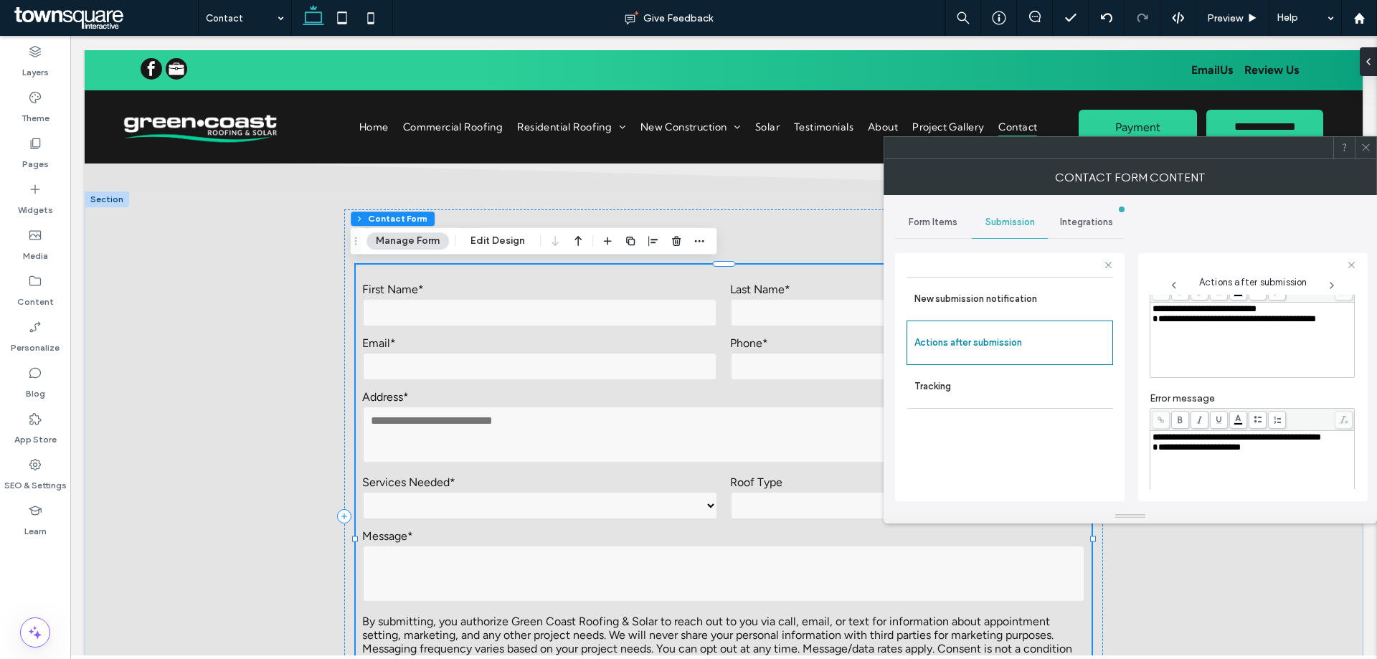
scroll to position [247, 0]
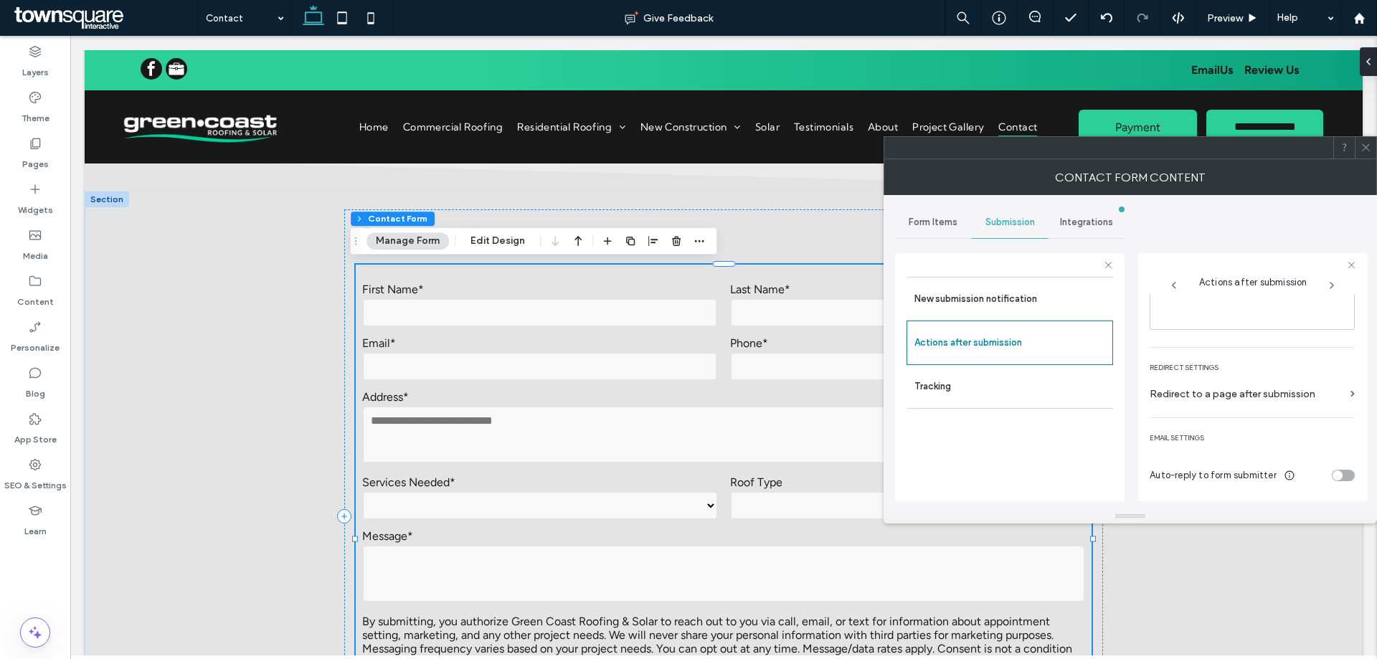
click at [1371, 146] on div at bounding box center [1365, 148] width 22 height 22
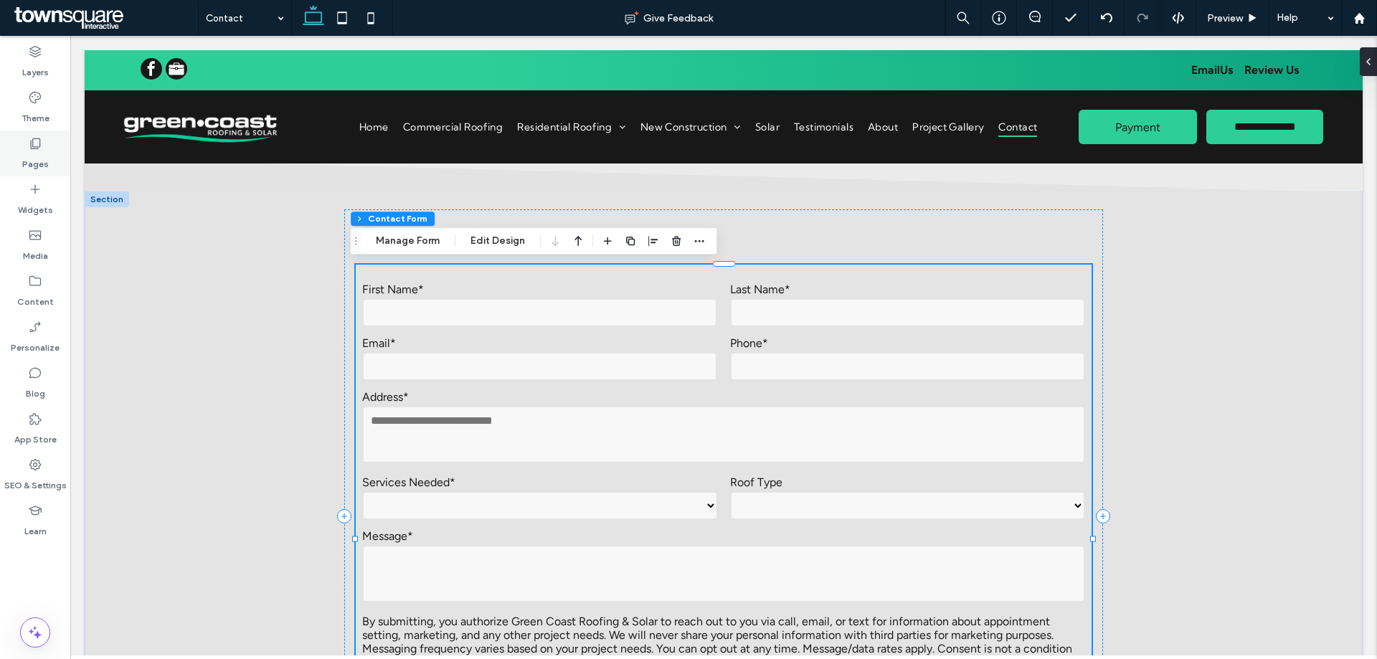
click at [40, 145] on use at bounding box center [36, 143] width 10 height 11
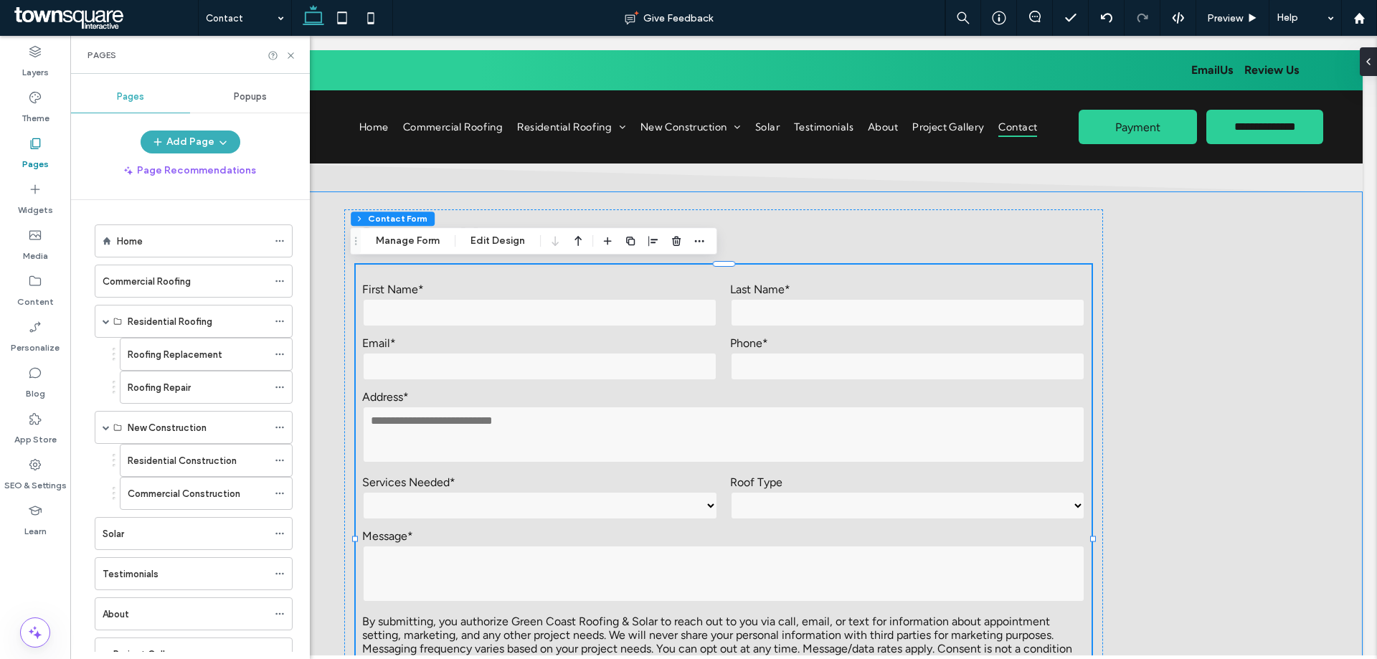
click at [1240, 371] on div "**********" at bounding box center [724, 516] width 1278 height 650
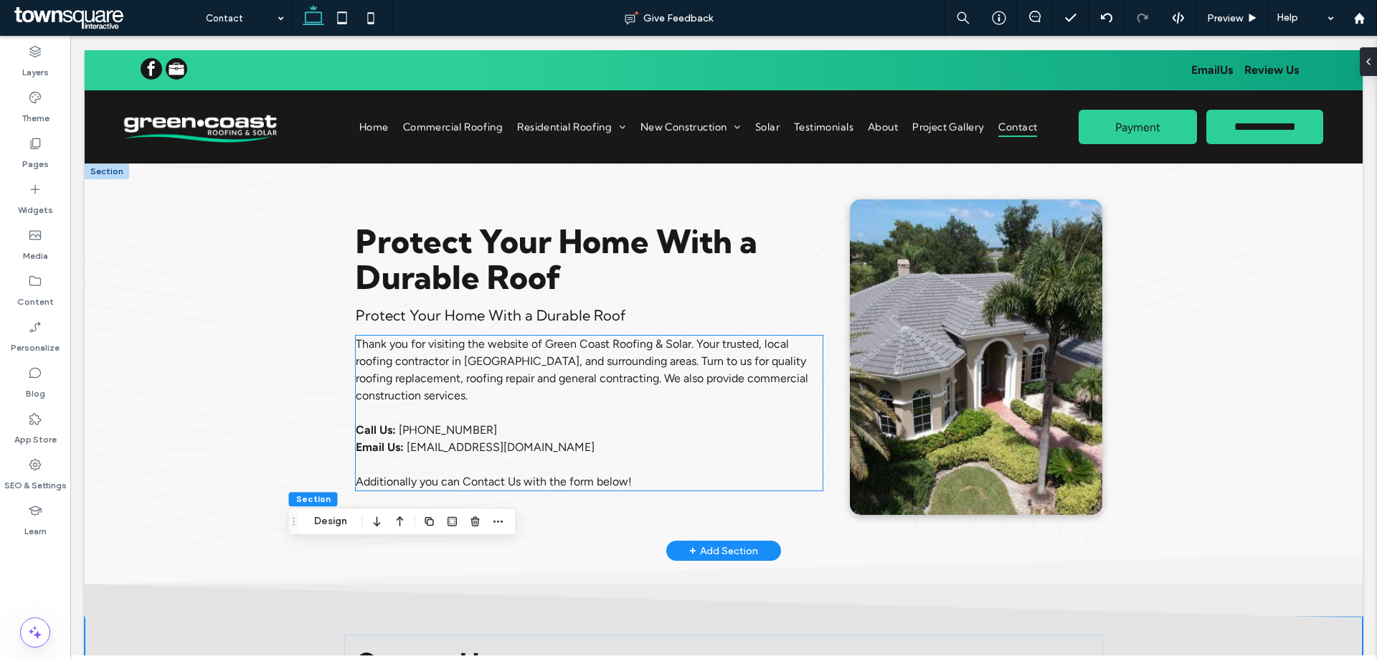
scroll to position [72, 0]
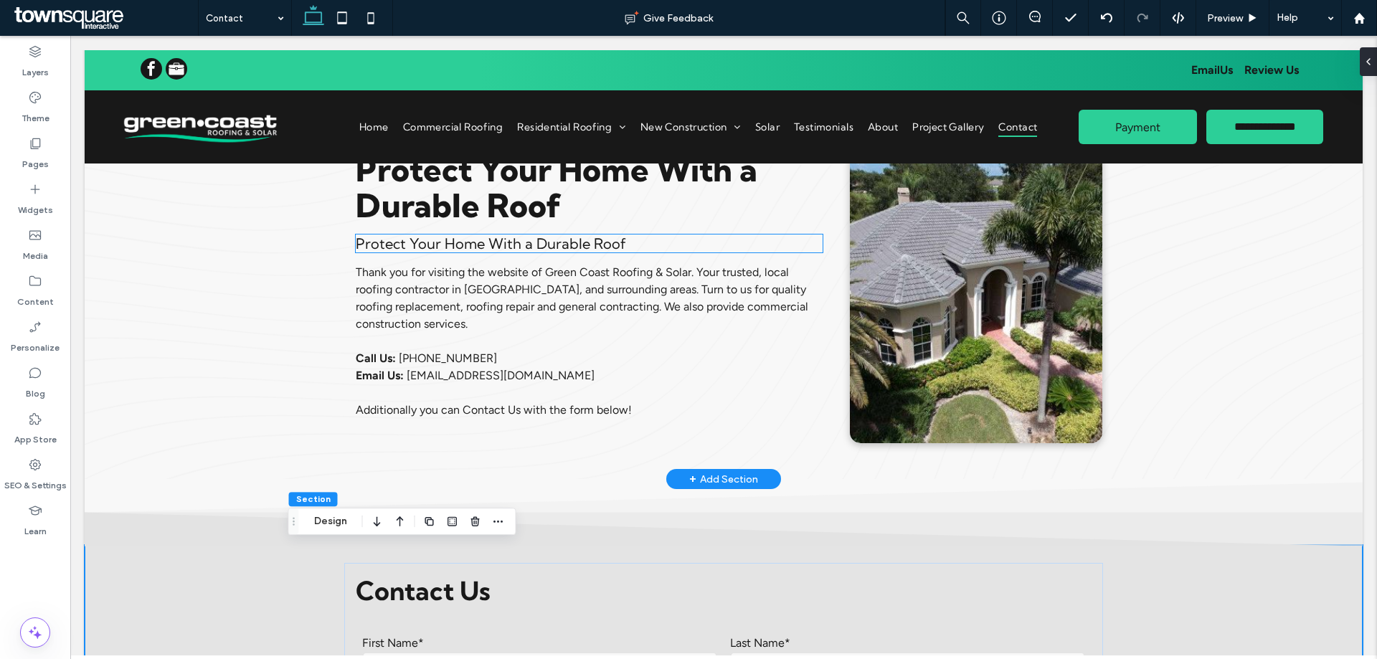
click at [567, 237] on span "Protect Your Home With a Durable Roof" at bounding box center [491, 243] width 270 height 18
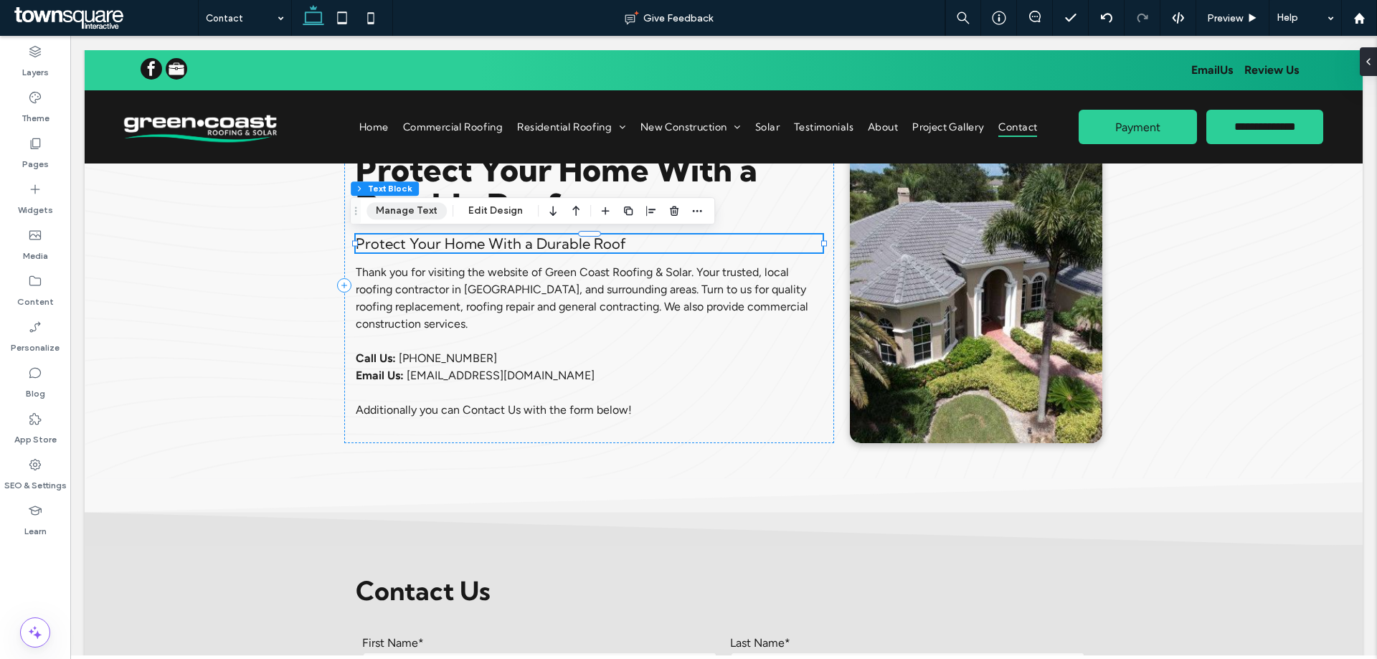
click at [404, 209] on button "Manage Text" at bounding box center [406, 210] width 80 height 17
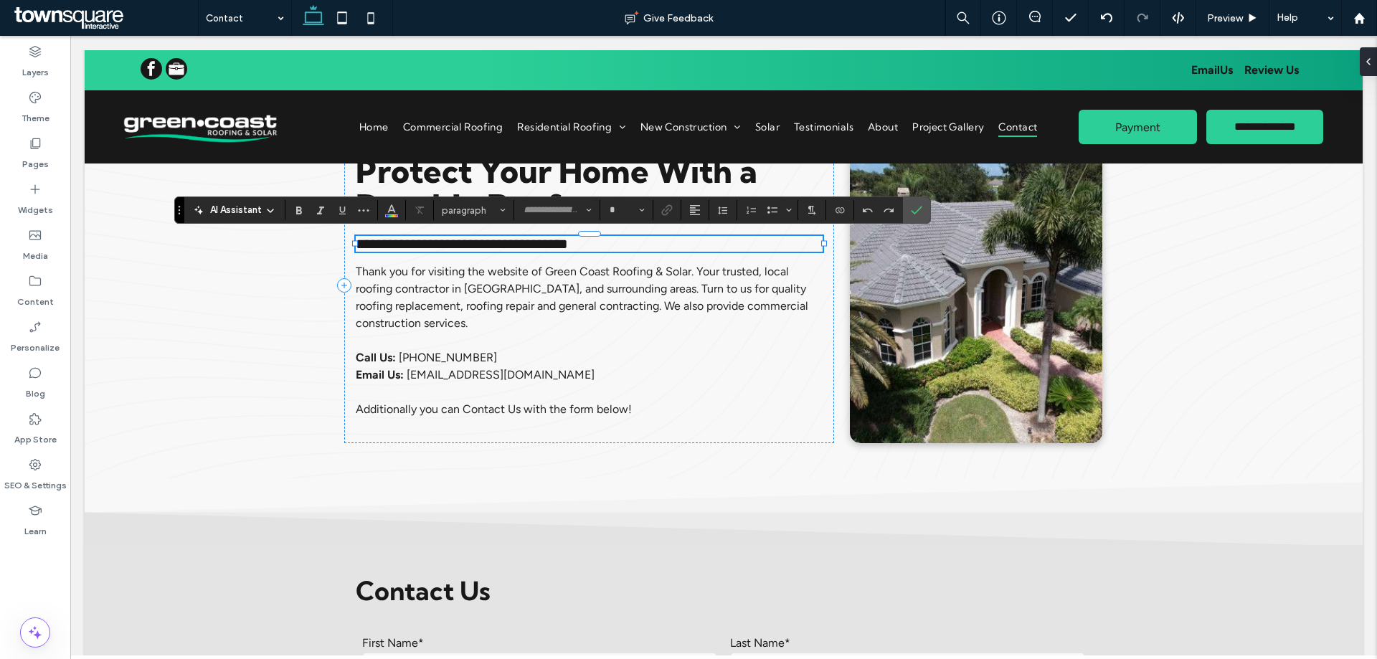
type input "**********"
type input "**"
paste div
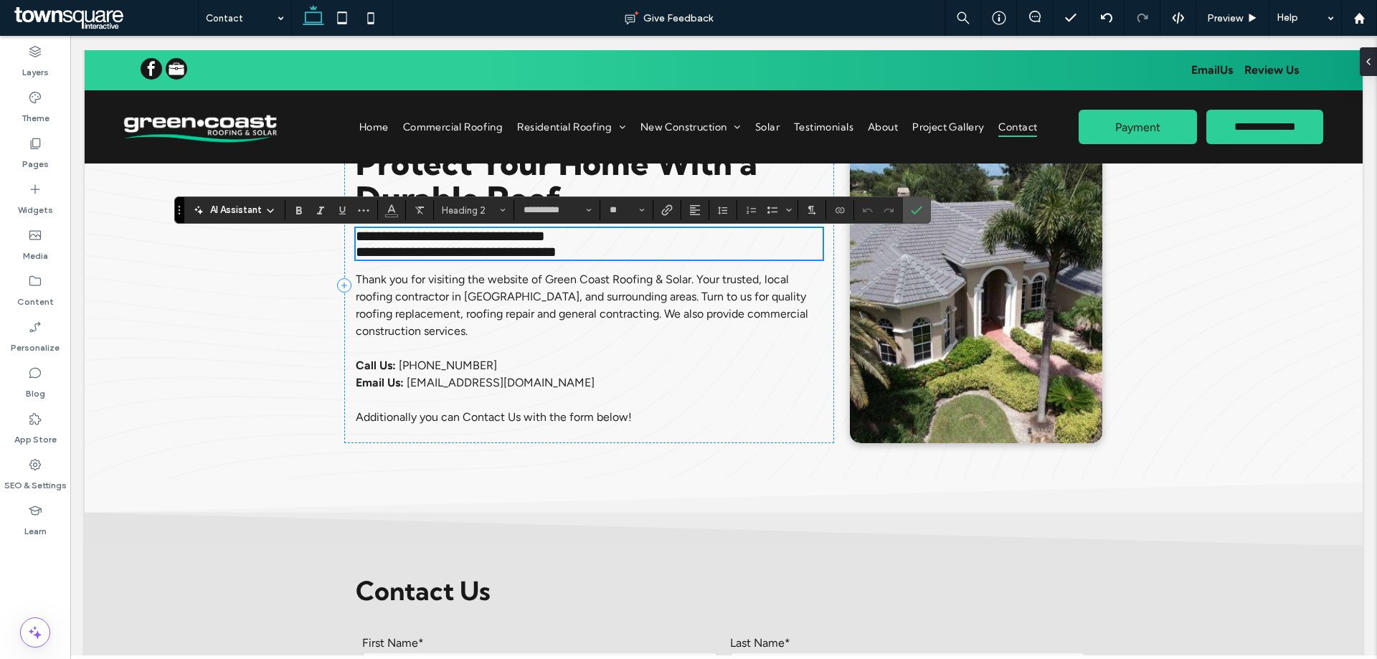
type input "**"
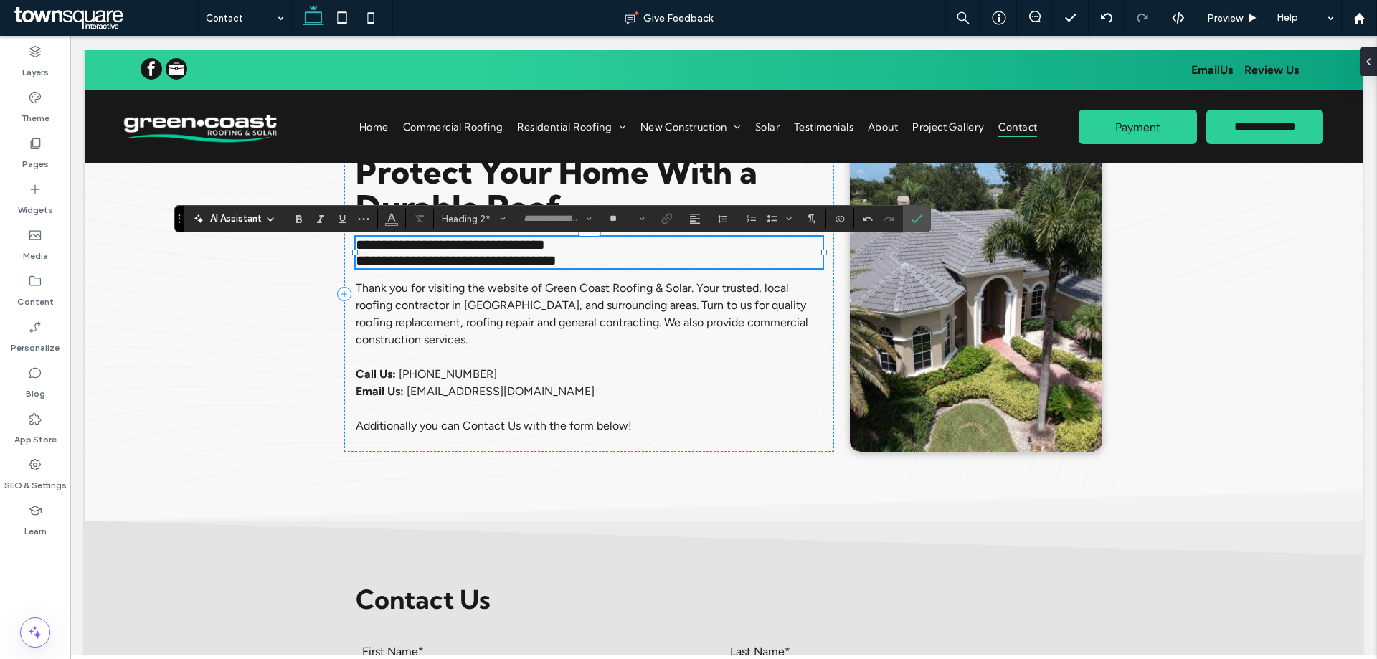
scroll to position [57, 0]
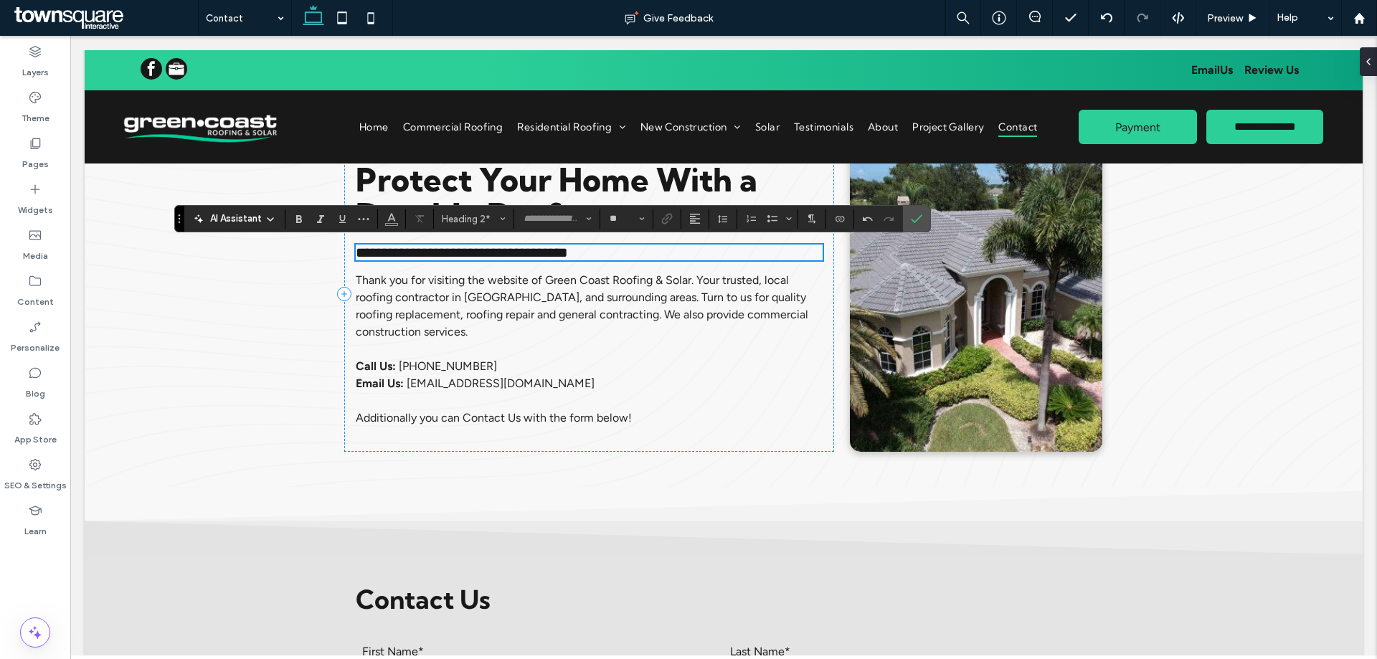
type input "**********"
type input "**"
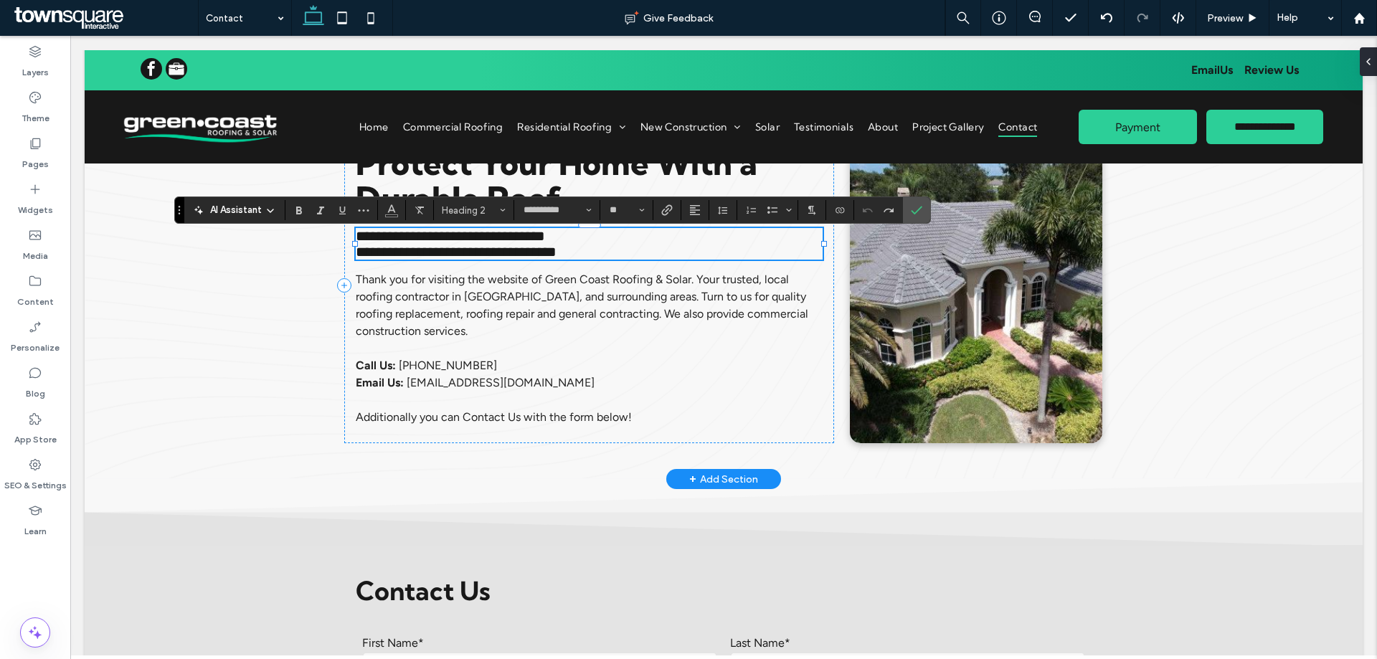
type input "**"
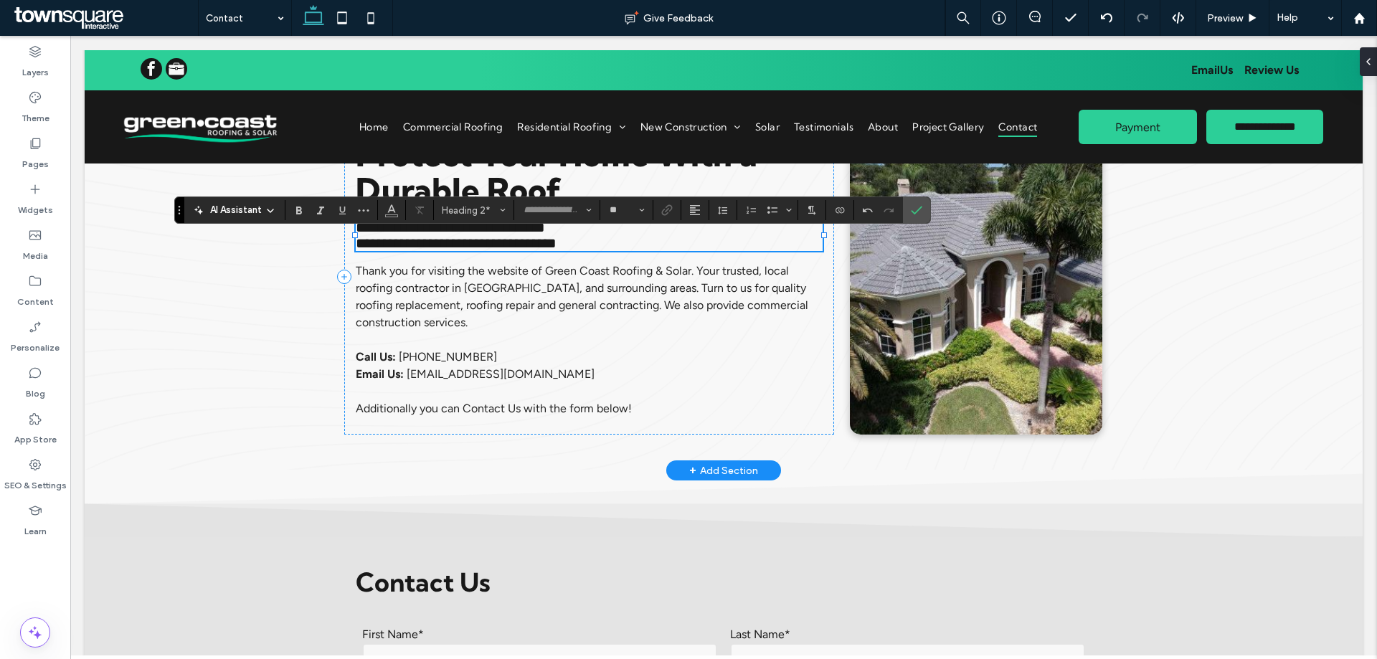
type input "**********"
type input "**"
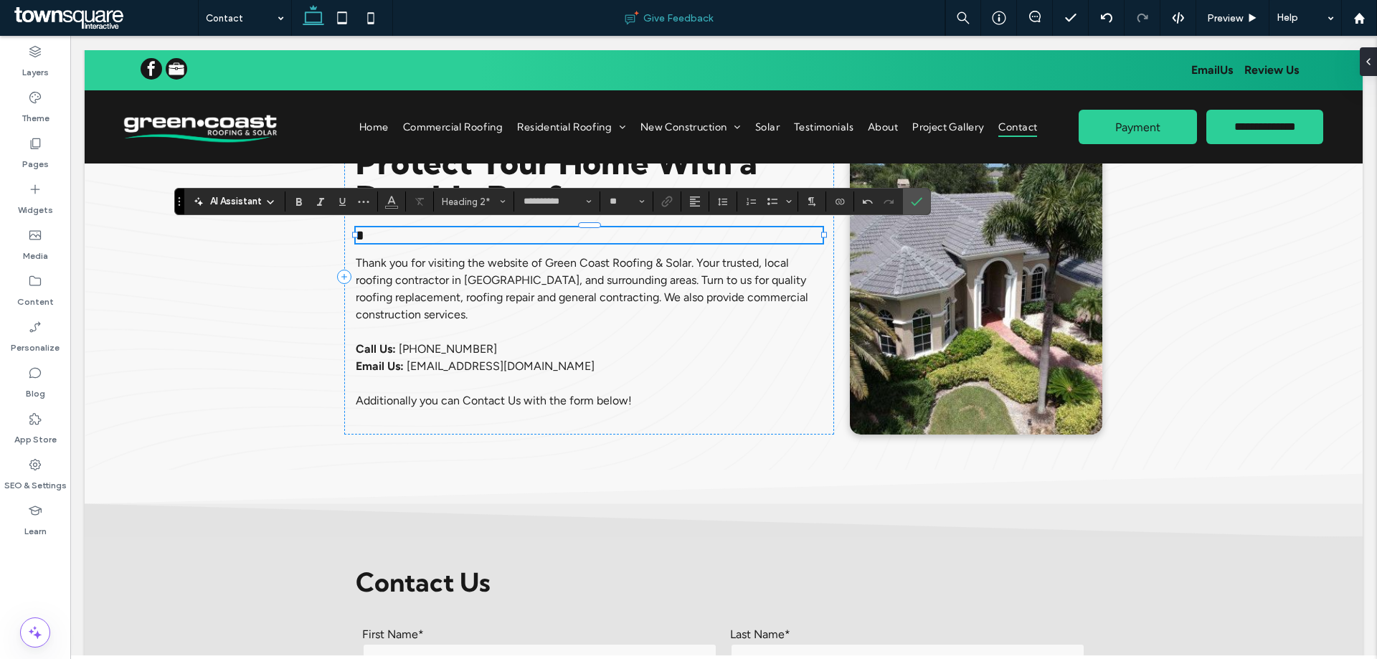
scroll to position [80, 0]
paste div
type input "**"
click at [189, 338] on div "**********" at bounding box center [724, 276] width 1278 height 387
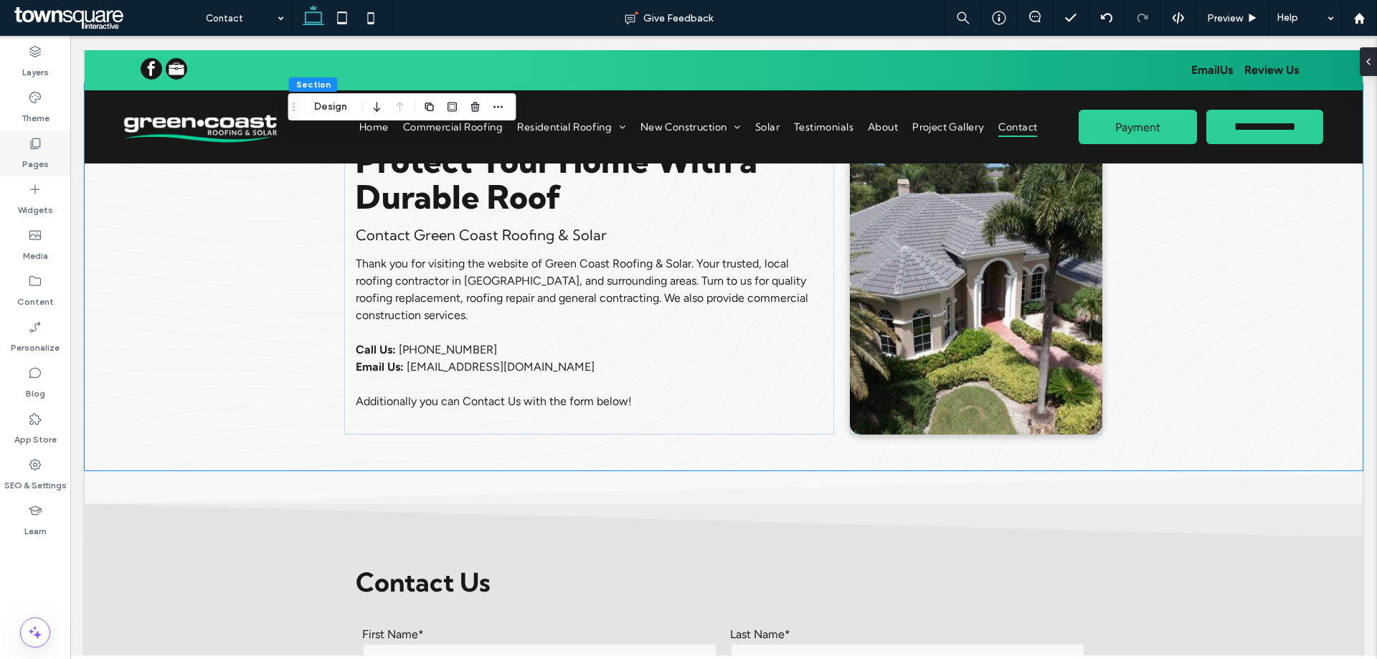
click at [42, 154] on label "Pages" at bounding box center [35, 161] width 27 height 20
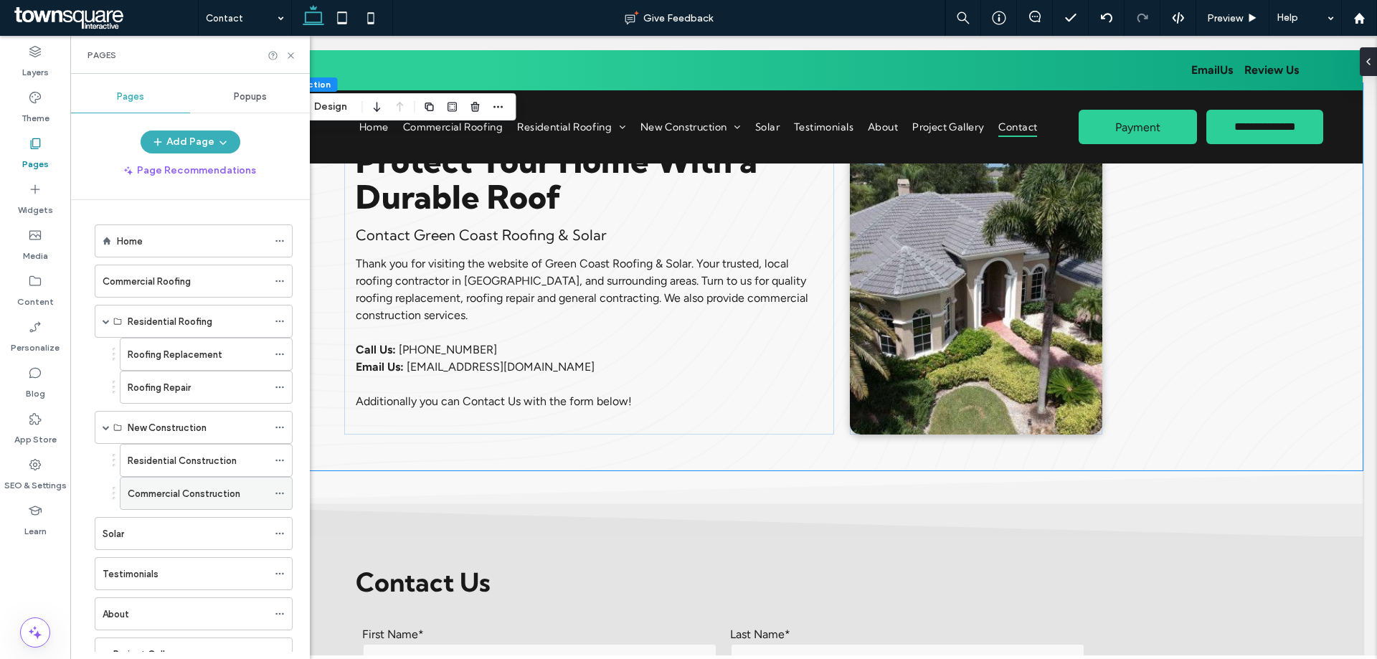
click at [211, 487] on label "Commercial Construction" at bounding box center [184, 493] width 113 height 25
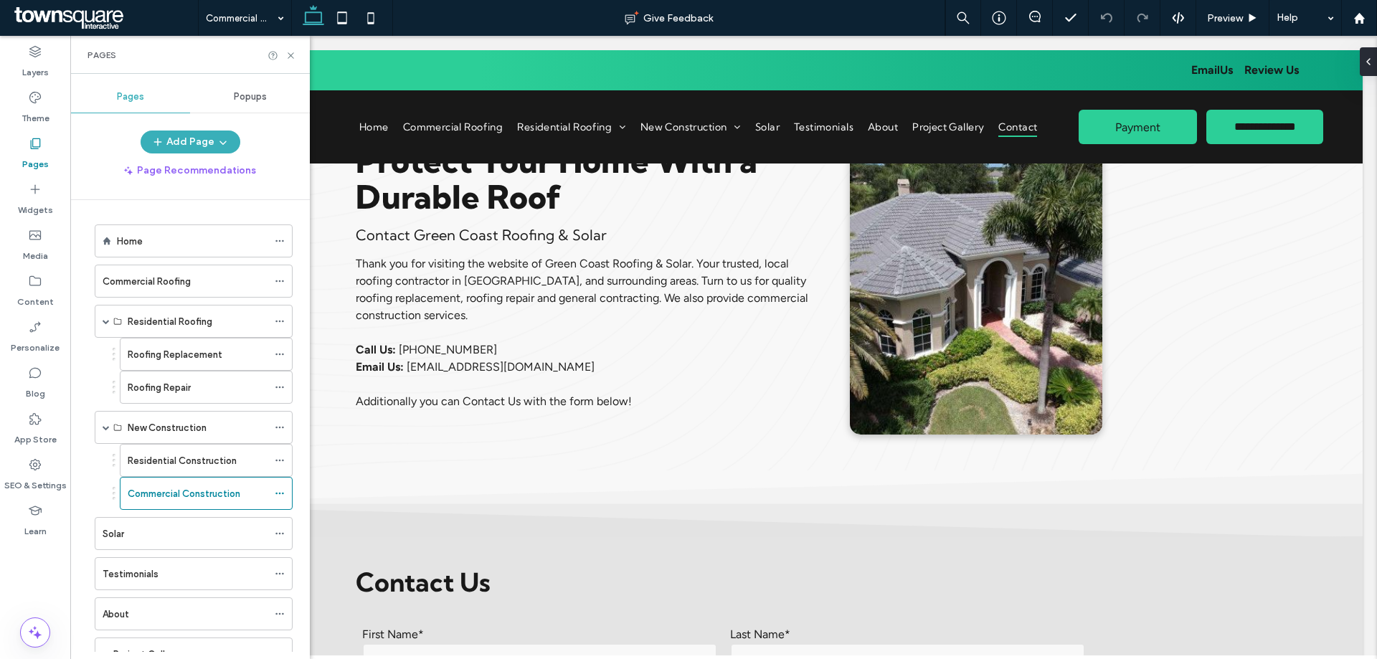
click at [200, 538] on div "Solar" at bounding box center [185, 533] width 165 height 15
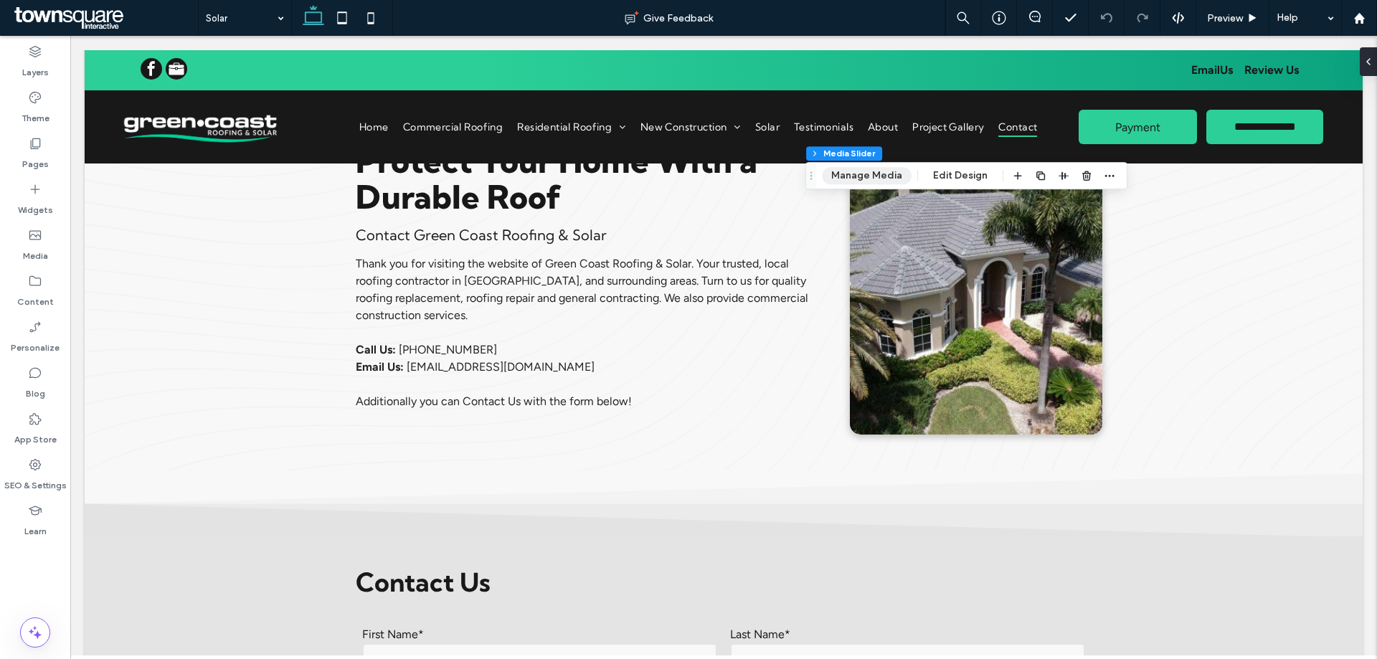
click at [869, 183] on button "Manage Media" at bounding box center [867, 175] width 90 height 17
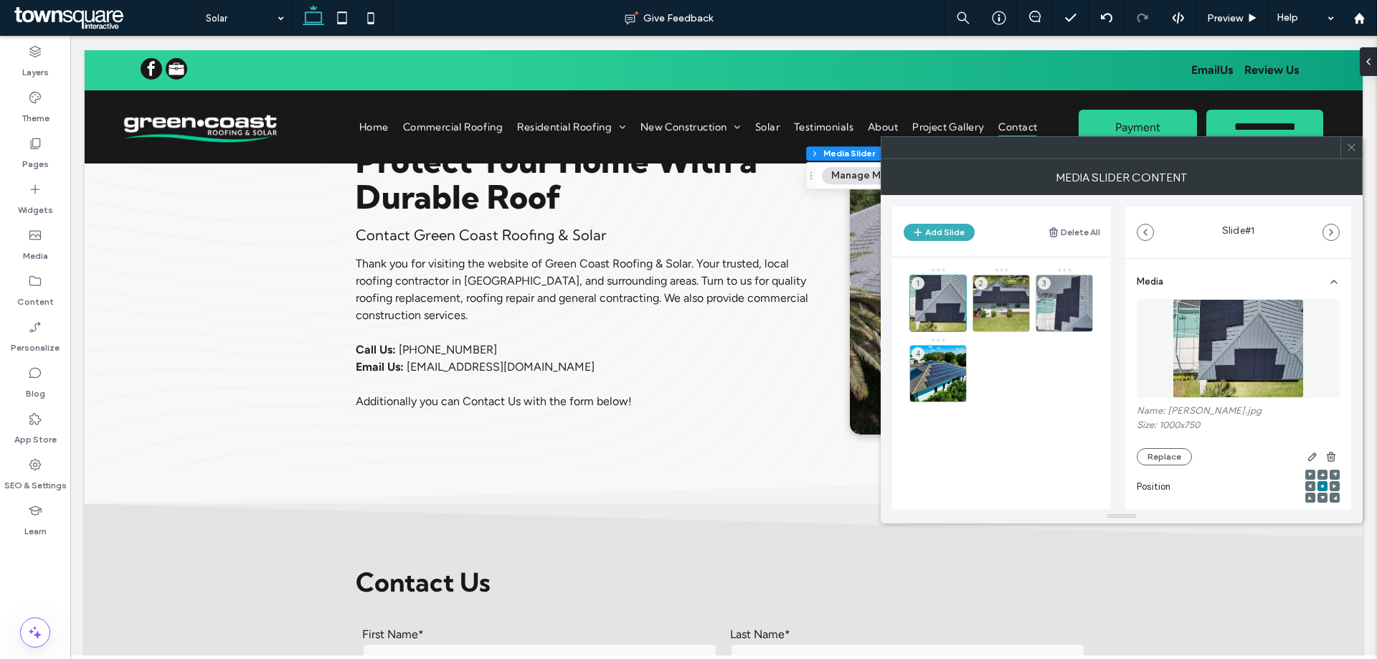
scroll to position [203, 0]
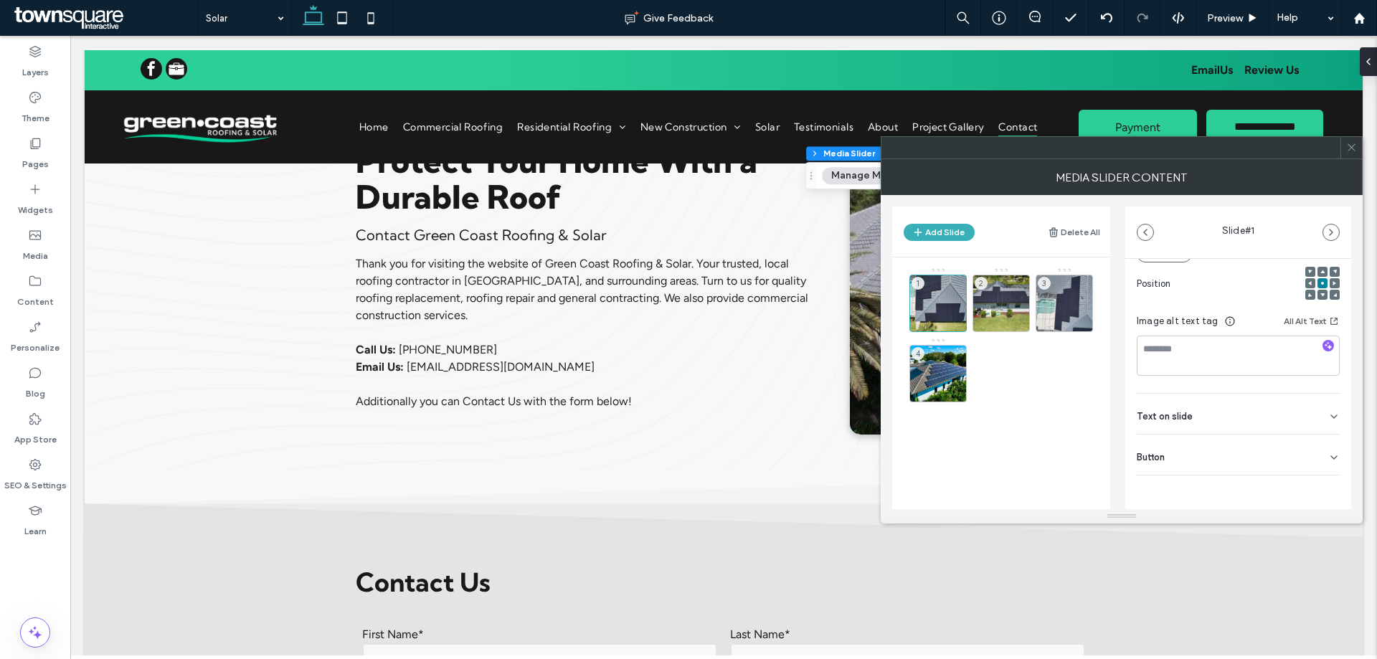
click at [1225, 452] on div "Button" at bounding box center [1238, 455] width 203 height 40
click at [1322, 419] on icon at bounding box center [1326, 418] width 13 height 13
click at [1354, 148] on icon at bounding box center [1351, 147] width 11 height 11
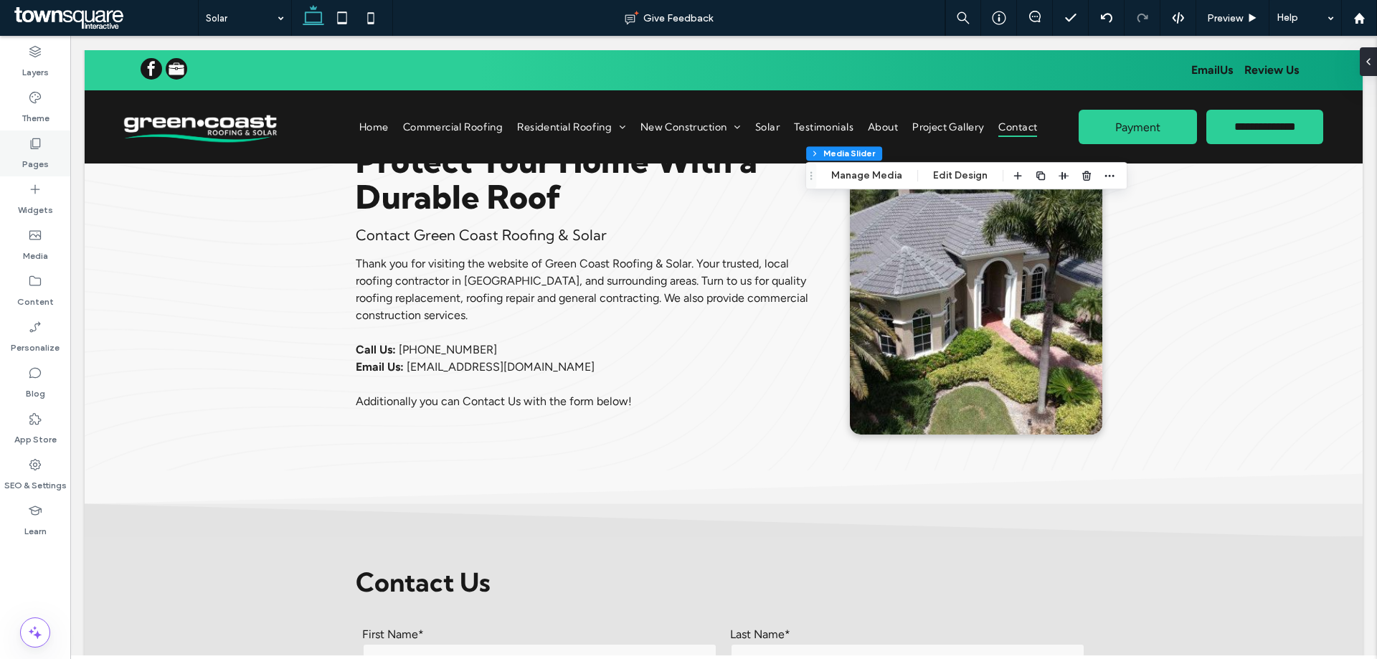
click at [23, 159] on label "Pages" at bounding box center [35, 161] width 27 height 20
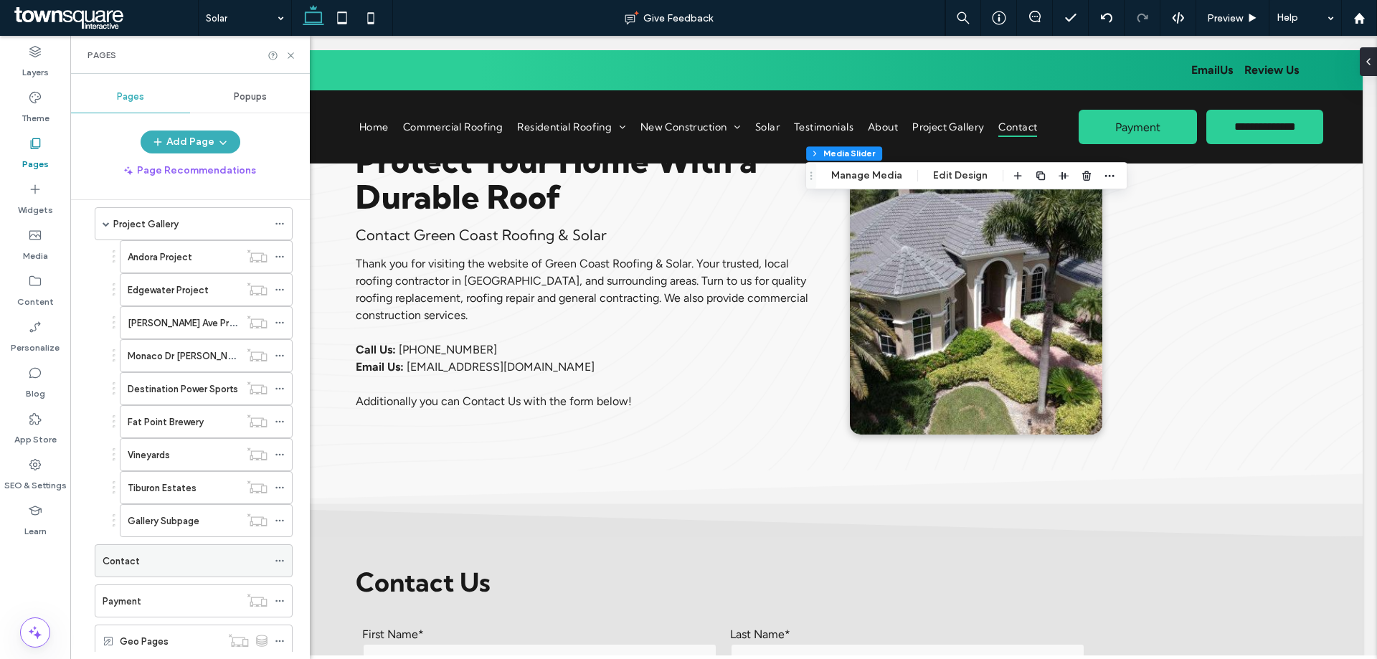
scroll to position [472, 0]
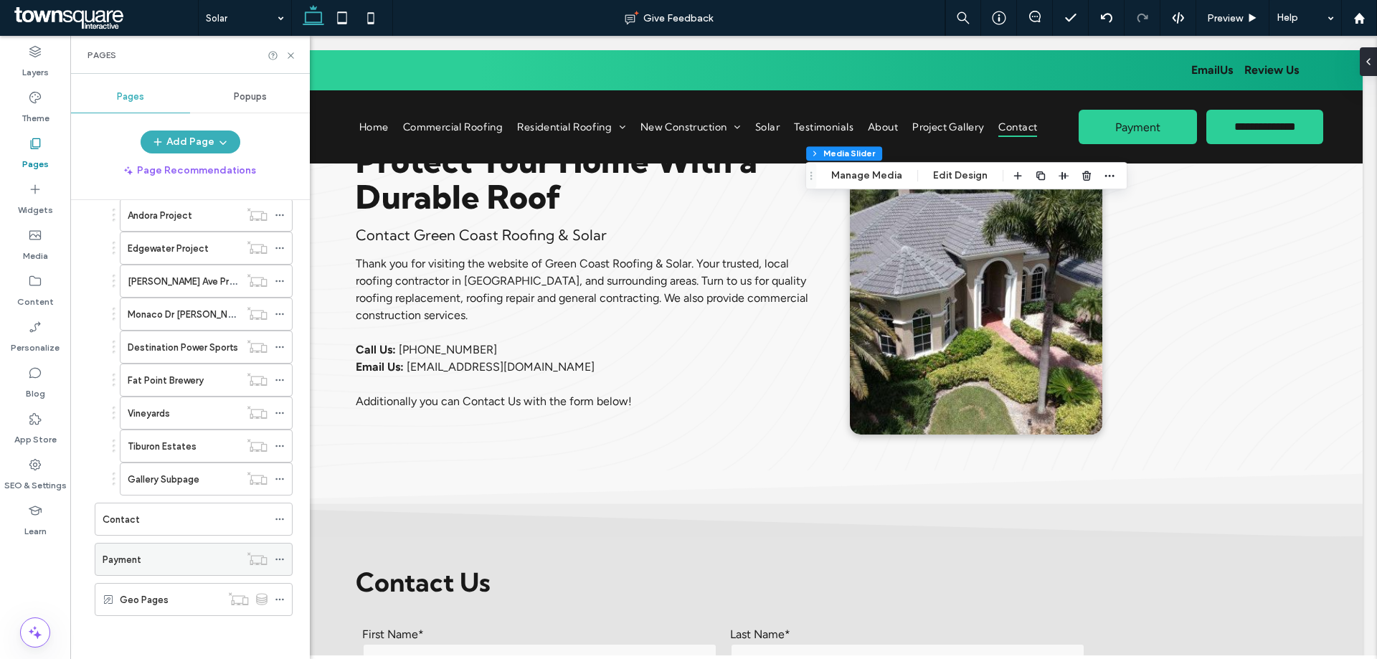
click at [149, 554] on div "Payment" at bounding box center [171, 559] width 137 height 15
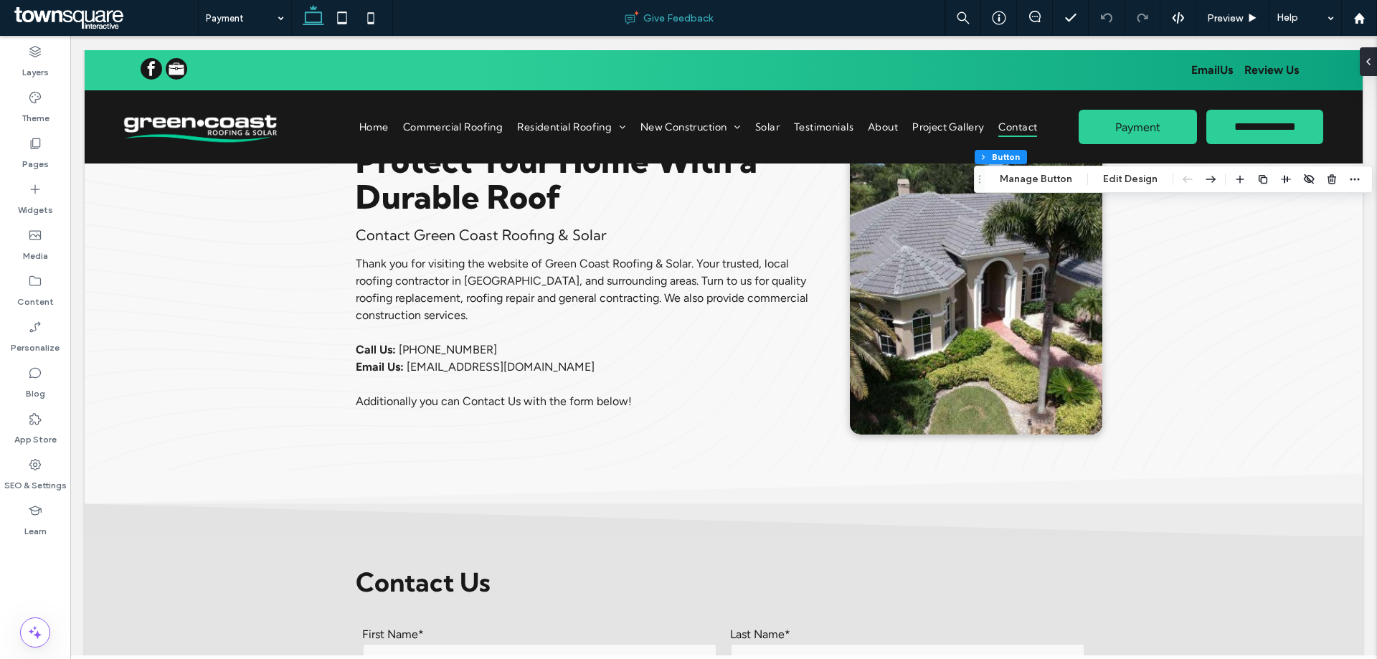
type input "**"
click at [1058, 176] on button "Manage Button" at bounding box center [1035, 179] width 91 height 17
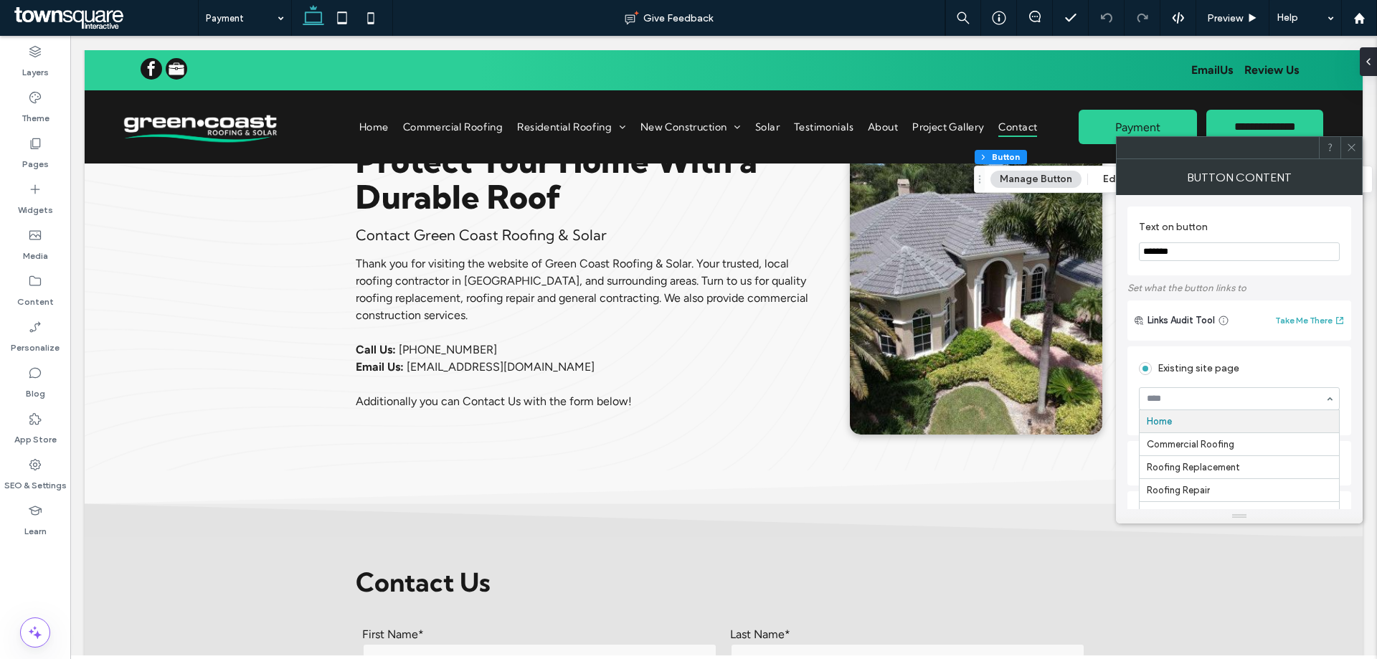
type input "*"
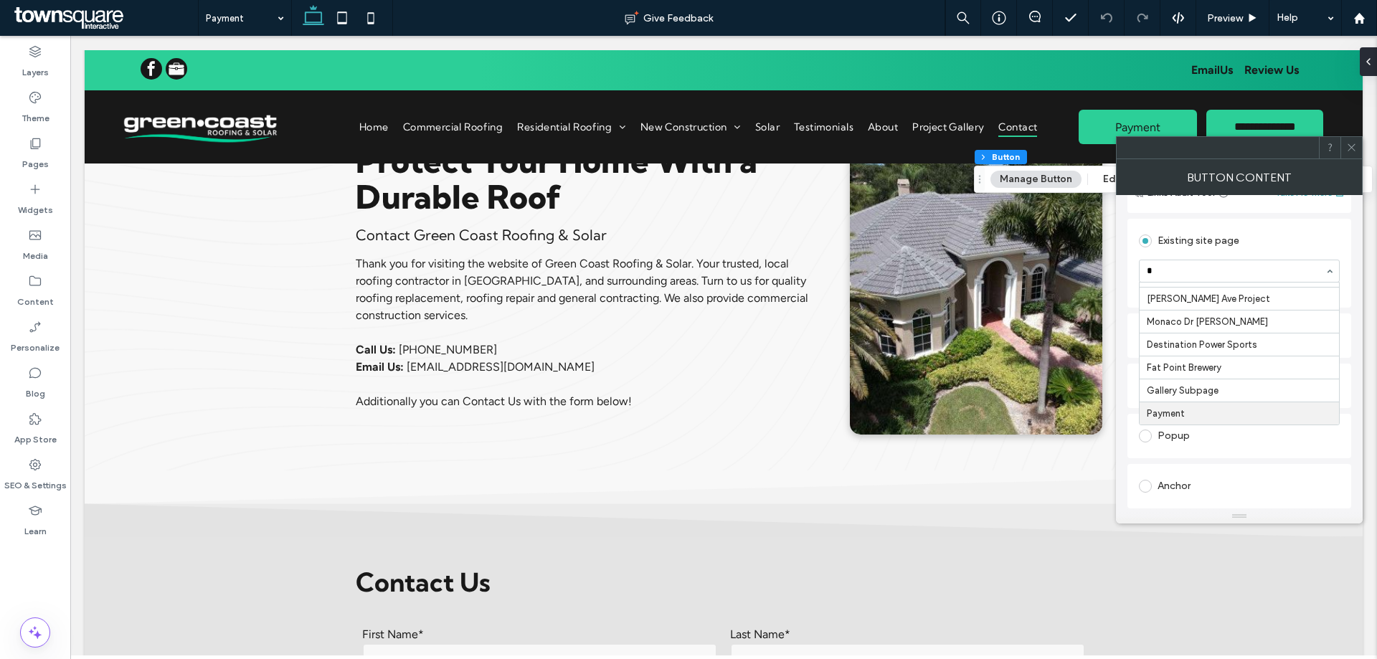
scroll to position [143, 0]
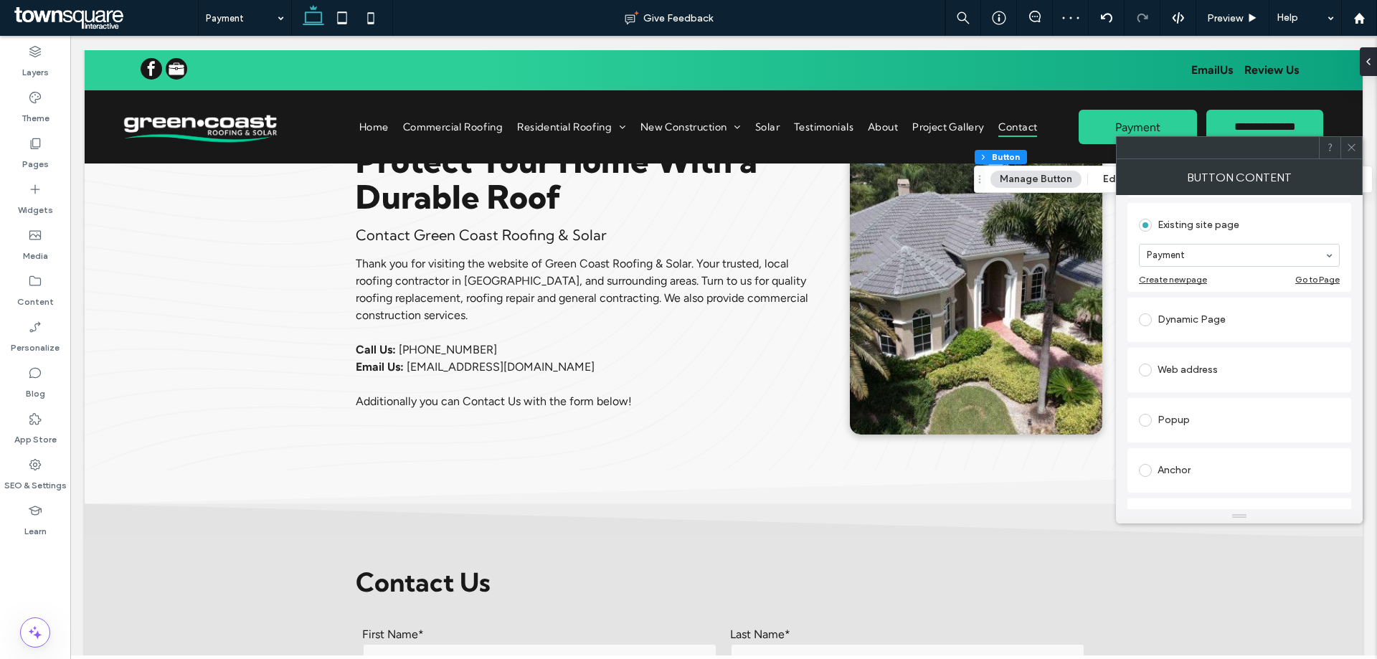
click at [1354, 148] on icon at bounding box center [1351, 147] width 11 height 11
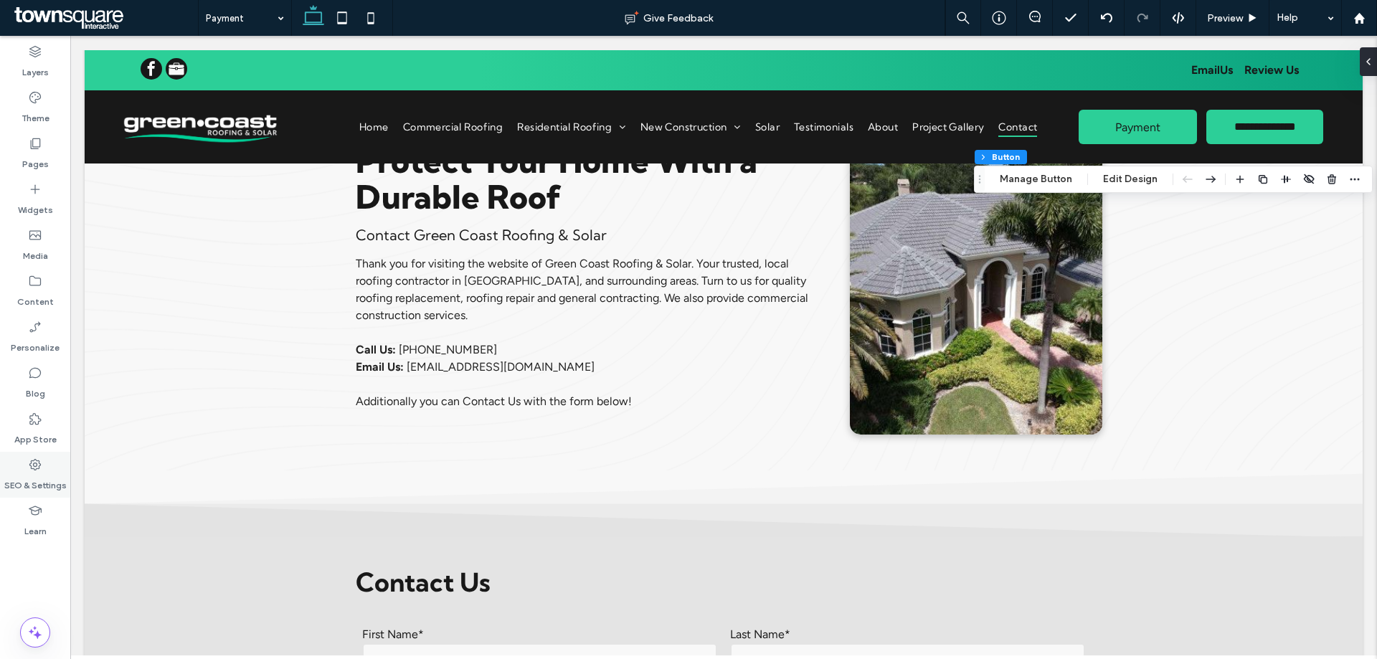
click at [37, 468] on icon at bounding box center [35, 464] width 14 height 14
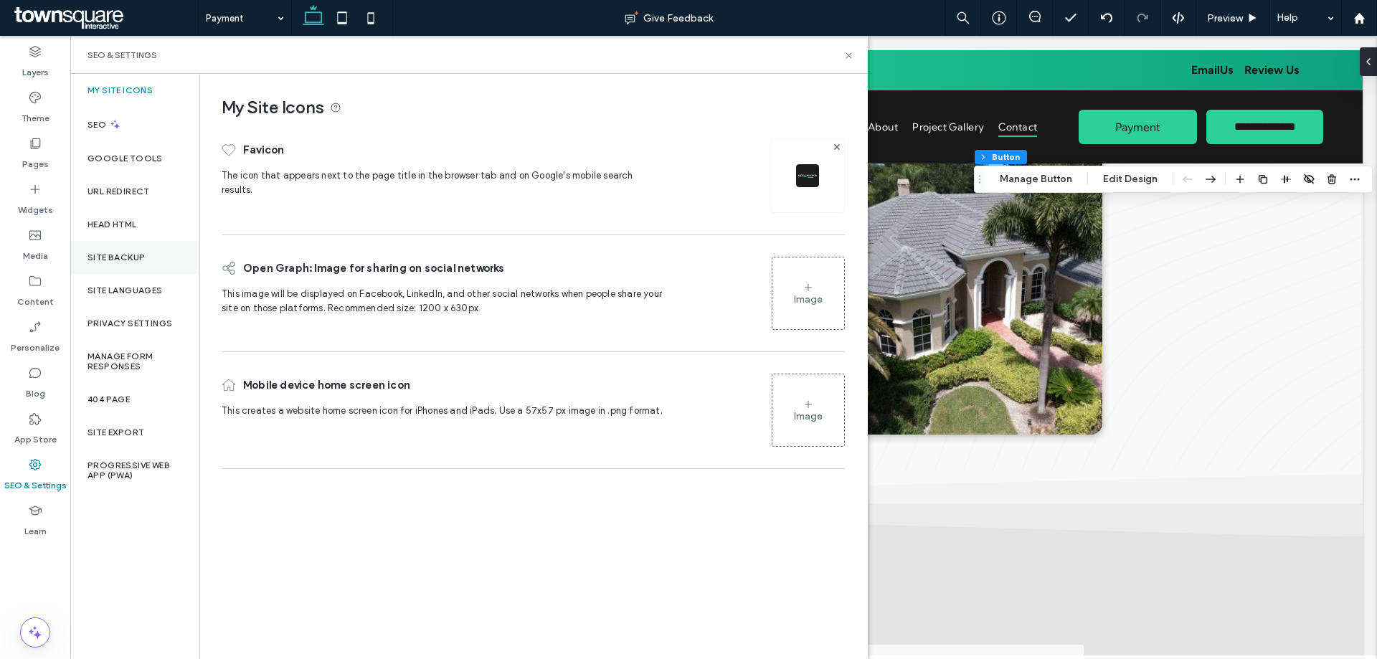
click at [102, 242] on div "Site Backup" at bounding box center [134, 257] width 129 height 33
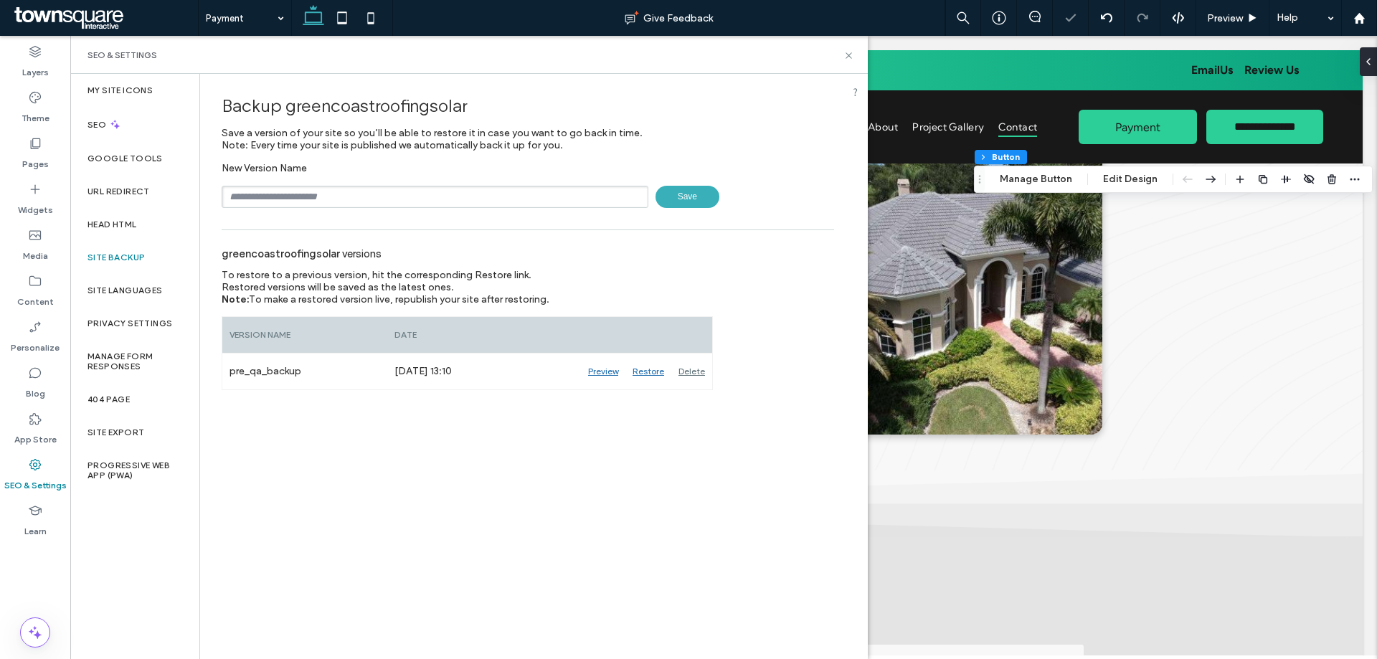
click at [280, 191] on input "text" at bounding box center [435, 197] width 427 height 22
type input "****"
click at [674, 199] on span "Save" at bounding box center [687, 197] width 64 height 22
